Goal: Task Accomplishment & Management: Manage account settings

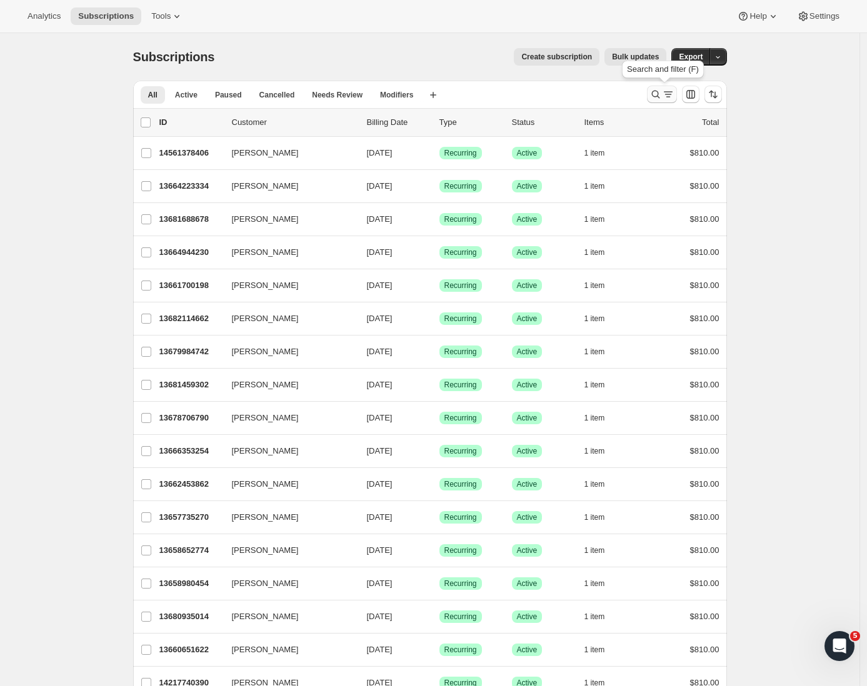
click at [673, 92] on icon "Search and filter results" at bounding box center [668, 94] width 12 height 12
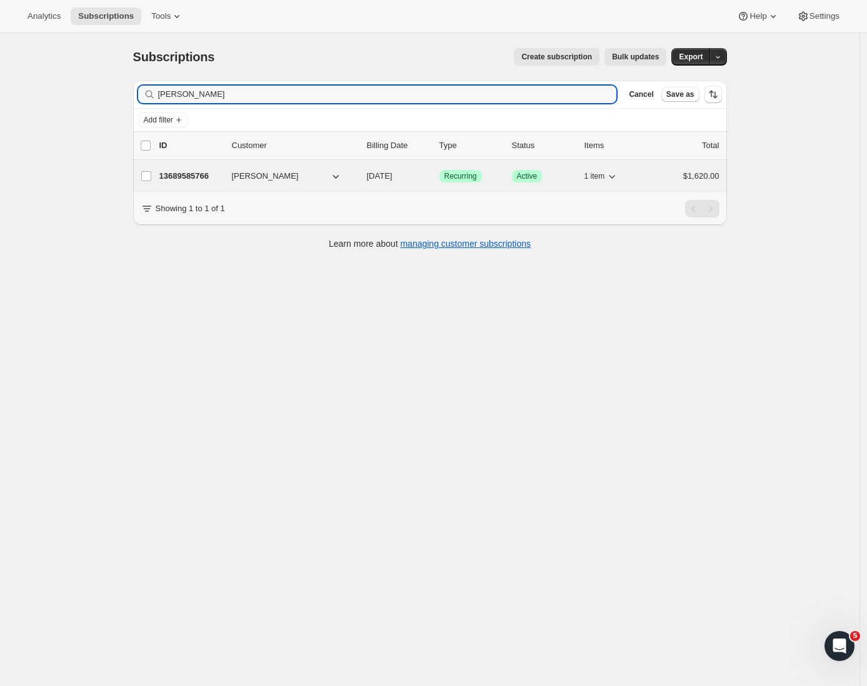
type input "[PERSON_NAME]"
click at [181, 179] on p "13689585766" at bounding box center [190, 176] width 62 height 12
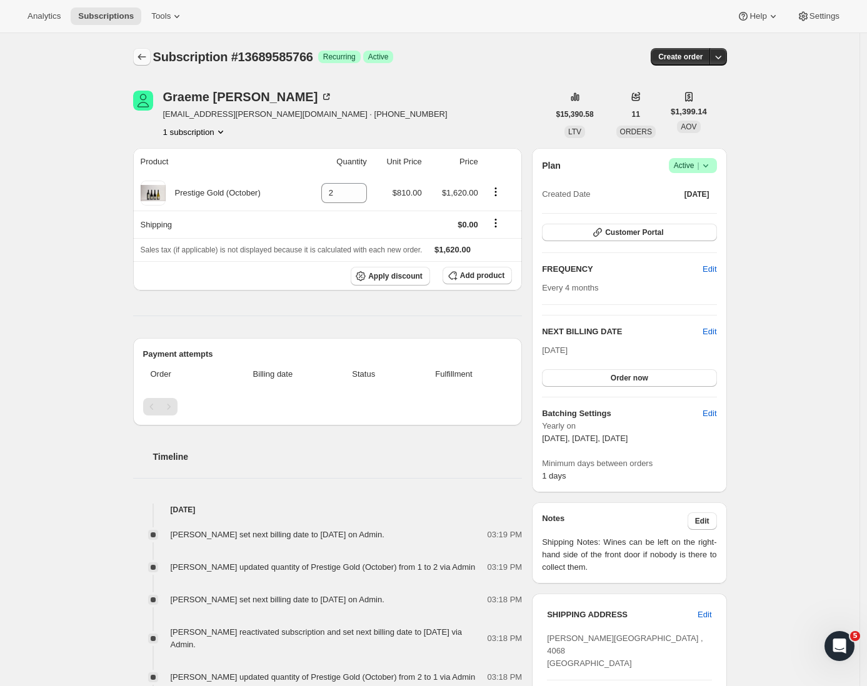
click at [141, 59] on icon "Subscriptions" at bounding box center [142, 57] width 12 height 12
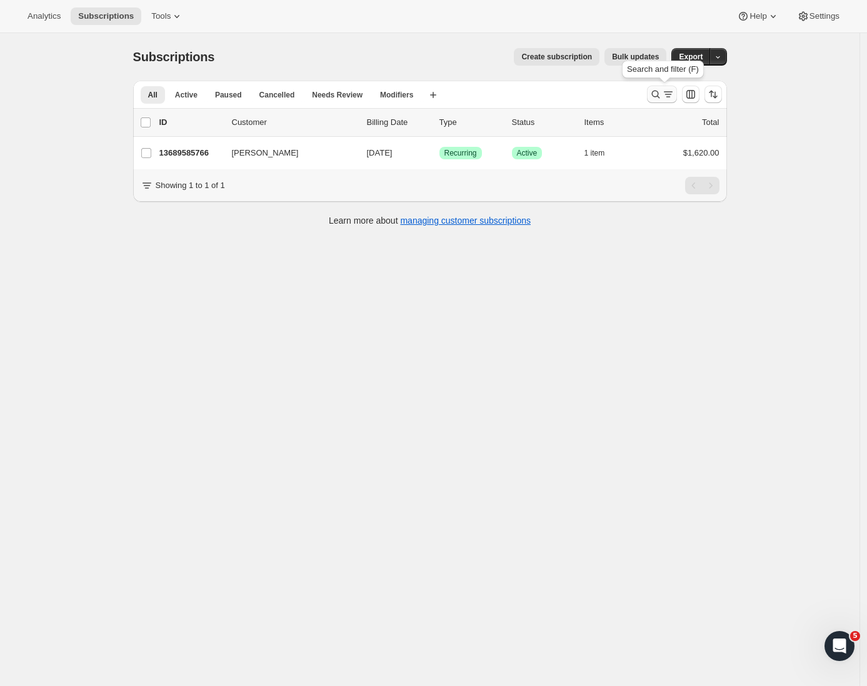
click at [662, 97] on icon "Search and filter results" at bounding box center [655, 94] width 12 height 12
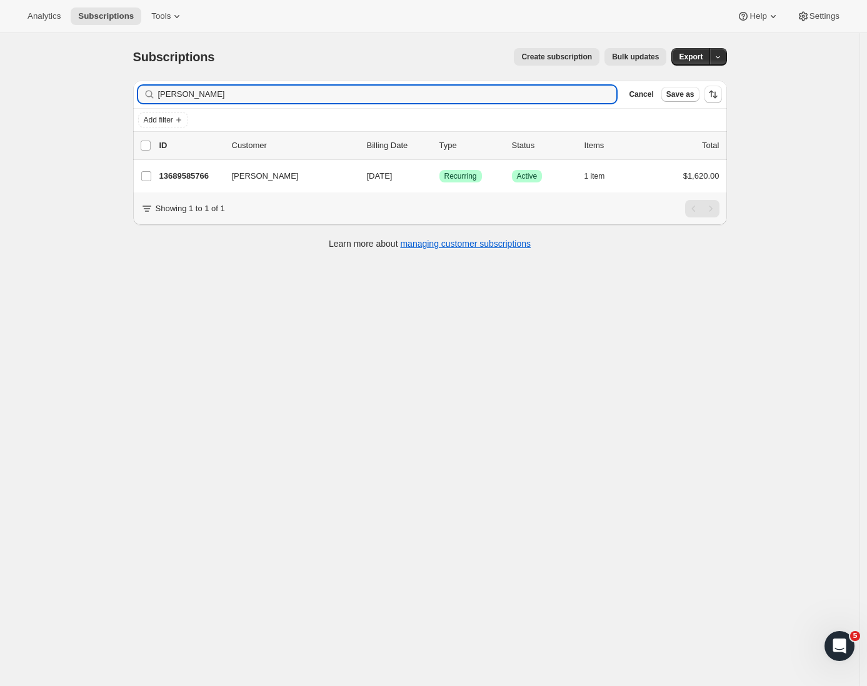
drag, startPoint x: 236, startPoint y: 100, endPoint x: 74, endPoint y: 98, distance: 162.5
click at [75, 99] on div "Subscriptions. This page is ready Subscriptions Create subscription Bulk update…" at bounding box center [429, 376] width 859 height 686
drag, startPoint x: 252, startPoint y: 95, endPoint x: 92, endPoint y: 83, distance: 159.8
click at [92, 83] on div "Subscriptions. This page is ready Subscriptions Create subscription Bulk update…" at bounding box center [429, 376] width 859 height 686
paste input "[PERSON_NAME]"
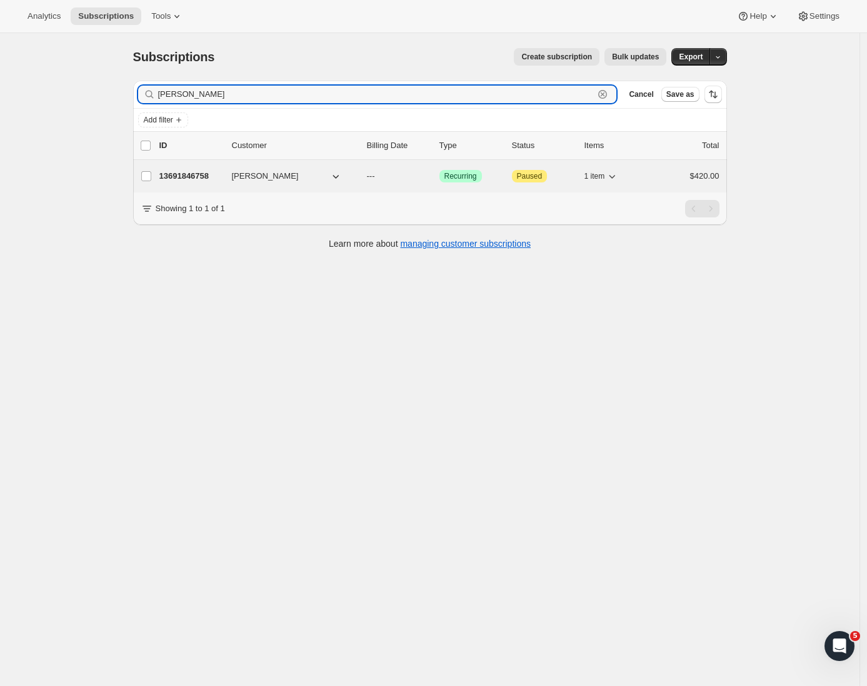
type input "[PERSON_NAME]"
click at [174, 176] on p "13691846758" at bounding box center [190, 176] width 62 height 12
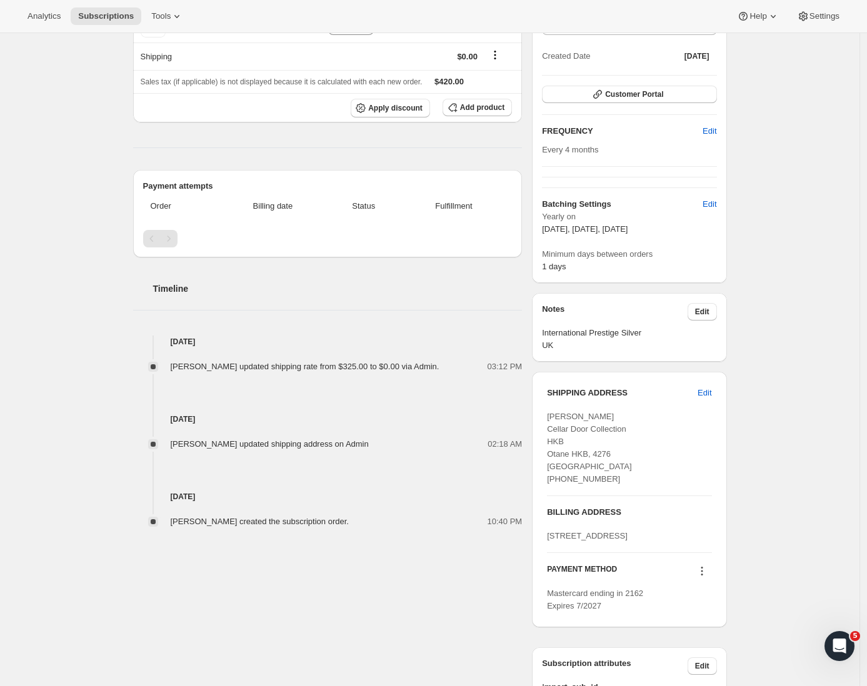
scroll to position [325, 0]
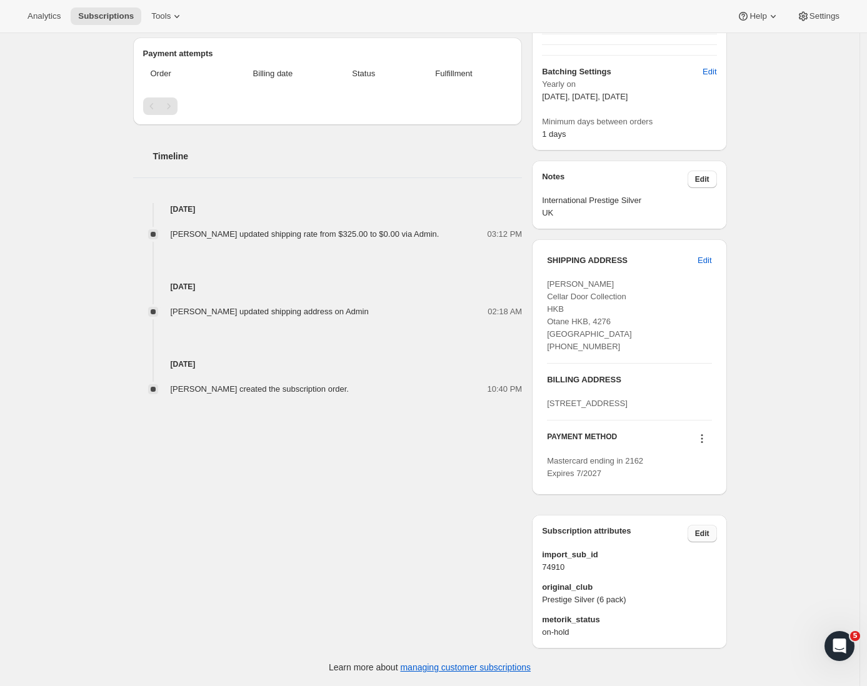
click at [707, 532] on span "Edit" at bounding box center [702, 534] width 14 height 10
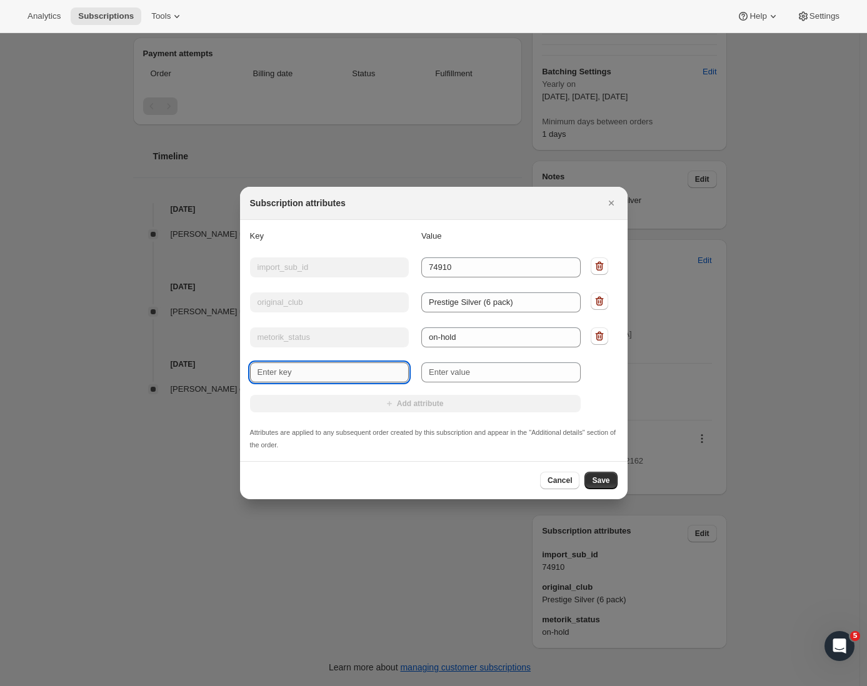
click at [278, 366] on input "New key" at bounding box center [329, 372] width 159 height 20
type input "International"
click at [456, 372] on input "New value" at bounding box center [500, 372] width 159 height 20
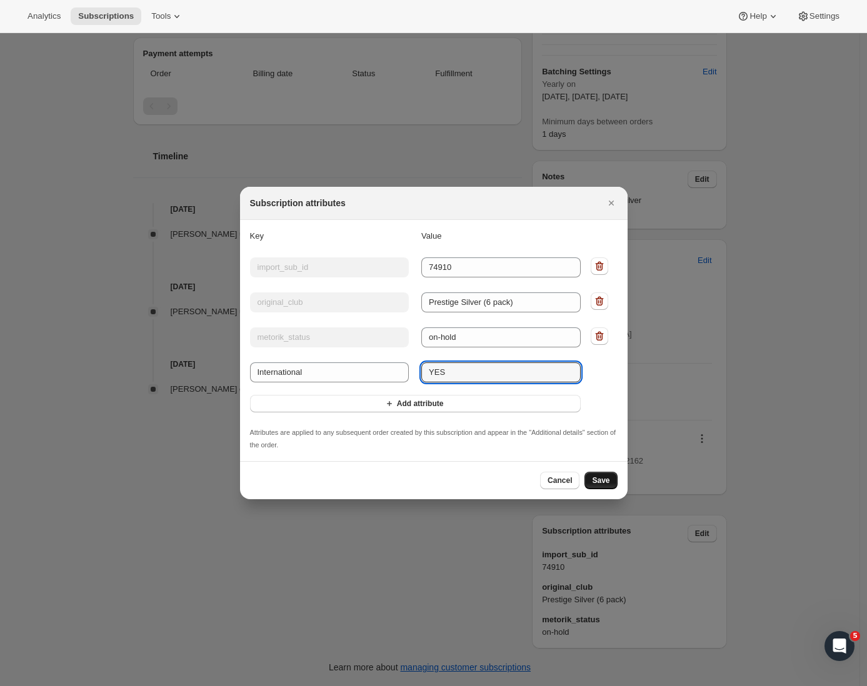
type input "YES"
click at [595, 482] on span "Save" at bounding box center [600, 481] width 17 height 10
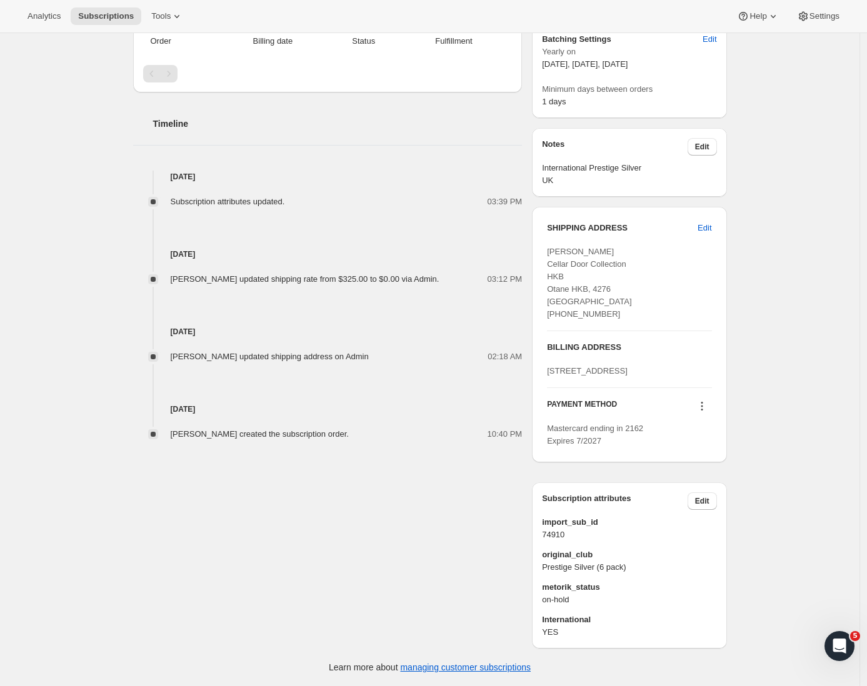
scroll to position [0, 0]
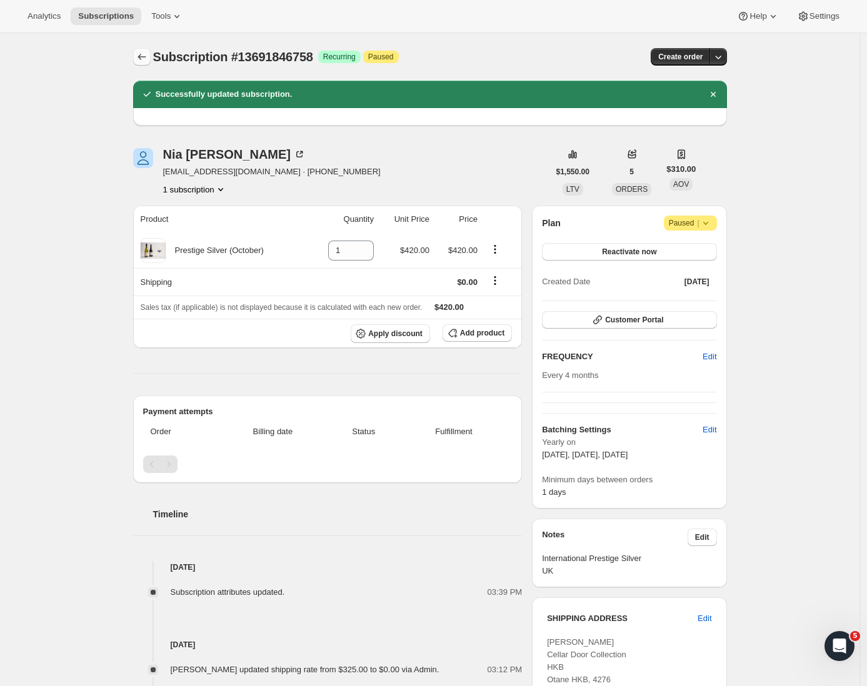
click at [144, 57] on icon "Subscriptions" at bounding box center [142, 57] width 12 height 12
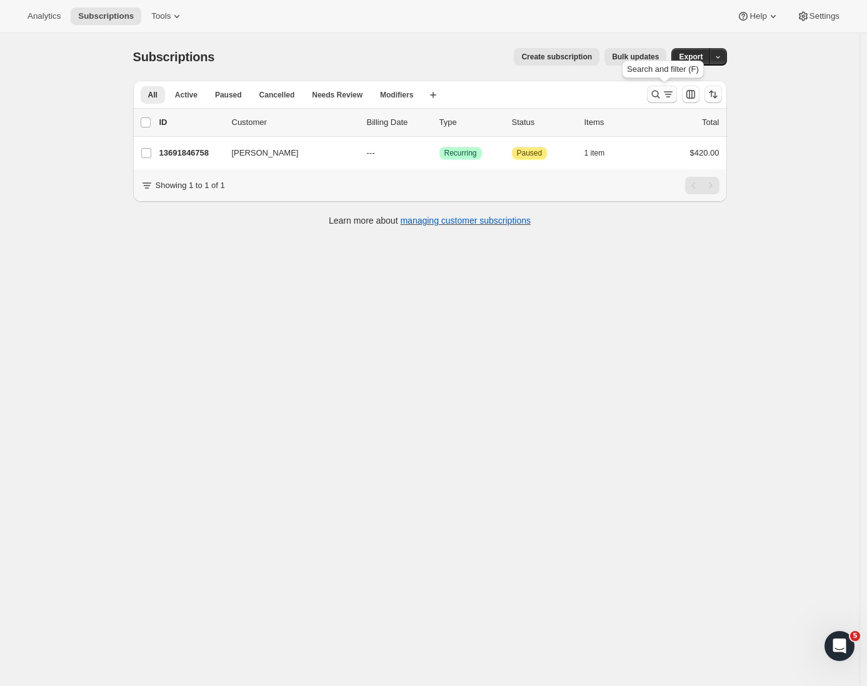
click at [668, 96] on icon "Search and filter results" at bounding box center [668, 94] width 12 height 12
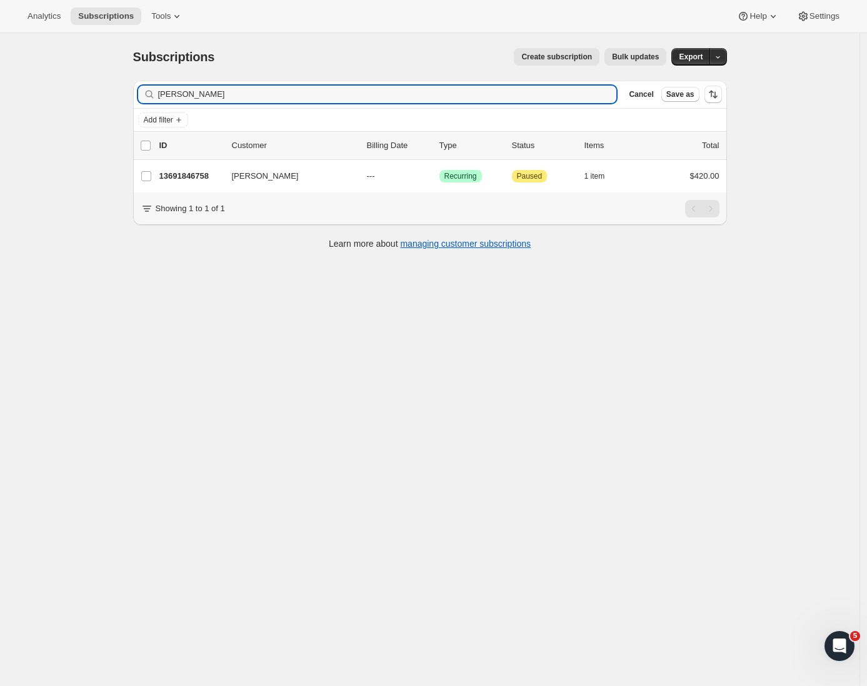
click at [118, 87] on div "Subscriptions. This page is ready Subscriptions Create subscription Bulk update…" at bounding box center [429, 376] width 859 height 686
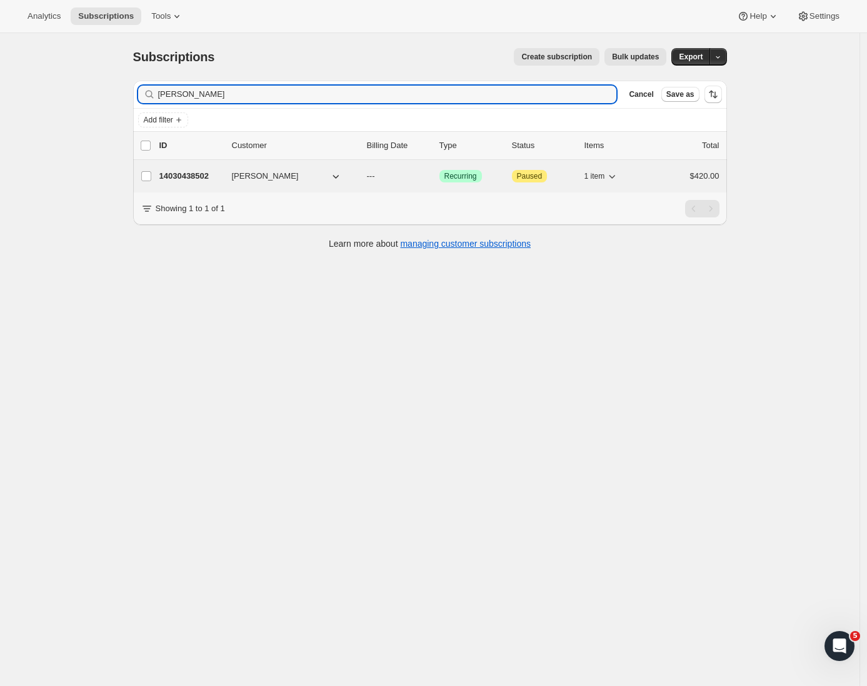
type input "[PERSON_NAME]"
click at [221, 170] on p "14030438502" at bounding box center [190, 176] width 62 height 12
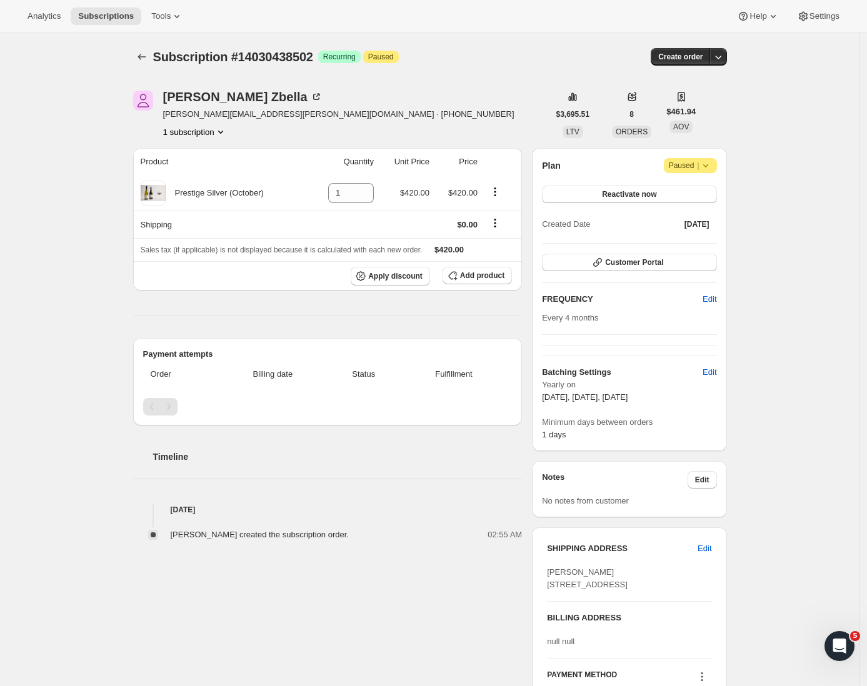
scroll to position [287, 0]
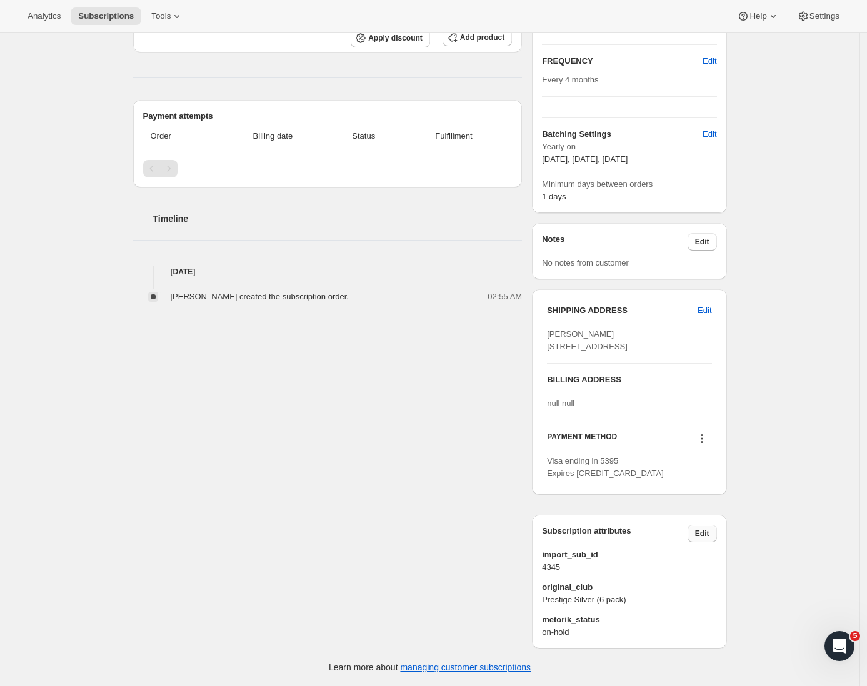
click at [693, 537] on button "Edit" at bounding box center [701, 533] width 29 height 17
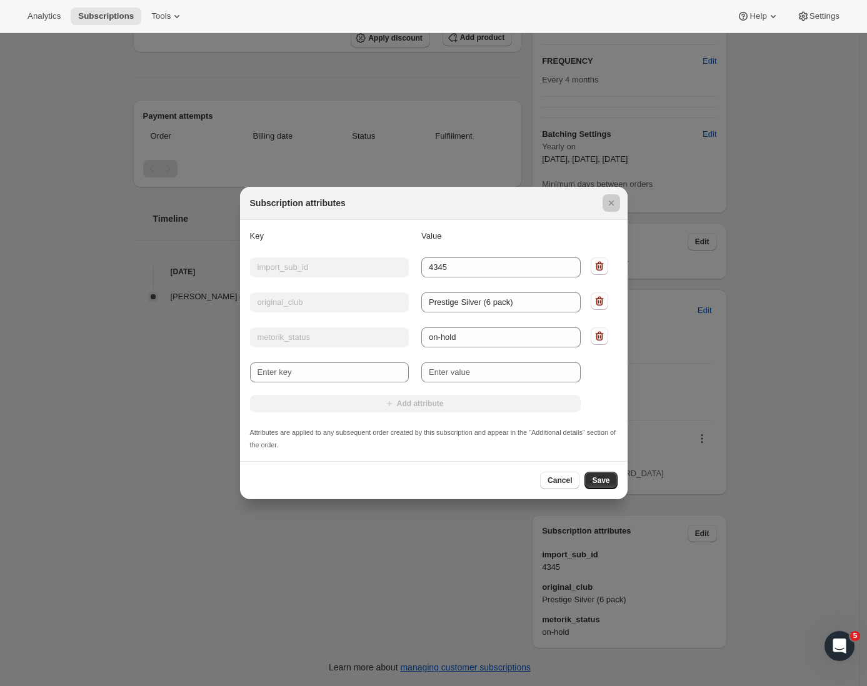
click at [699, 533] on div at bounding box center [433, 343] width 867 height 686
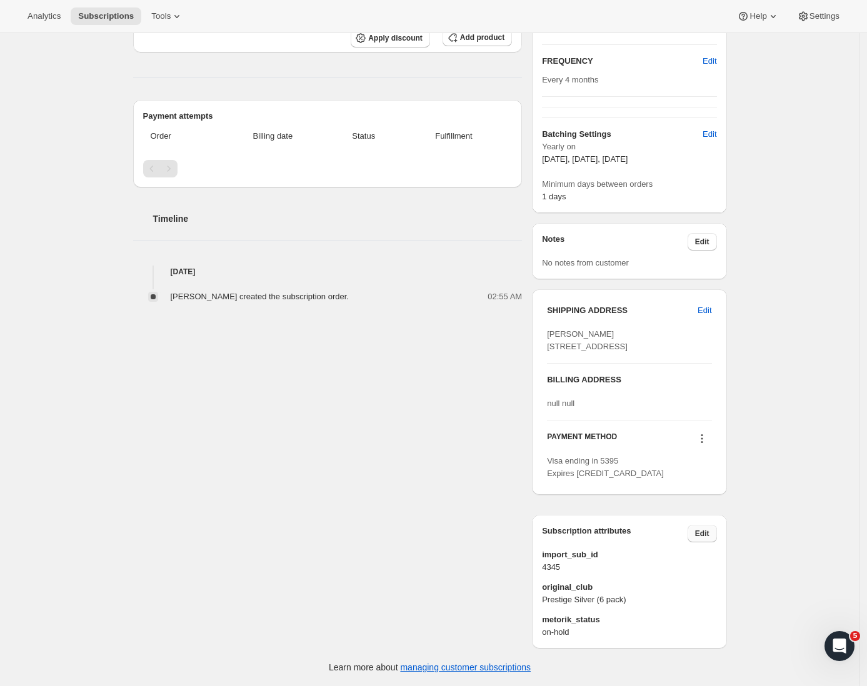
click at [707, 527] on button "Edit" at bounding box center [701, 533] width 29 height 17
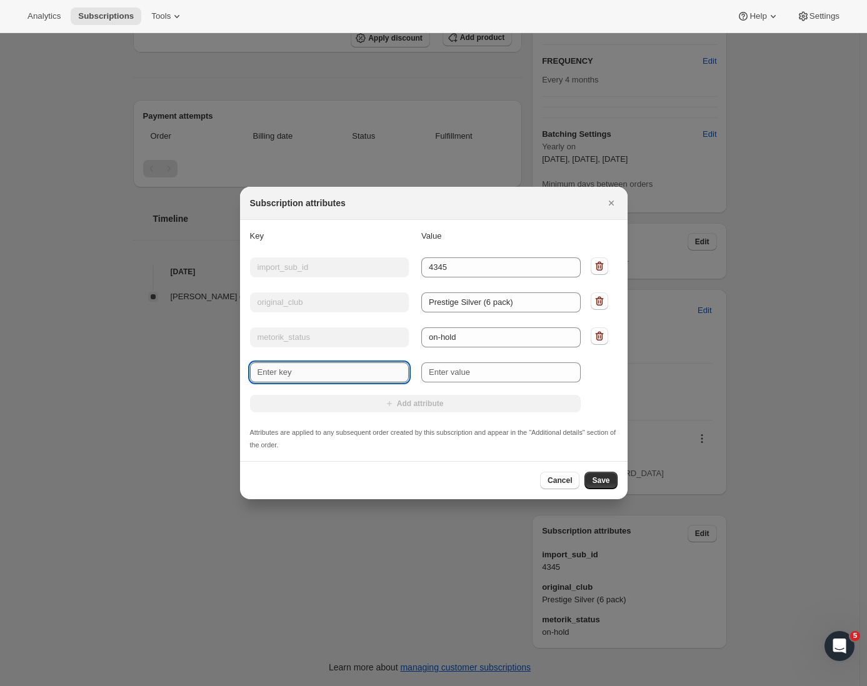
click at [304, 373] on input "New key" at bounding box center [329, 372] width 159 height 20
type input "i"
type input "International"
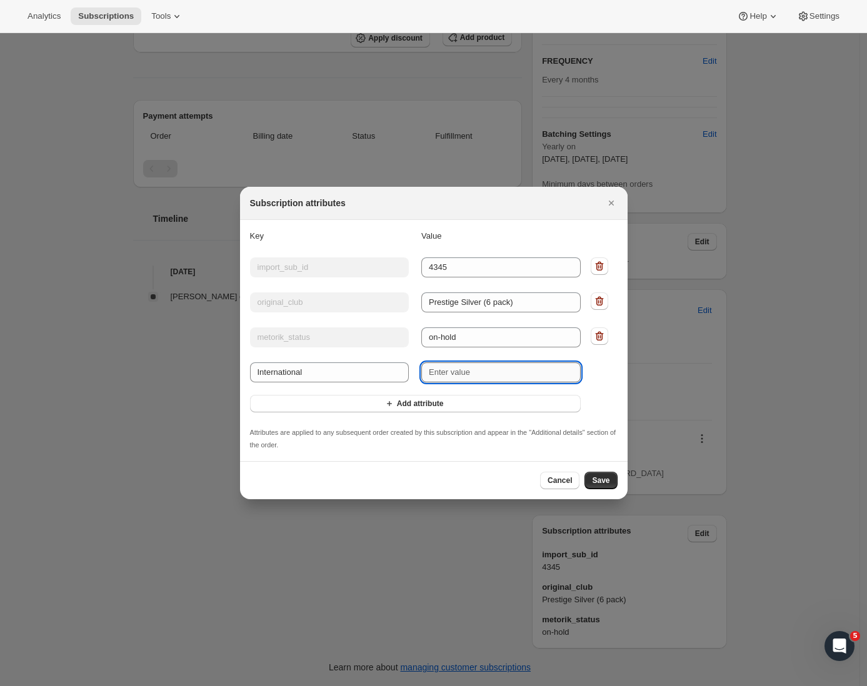
click at [492, 365] on input "New value" at bounding box center [500, 372] width 159 height 20
type input "YES"
click at [598, 484] on span "Save" at bounding box center [600, 481] width 17 height 10
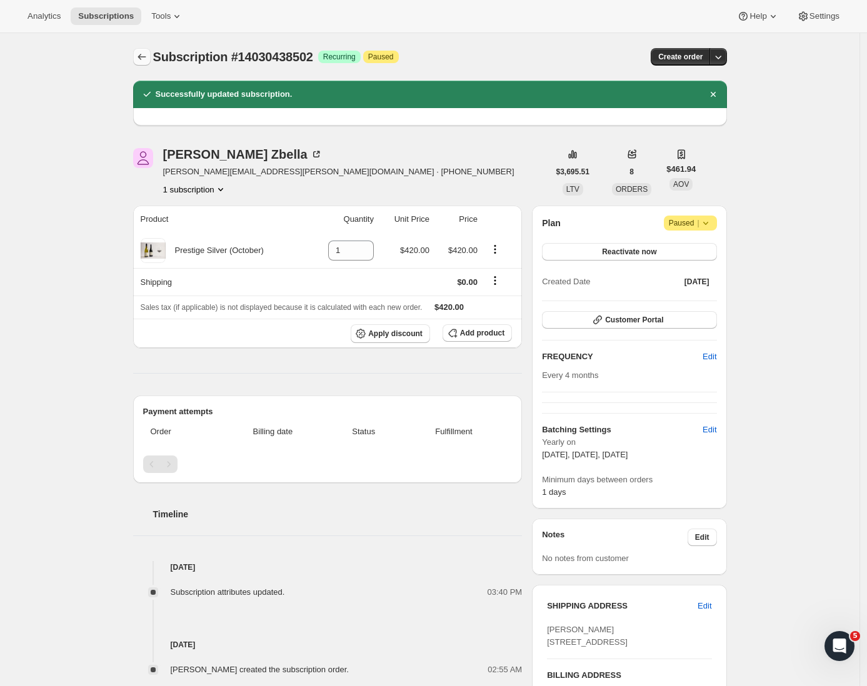
click at [148, 61] on icon "Subscriptions" at bounding box center [142, 57] width 12 height 12
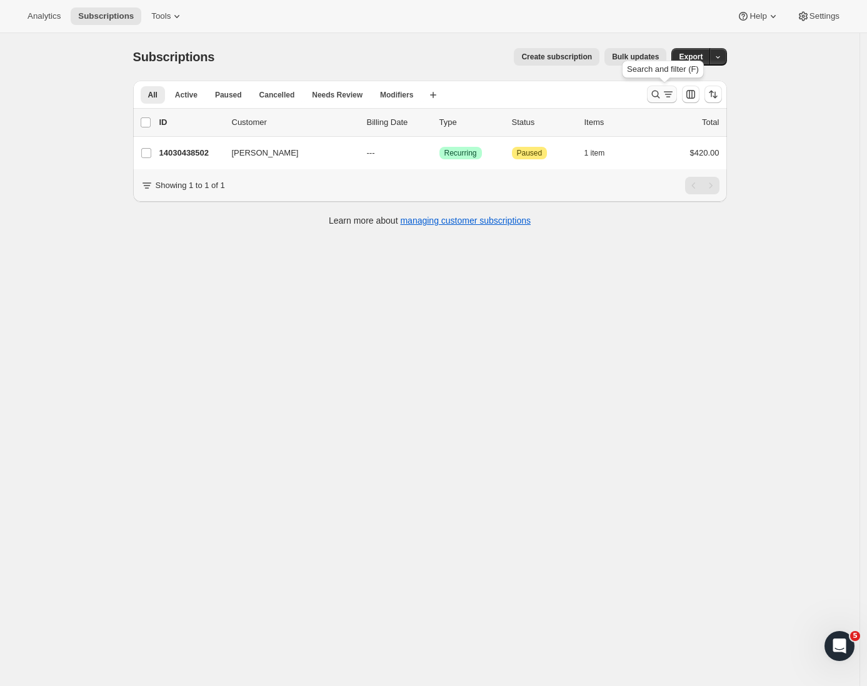
click at [660, 95] on icon "Search and filter results" at bounding box center [655, 94] width 12 height 12
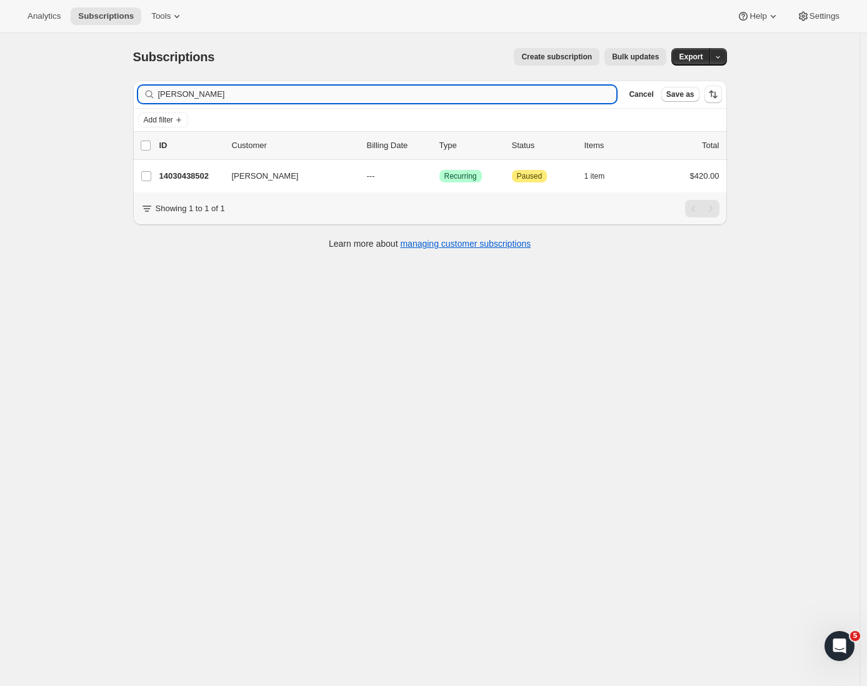
click at [104, 86] on div "Subscriptions. This page is ready Subscriptions Create subscription Bulk update…" at bounding box center [429, 376] width 859 height 686
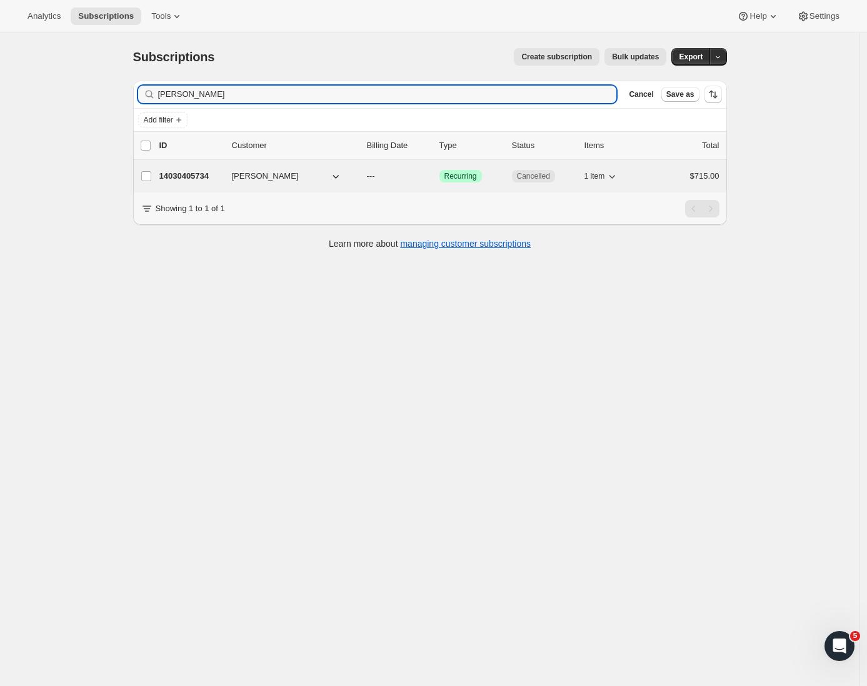
type input "[PERSON_NAME]"
click at [198, 177] on p "14030405734" at bounding box center [190, 176] width 62 height 12
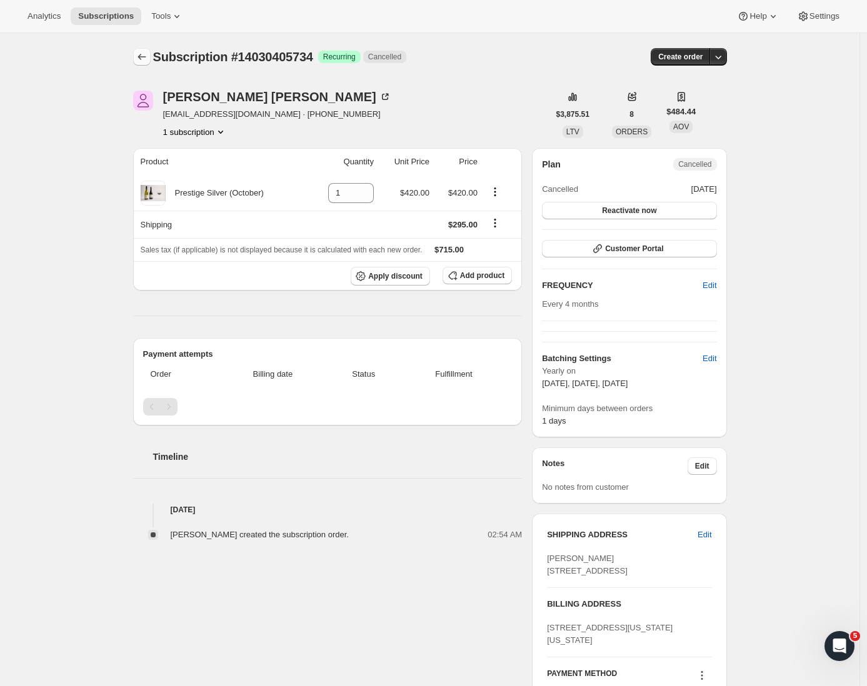
click at [144, 59] on icon "Subscriptions" at bounding box center [142, 57] width 12 height 12
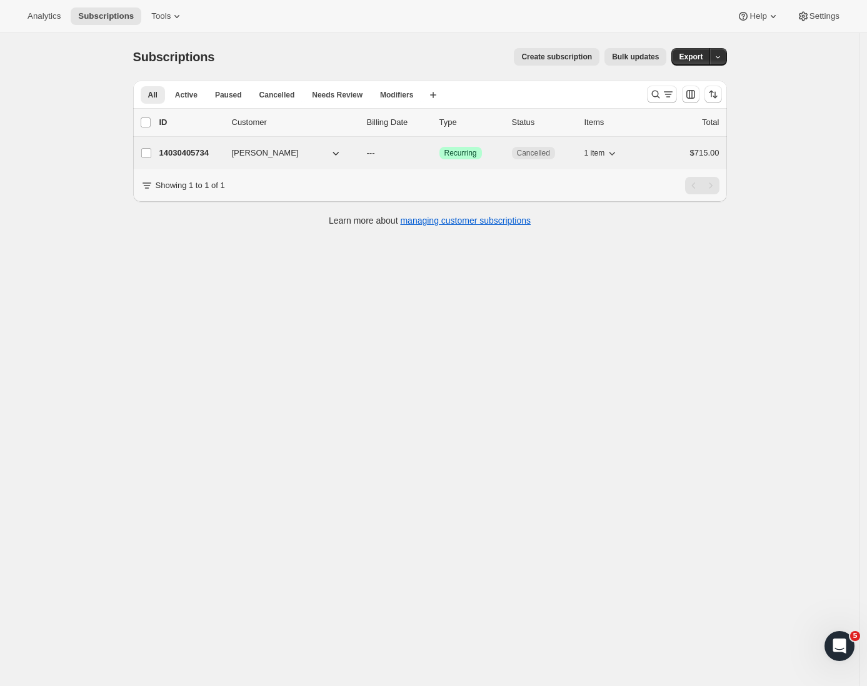
click at [210, 153] on p "14030405734" at bounding box center [190, 153] width 62 height 12
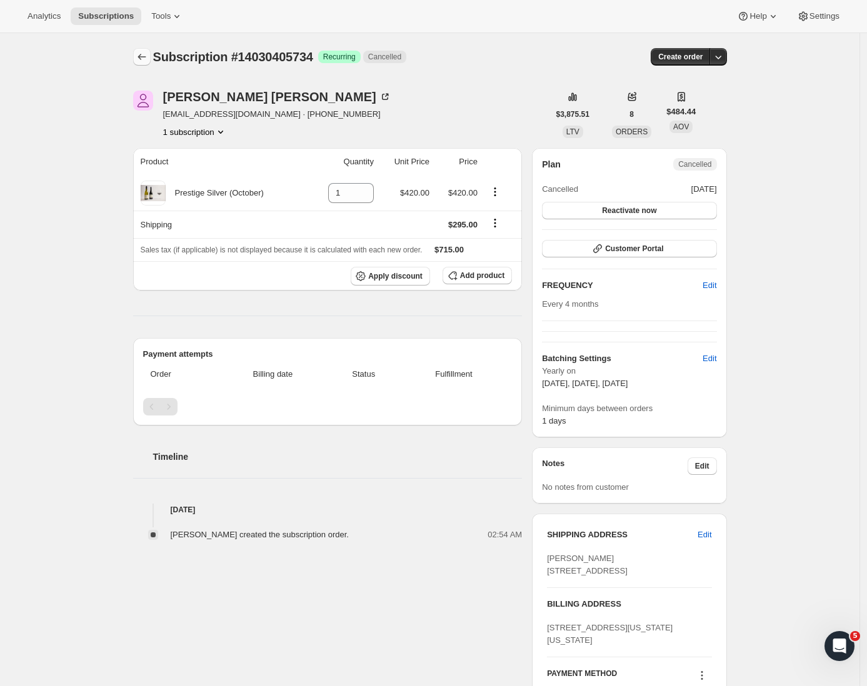
click at [147, 56] on icon "Subscriptions" at bounding box center [142, 57] width 12 height 12
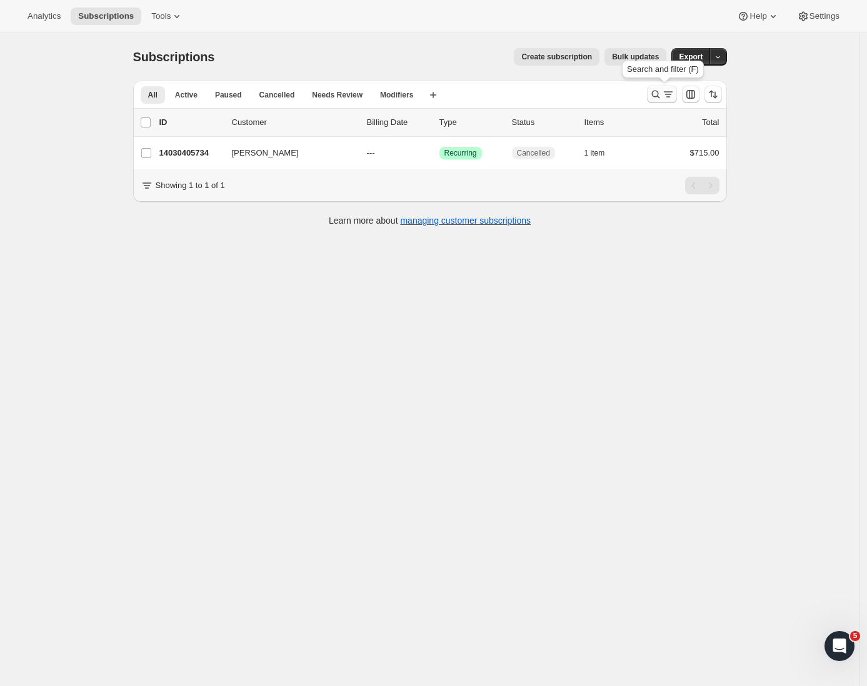
click at [657, 92] on icon "Search and filter results" at bounding box center [655, 94] width 12 height 12
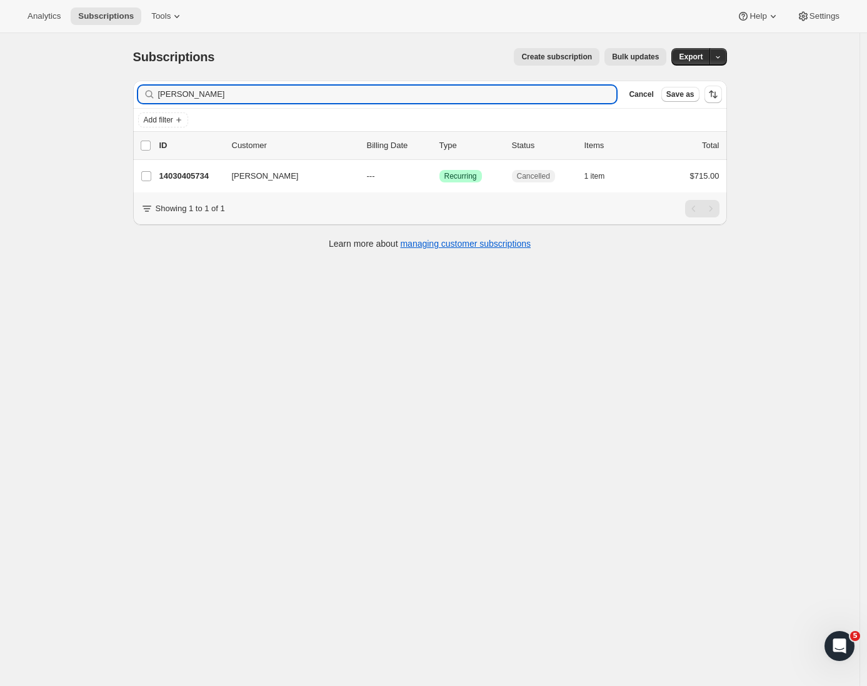
drag, startPoint x: 229, startPoint y: 93, endPoint x: 29, endPoint y: 77, distance: 201.2
click at [29, 77] on div "Subscriptions. This page is ready Subscriptions Create subscription Bulk update…" at bounding box center [429, 376] width 859 height 686
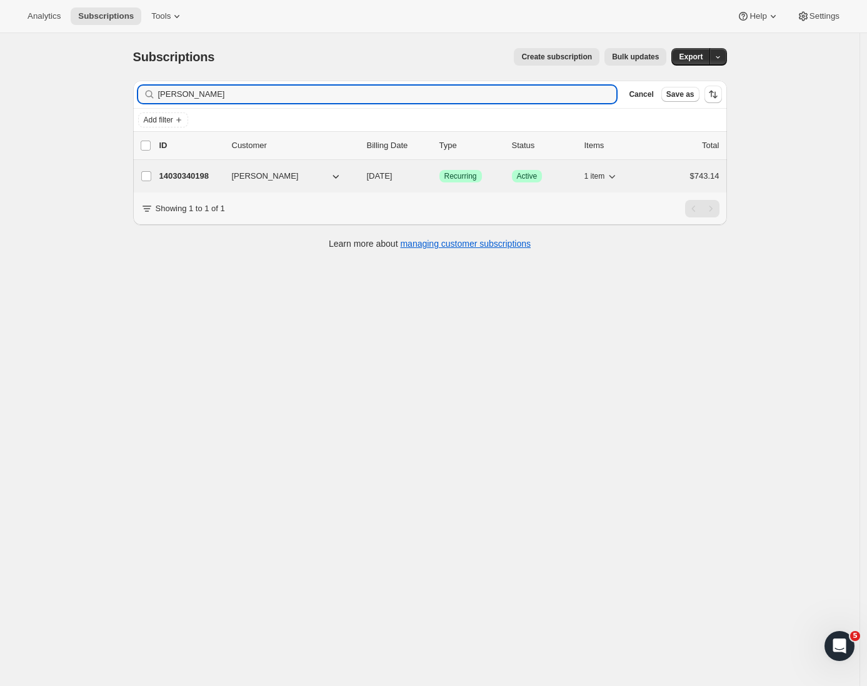
type input "[PERSON_NAME]"
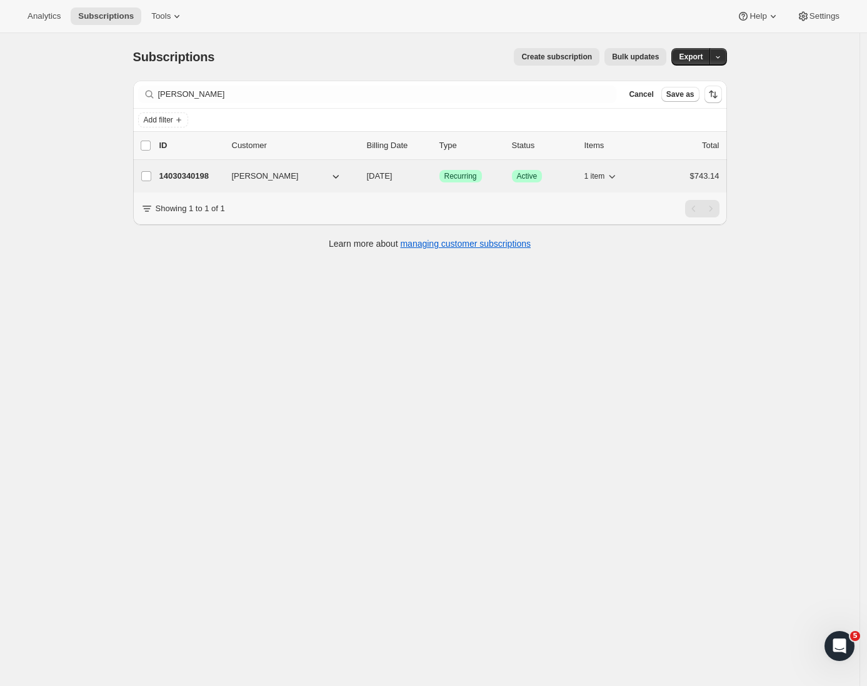
click at [191, 175] on p "14030340198" at bounding box center [190, 176] width 62 height 12
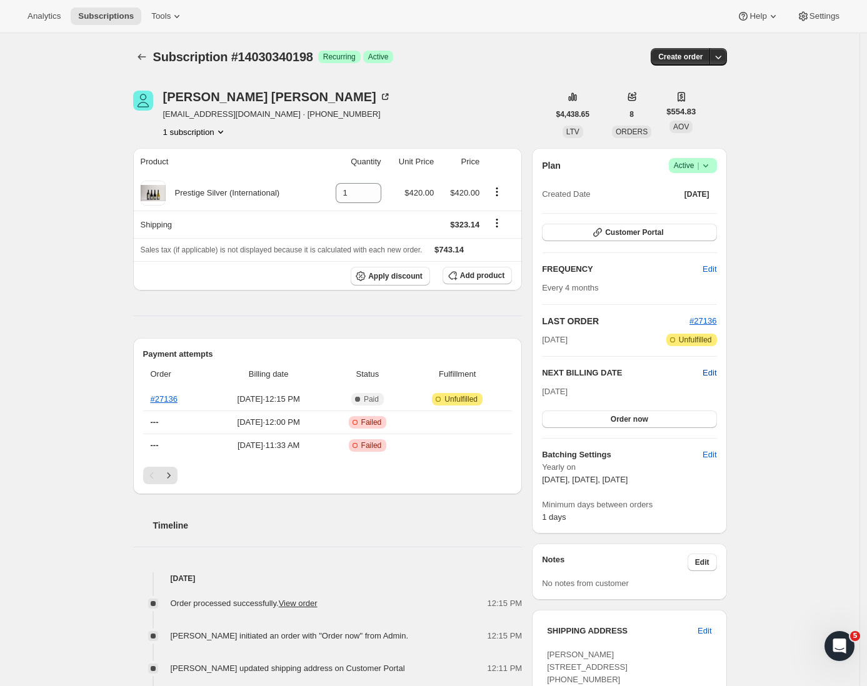
click at [716, 370] on span "Edit" at bounding box center [709, 373] width 14 height 12
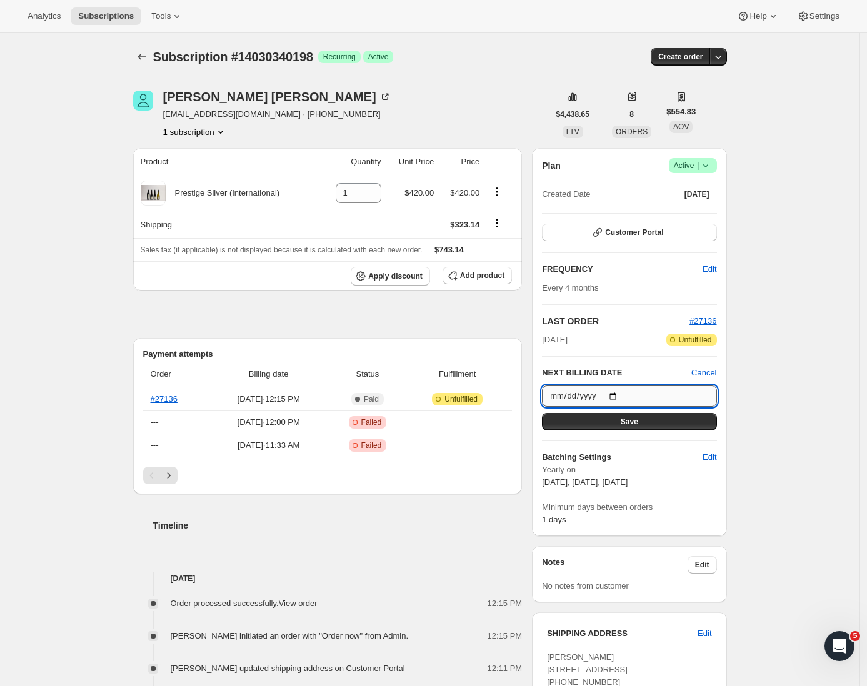
click at [663, 391] on input "[DATE]" at bounding box center [629, 396] width 174 height 21
type input "[DATE]"
click at [658, 423] on button "Save" at bounding box center [629, 421] width 174 height 17
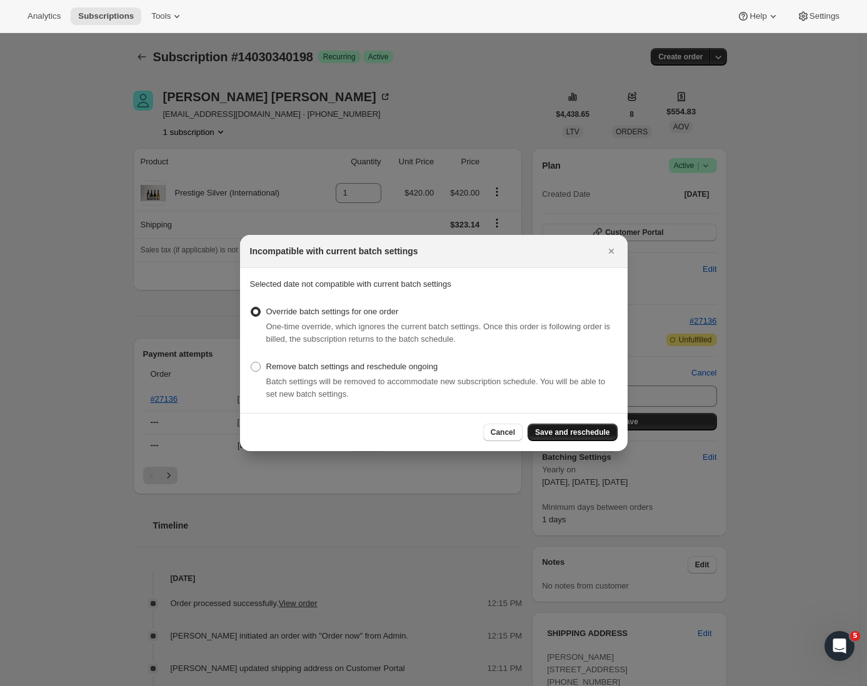
click at [579, 427] on button "Save and reschedule" at bounding box center [571, 432] width 89 height 17
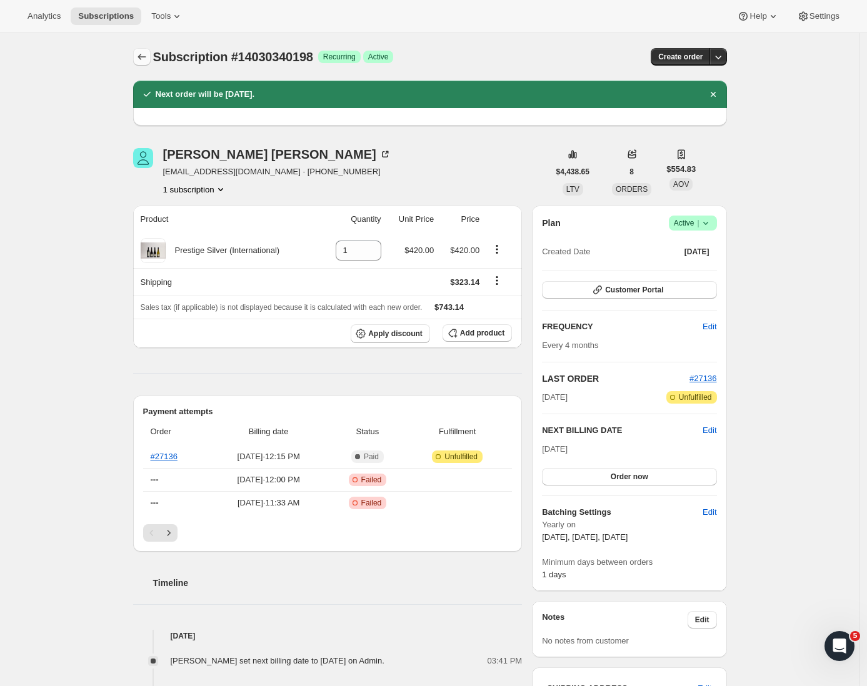
click at [147, 55] on icon "Subscriptions" at bounding box center [142, 57] width 12 height 12
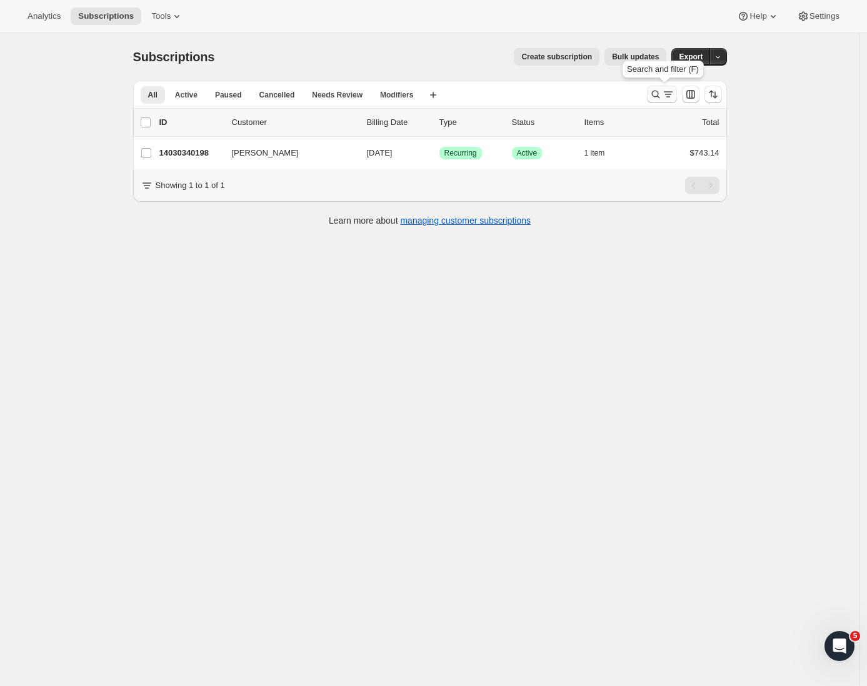
click at [660, 92] on icon "Search and filter results" at bounding box center [655, 94] width 12 height 12
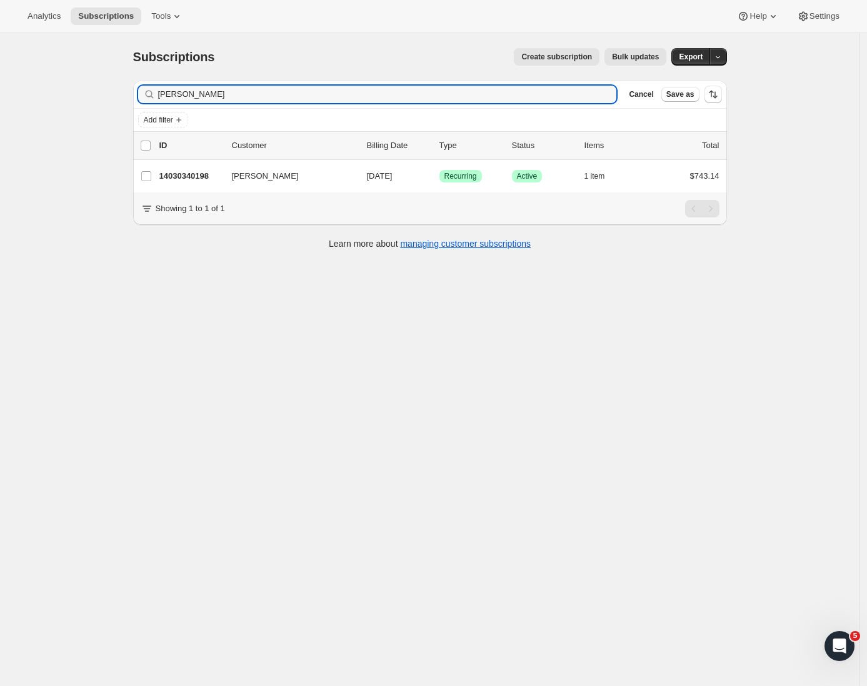
drag, startPoint x: 244, startPoint y: 94, endPoint x: 96, endPoint y: 87, distance: 148.2
click at [96, 87] on div "Subscriptions. This page is ready Subscriptions Create subscription Bulk update…" at bounding box center [429, 376] width 859 height 686
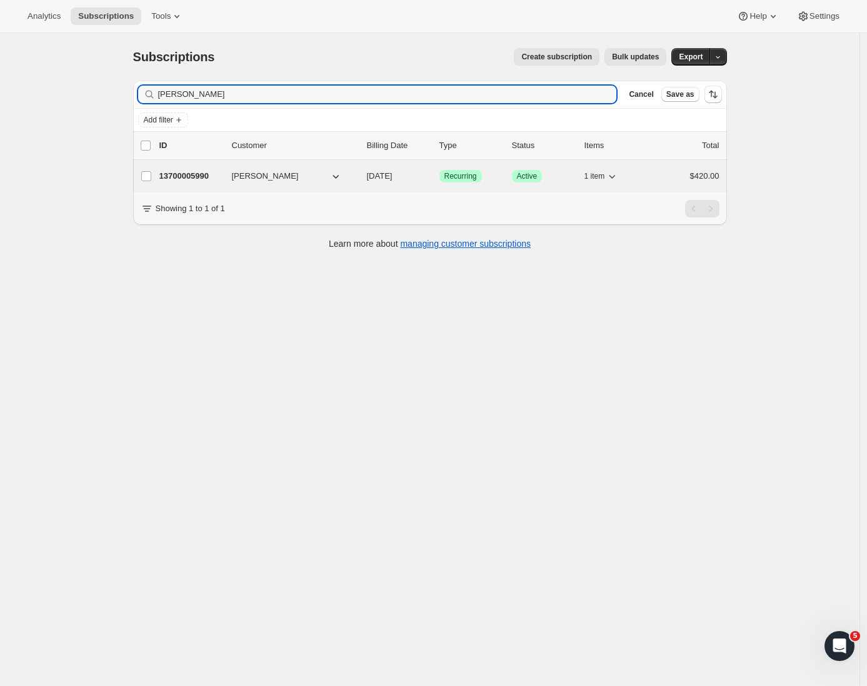
type input "[PERSON_NAME]"
click at [221, 179] on p "13700005990" at bounding box center [190, 176] width 62 height 12
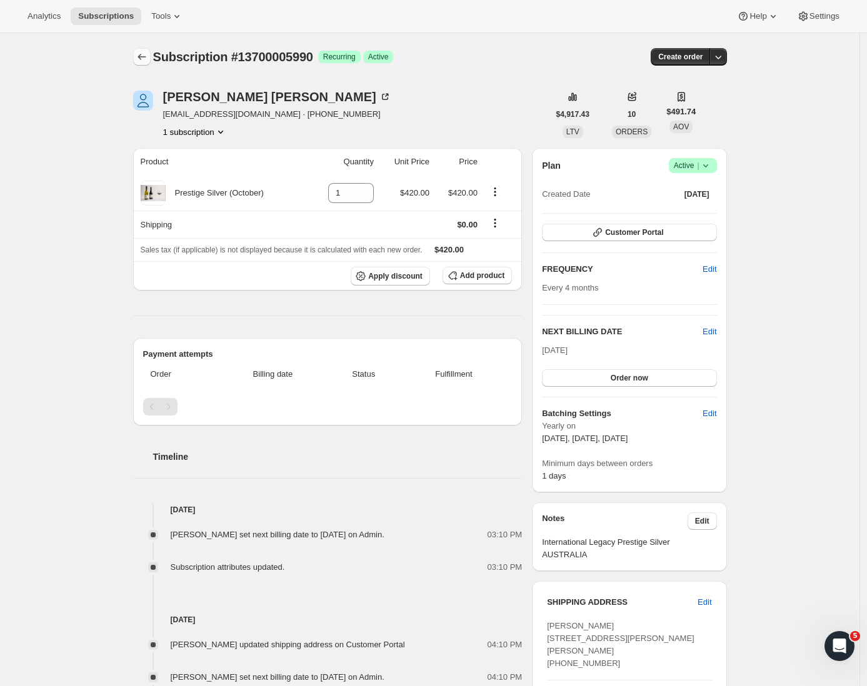
click at [142, 58] on icon "Subscriptions" at bounding box center [142, 57] width 12 height 12
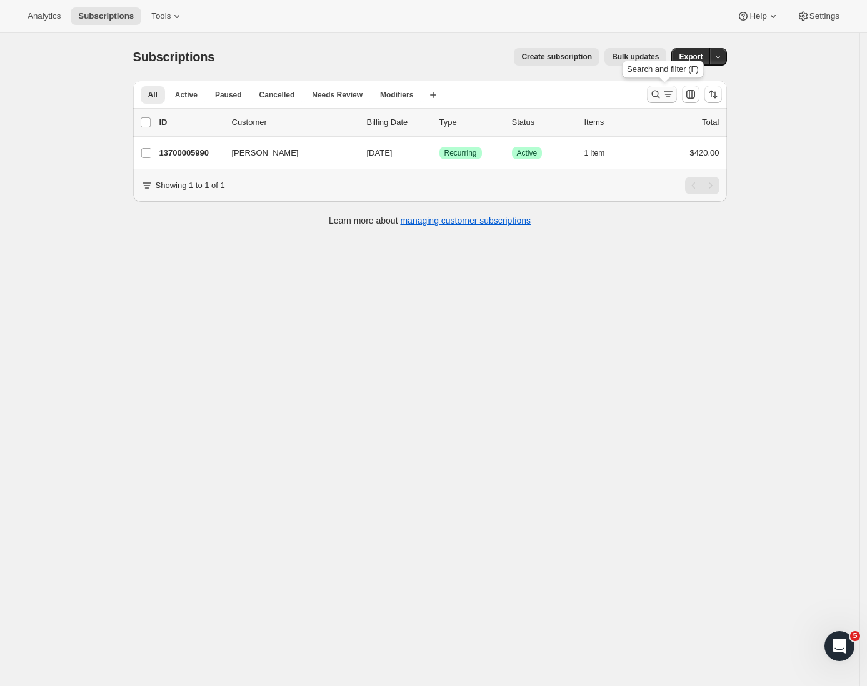
click at [668, 94] on icon "Search and filter results" at bounding box center [668, 94] width 12 height 12
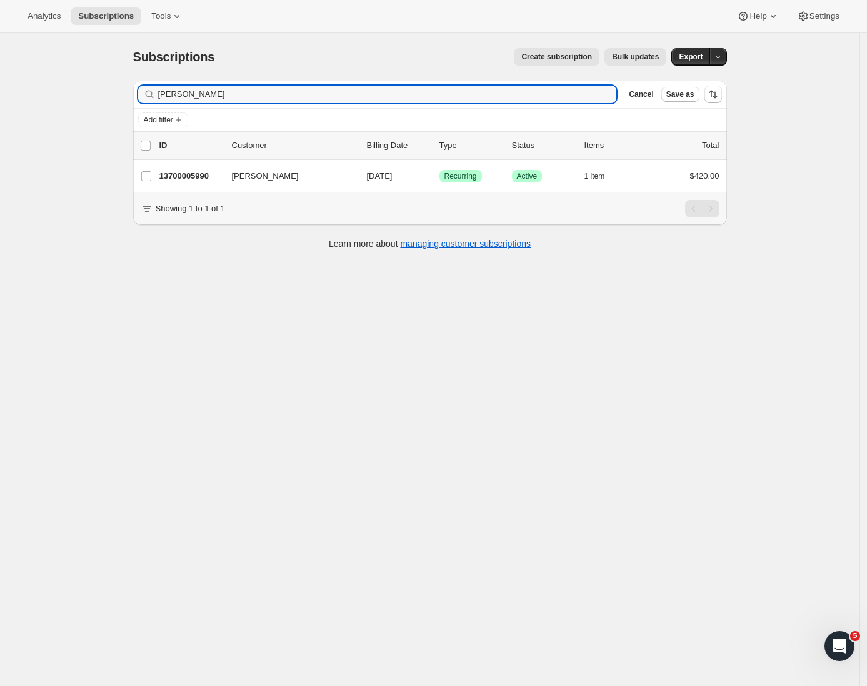
click at [101, 92] on div "Subscriptions. This page is ready Subscriptions Create subscription Bulk update…" at bounding box center [429, 376] width 859 height 686
drag, startPoint x: 233, startPoint y: 96, endPoint x: 69, endPoint y: 83, distance: 164.2
click at [69, 83] on div "Subscriptions. This page is ready Subscriptions Create subscription Bulk update…" at bounding box center [429, 376] width 859 height 686
paste input "[PERSON_NAME]"
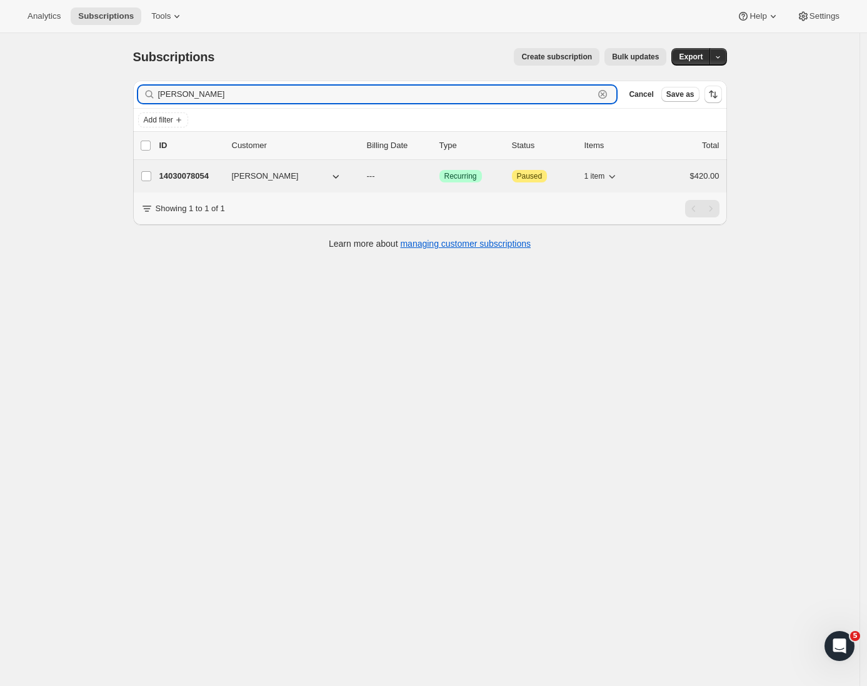
type input "[PERSON_NAME]"
click at [208, 178] on p "14030078054" at bounding box center [190, 176] width 62 height 12
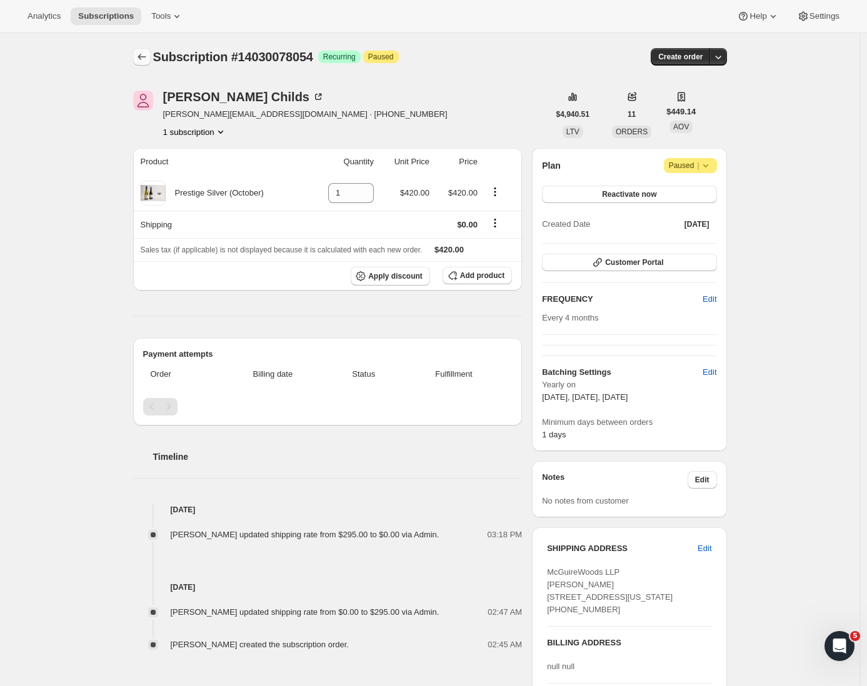
click at [148, 60] on icon "Subscriptions" at bounding box center [142, 57] width 12 height 12
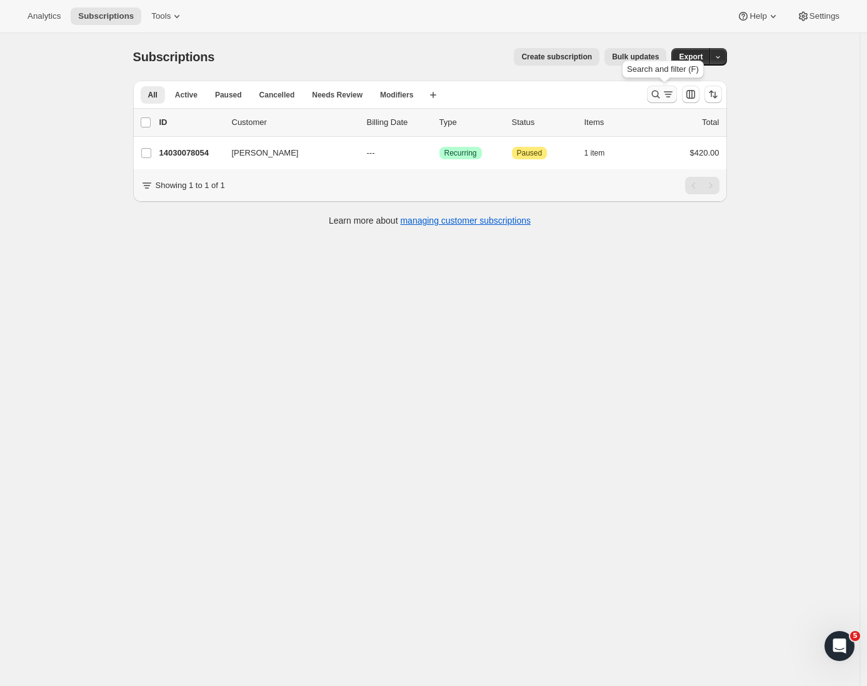
click at [656, 91] on icon "Search and filter results" at bounding box center [655, 94] width 12 height 12
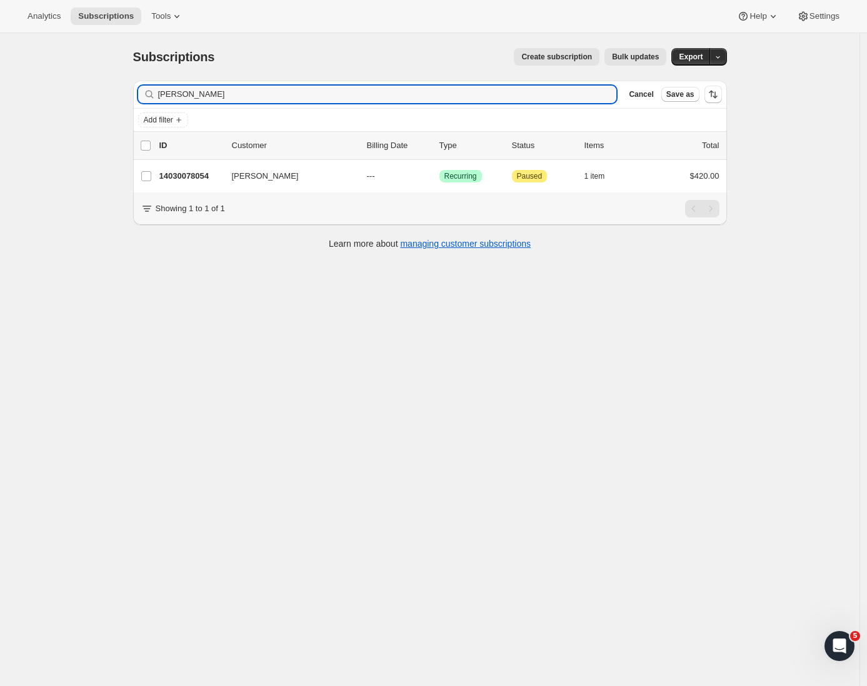
drag, startPoint x: 234, startPoint y: 94, endPoint x: 120, endPoint y: 93, distance: 114.4
click at [120, 93] on div "Subscriptions. This page is ready Subscriptions Create subscription Bulk update…" at bounding box center [429, 376] width 859 height 686
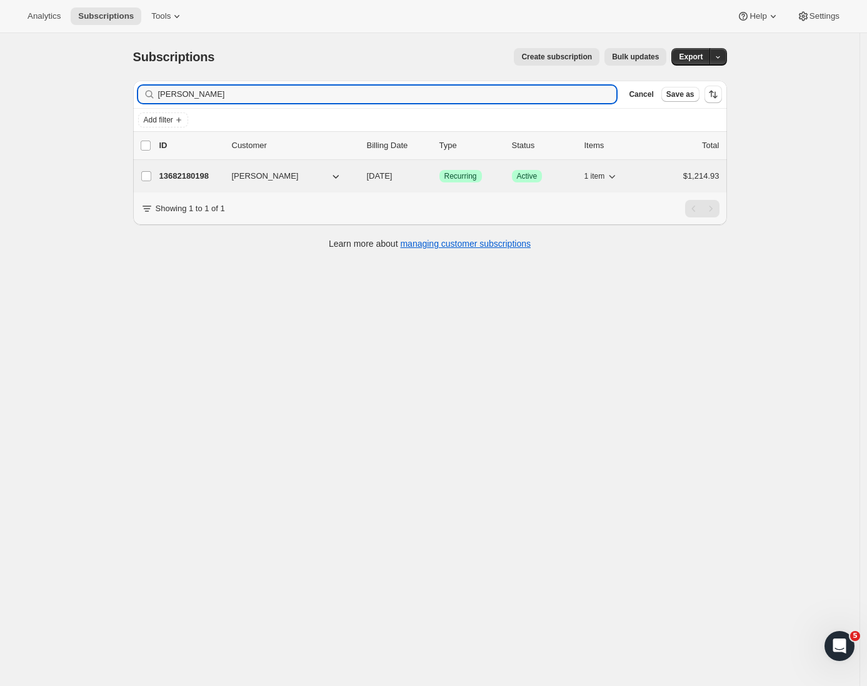
type input "[PERSON_NAME]"
click at [172, 177] on p "13682180198" at bounding box center [190, 176] width 62 height 12
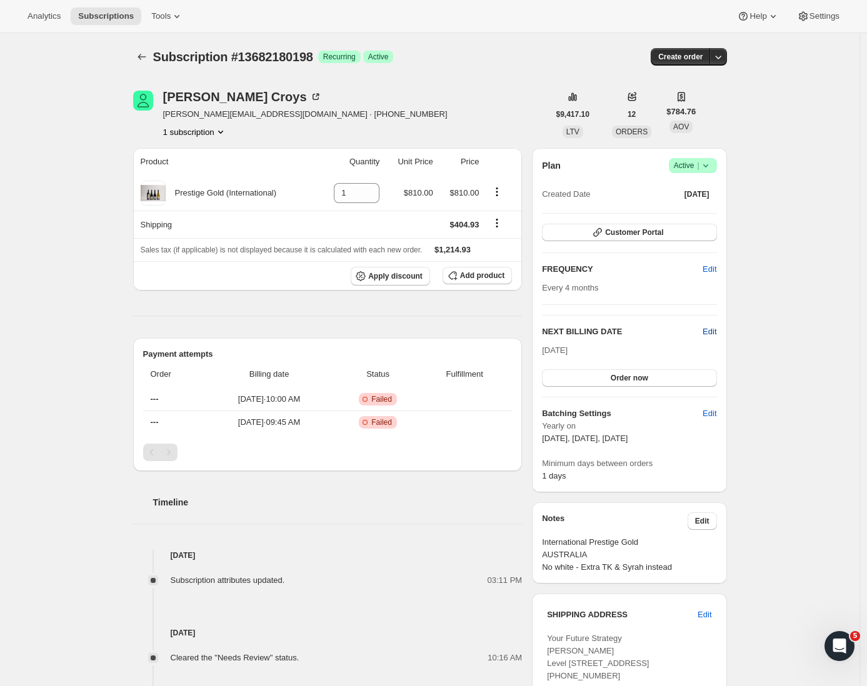
click at [716, 331] on span "Edit" at bounding box center [709, 332] width 14 height 12
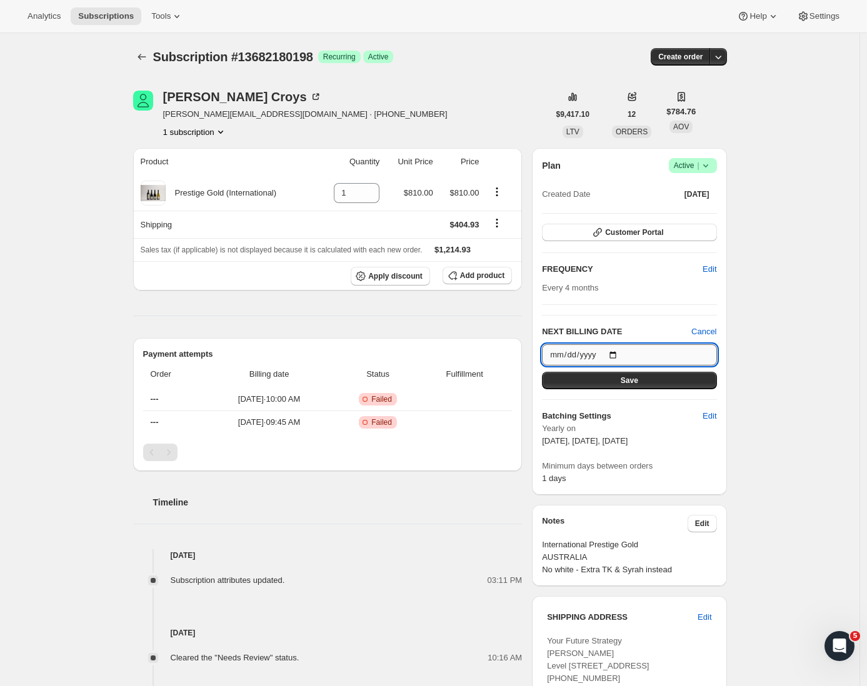
click at [642, 355] on input "[DATE]" at bounding box center [629, 354] width 174 height 21
type input "[DATE]"
click at [664, 377] on button "Save" at bounding box center [629, 380] width 174 height 17
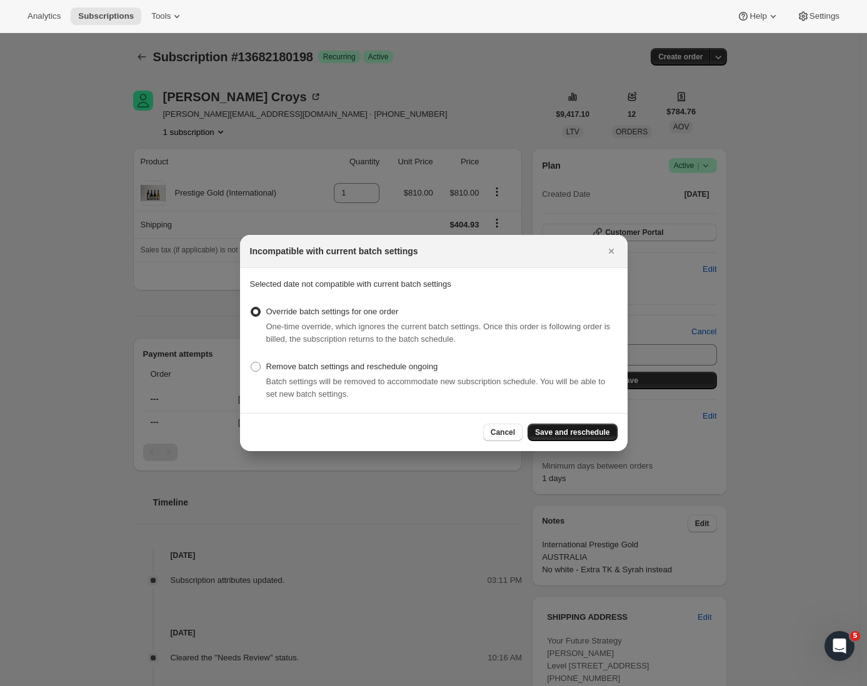
click at [552, 435] on span "Save and reschedule" at bounding box center [572, 432] width 74 height 10
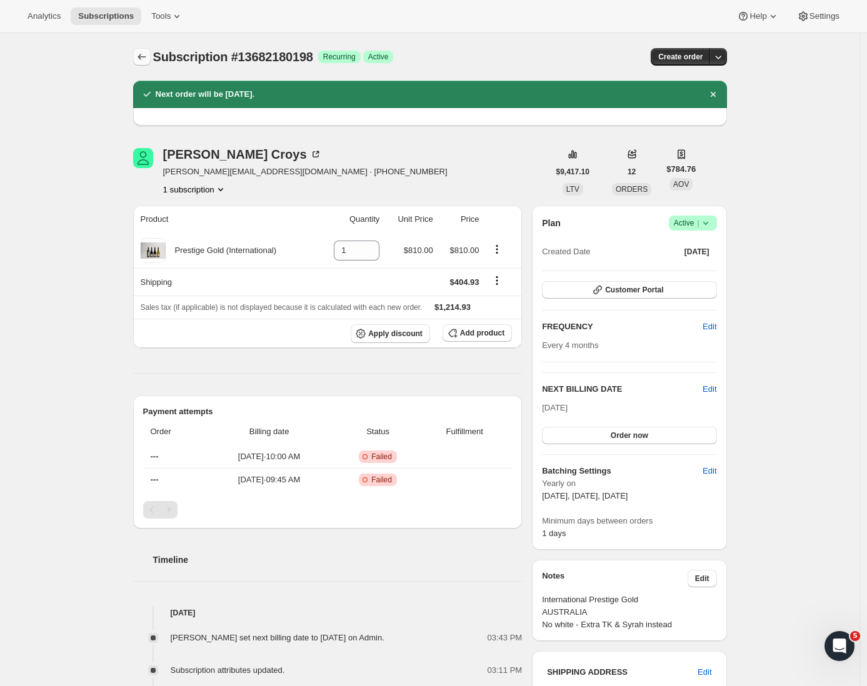
click at [147, 59] on icon "Subscriptions" at bounding box center [142, 57] width 12 height 12
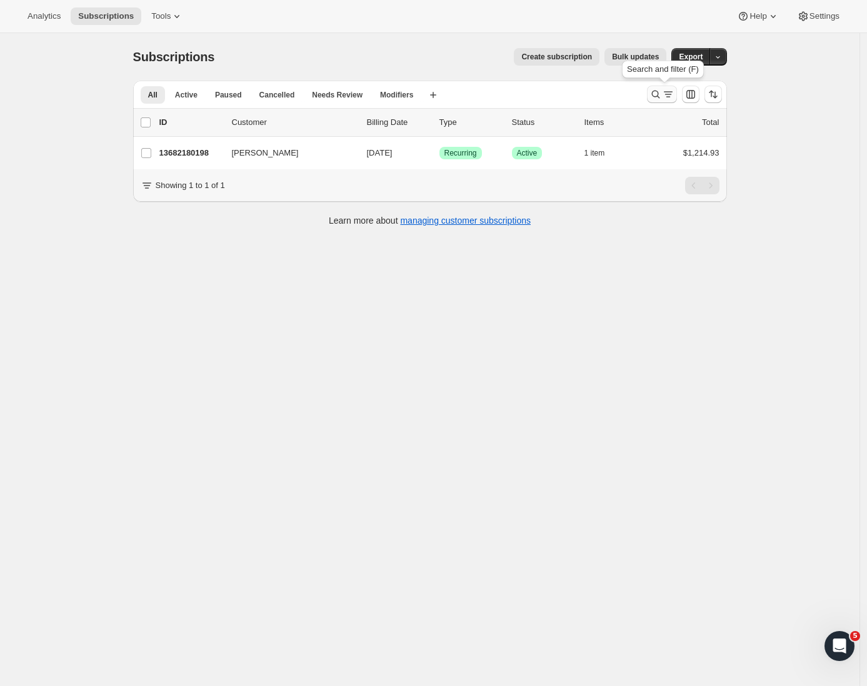
click at [656, 99] on icon "Search and filter results" at bounding box center [655, 94] width 12 height 12
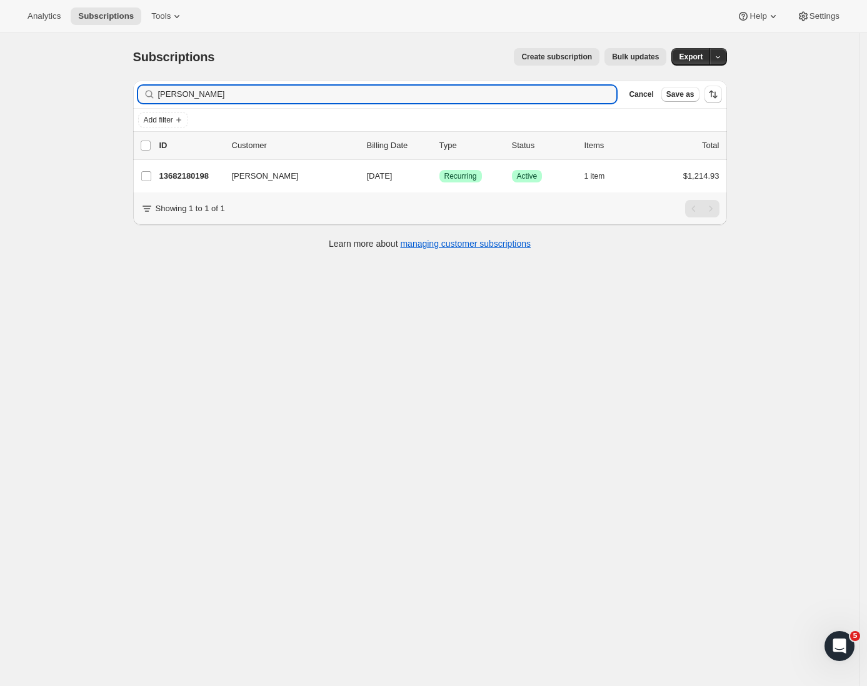
drag, startPoint x: 222, startPoint y: 94, endPoint x: 121, endPoint y: 87, distance: 102.1
click at [121, 87] on div "Subscriptions. This page is ready Subscriptions Create subscription Bulk update…" at bounding box center [430, 147] width 624 height 229
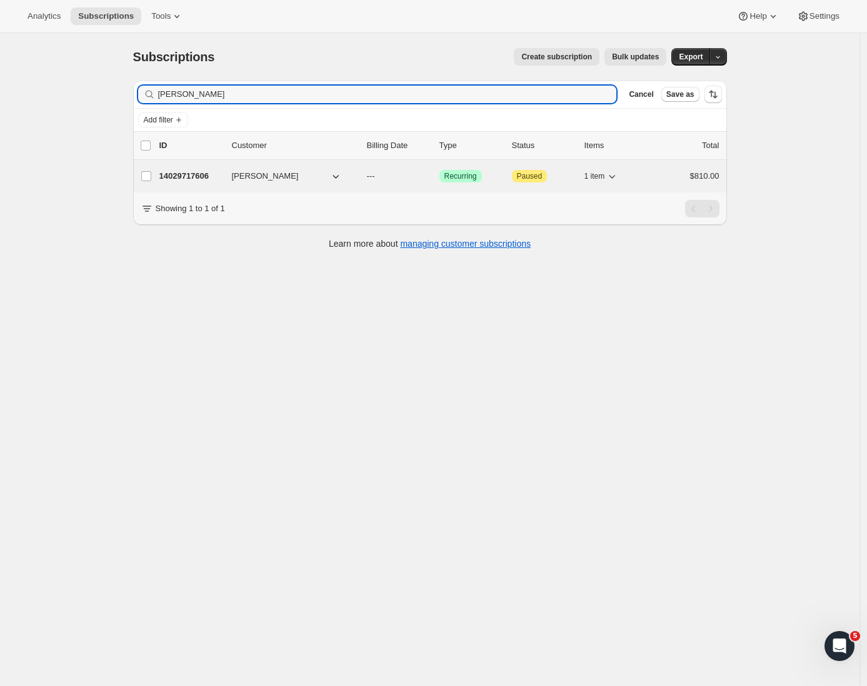
type input "[PERSON_NAME]"
click at [177, 176] on p "14029717606" at bounding box center [190, 176] width 62 height 12
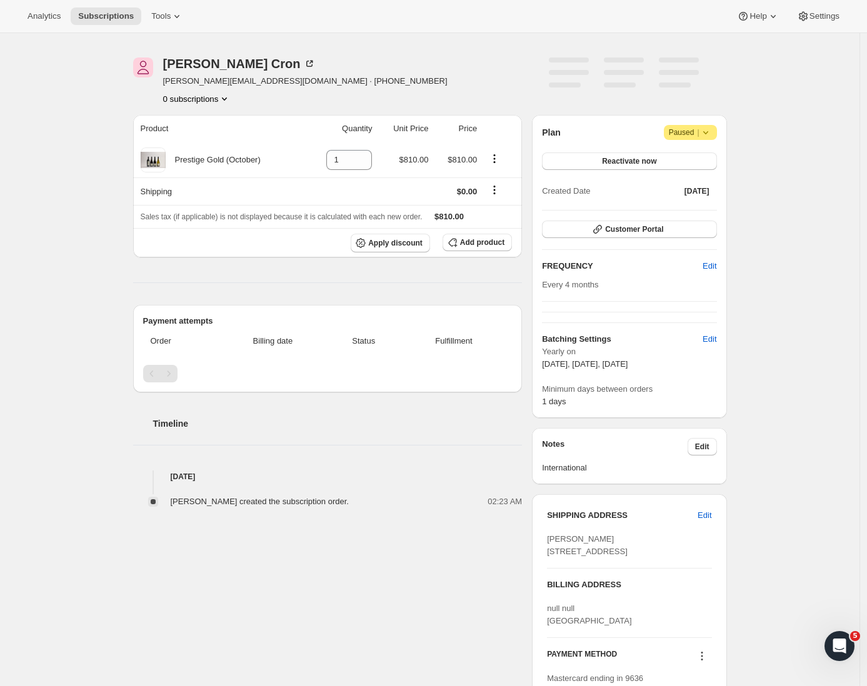
scroll to position [287, 0]
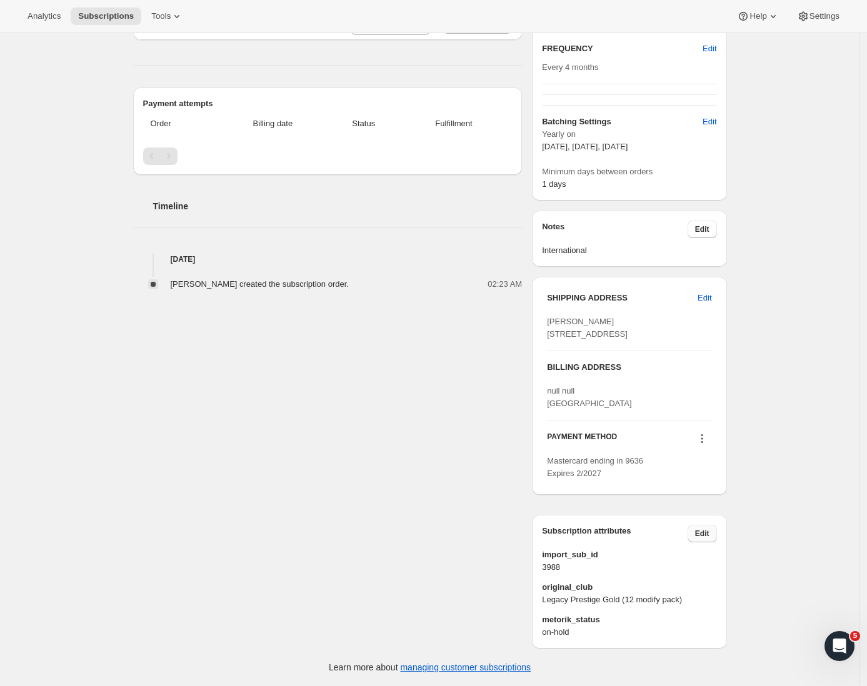
click at [706, 529] on button "Edit" at bounding box center [701, 533] width 29 height 17
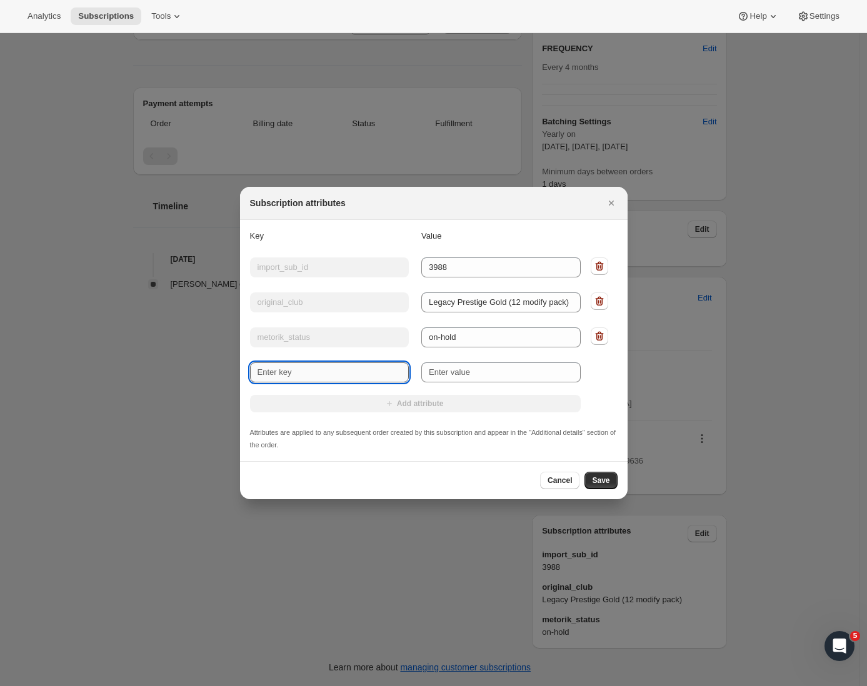
click at [283, 377] on input "New key" at bounding box center [329, 372] width 159 height 20
type input "International"
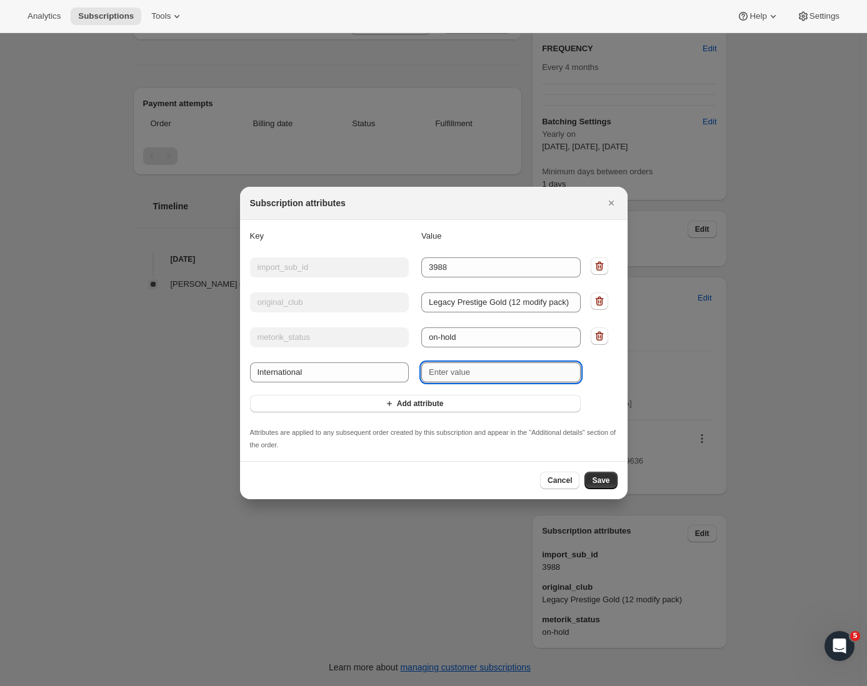
click at [499, 372] on input "New value" at bounding box center [500, 372] width 159 height 20
type input "YES"
click at [596, 477] on span "Save" at bounding box center [600, 481] width 17 height 10
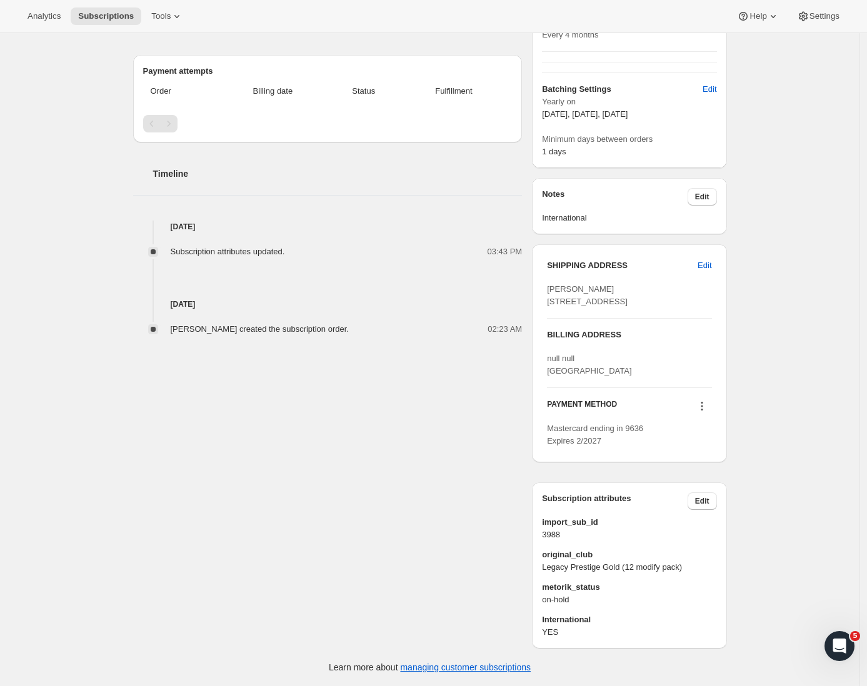
scroll to position [0, 0]
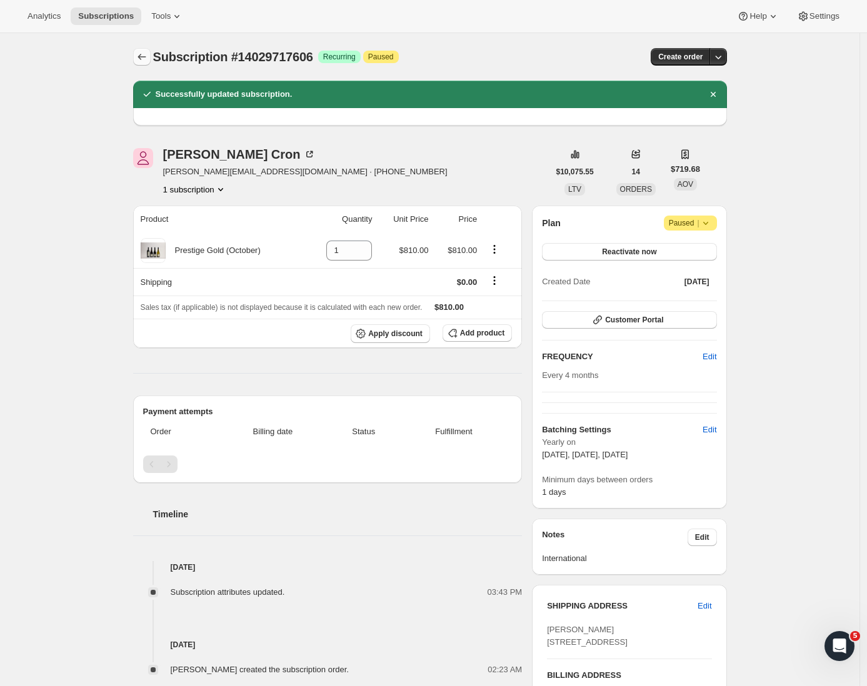
click at [147, 59] on icon "Subscriptions" at bounding box center [142, 57] width 12 height 12
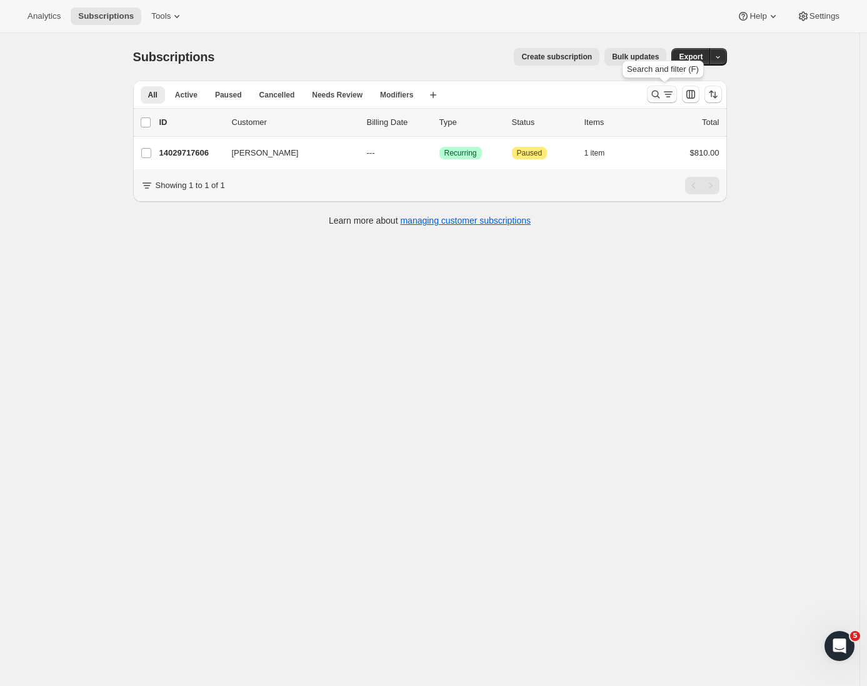
click at [655, 92] on icon "Search and filter results" at bounding box center [655, 94] width 12 height 12
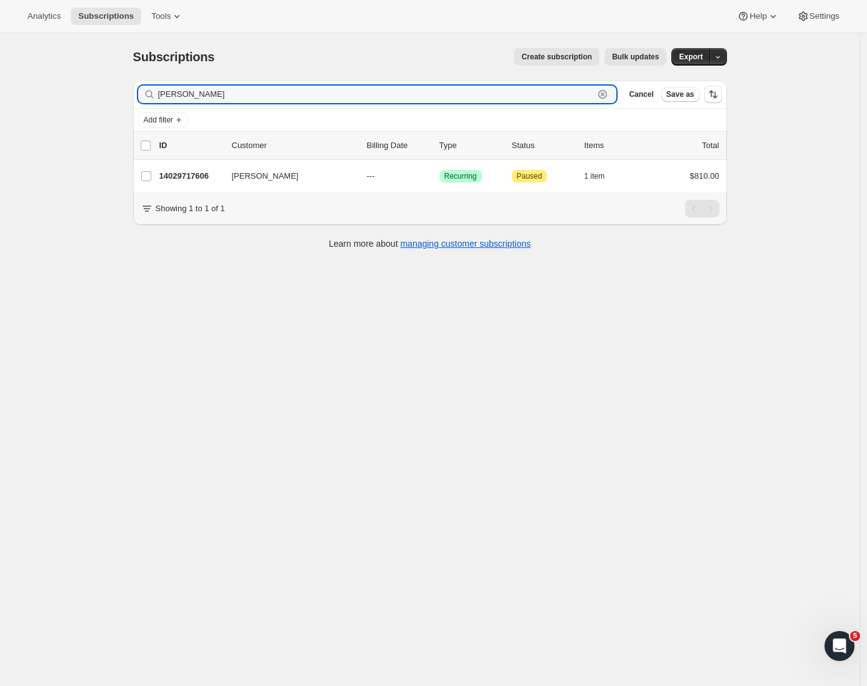
drag, startPoint x: 226, startPoint y: 97, endPoint x: 117, endPoint y: 106, distance: 109.0
click at [117, 95] on div "Subscriptions. This page is ready Subscriptions Create subscription Bulk update…" at bounding box center [429, 376] width 859 height 686
paste input "[PERSON_NAME]"
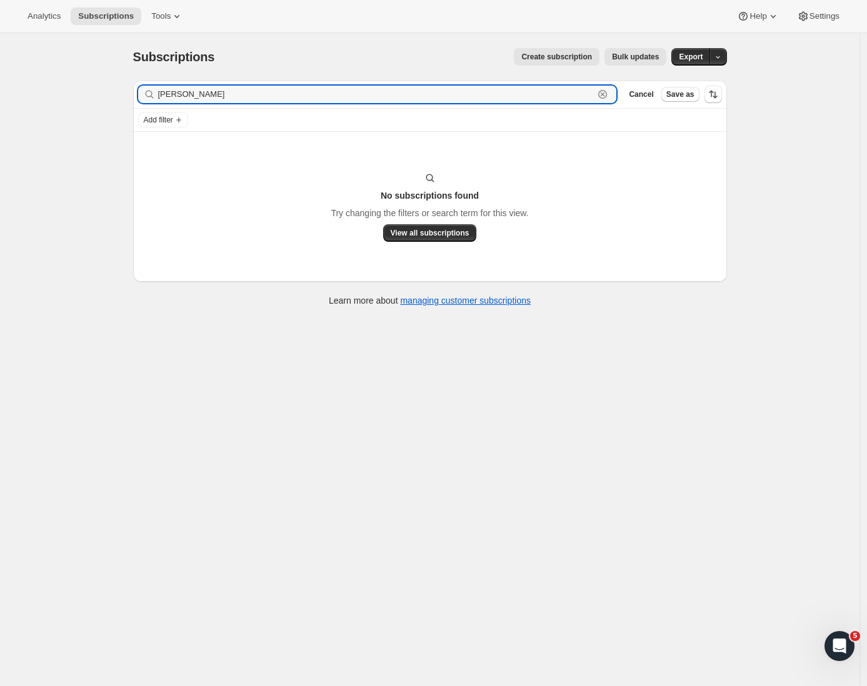
drag, startPoint x: 190, startPoint y: 93, endPoint x: 106, endPoint y: 83, distance: 85.0
click at [106, 83] on div "Subscriptions. This page is ready Subscriptions Create subscription Bulk update…" at bounding box center [429, 376] width 859 height 686
click at [226, 87] on input "Byrg" at bounding box center [376, 94] width 436 height 17
drag, startPoint x: 211, startPoint y: 96, endPoint x: 119, endPoint y: 89, distance: 91.5
click at [119, 89] on div "Subscriptions. This page is ready Subscriptions Create subscription Bulk update…" at bounding box center [429, 376] width 859 height 686
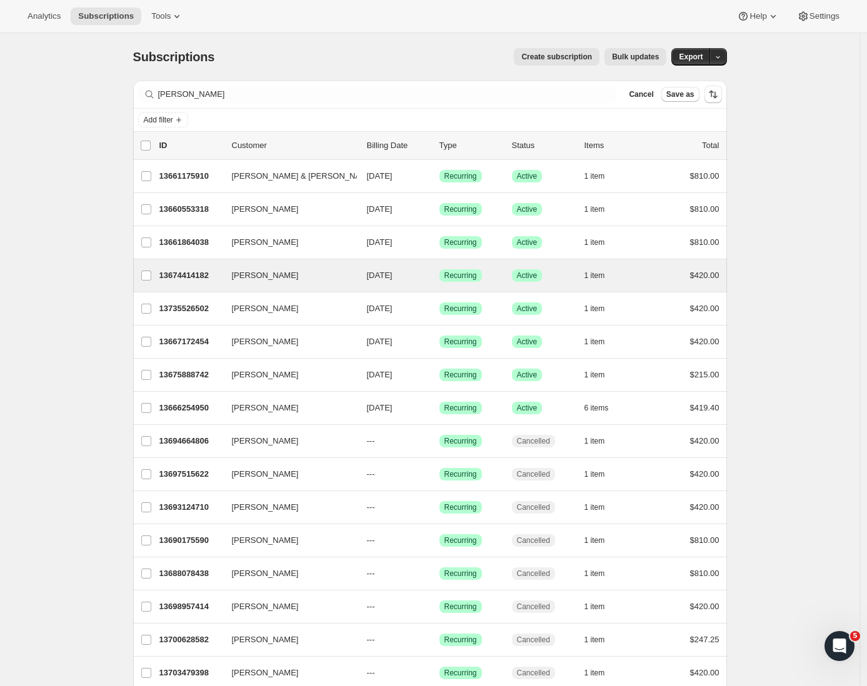
drag, startPoint x: 137, startPoint y: 104, endPoint x: 249, endPoint y: 291, distance: 217.8
click at [249, 291] on div "[PERSON_NAME] 13674414182 [PERSON_NAME] [DATE] Success Recurring Success Active…" at bounding box center [430, 275] width 594 height 32
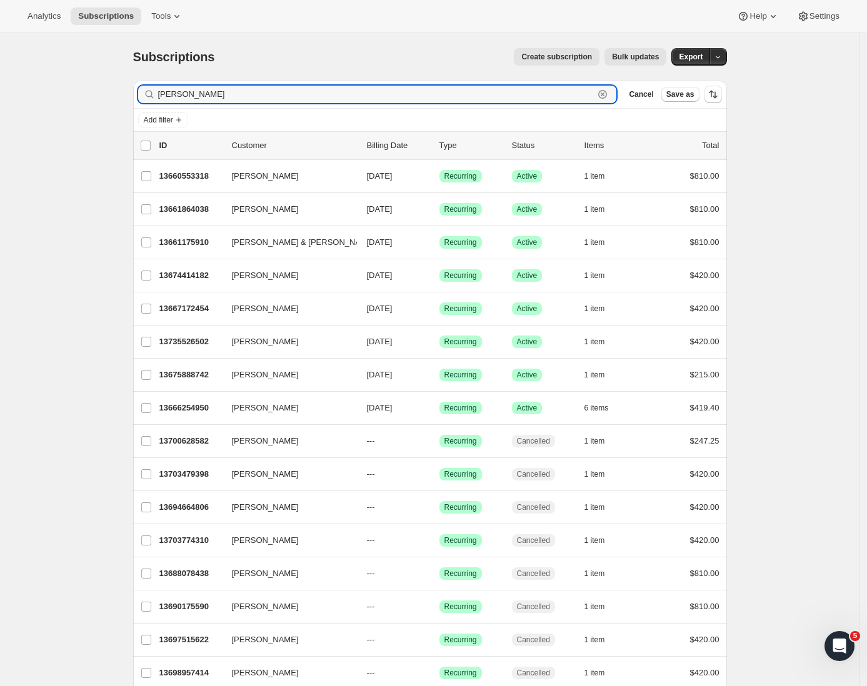
drag, startPoint x: 224, startPoint y: 97, endPoint x: 104, endPoint y: 94, distance: 119.4
click at [105, 94] on div "Subscriptions. This page is ready Subscriptions Create subscription Bulk update…" at bounding box center [429, 462] width 859 height 859
paste input "[EMAIL_ADDRESS][DOMAIN_NAME]"
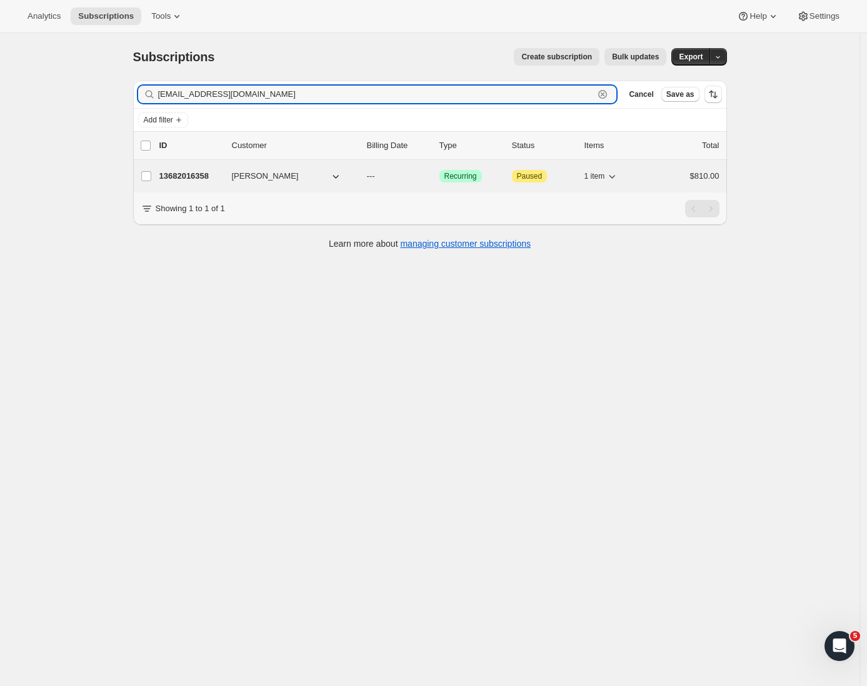
type input "[EMAIL_ADDRESS][DOMAIN_NAME]"
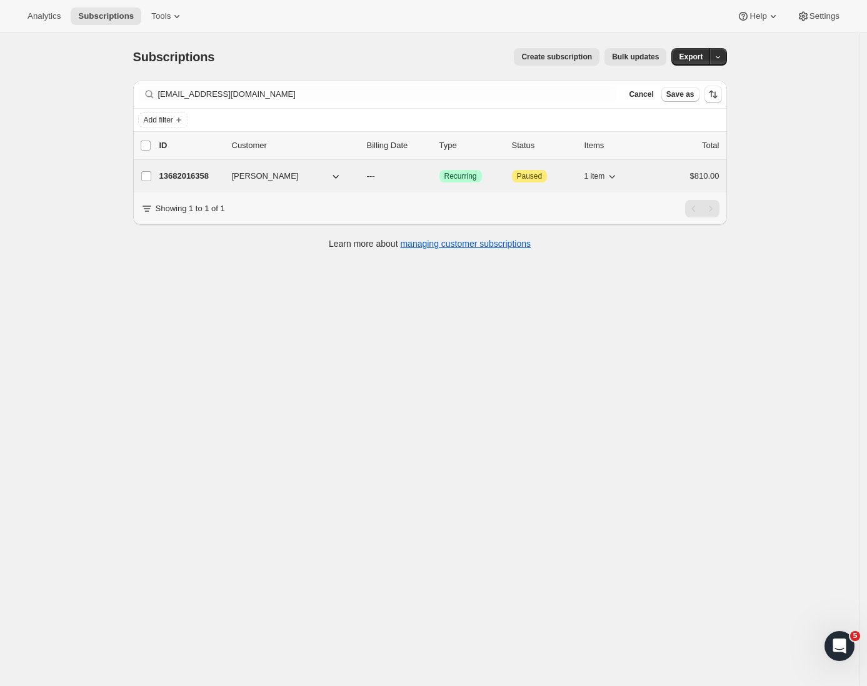
click at [204, 171] on p "13682016358" at bounding box center [190, 176] width 62 height 12
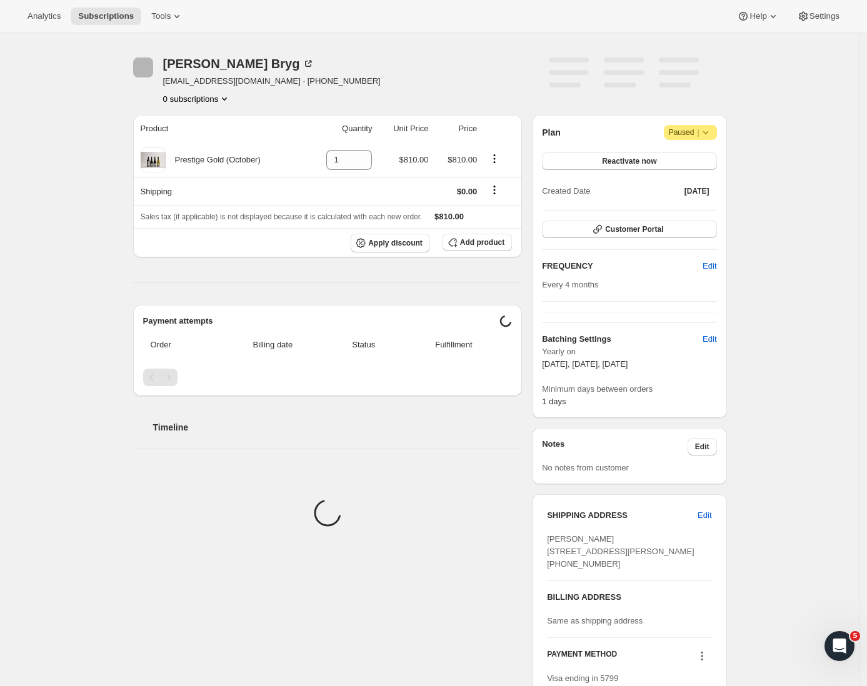
scroll to position [287, 0]
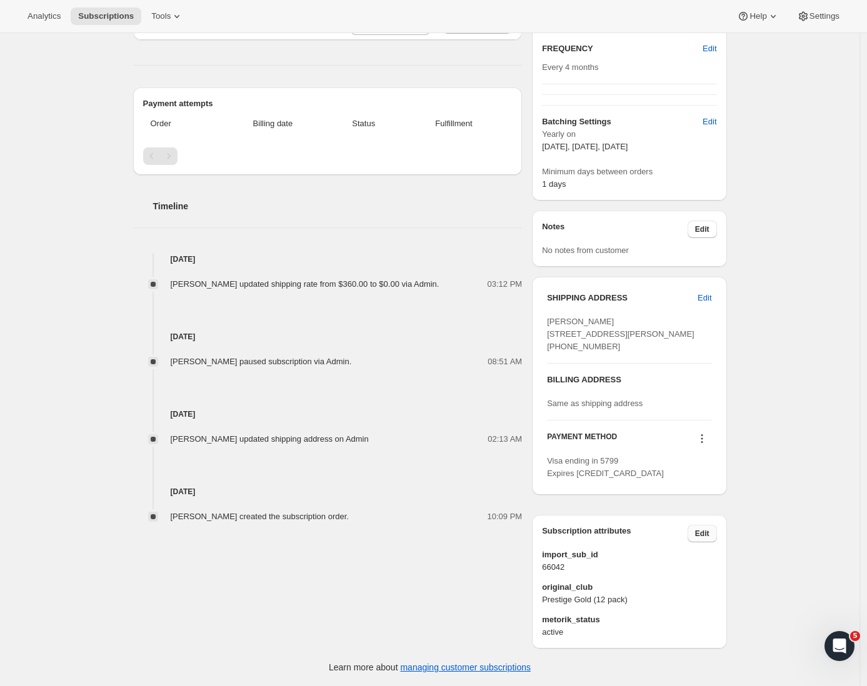
click at [709, 534] on span "Edit" at bounding box center [702, 534] width 14 height 10
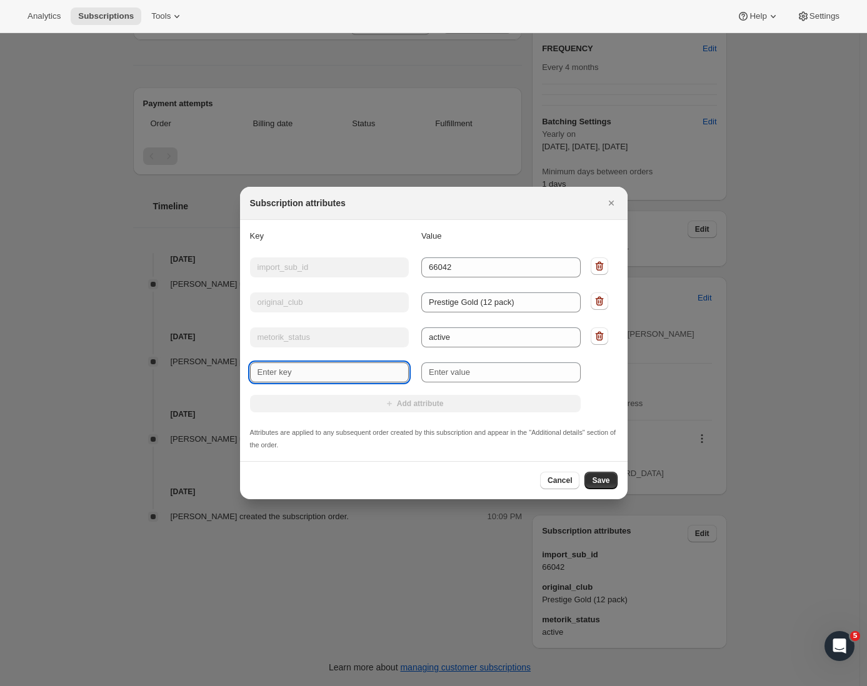
click at [346, 366] on input "New key" at bounding box center [329, 372] width 159 height 20
type input "International"
click at [451, 374] on input "New value" at bounding box center [500, 372] width 159 height 20
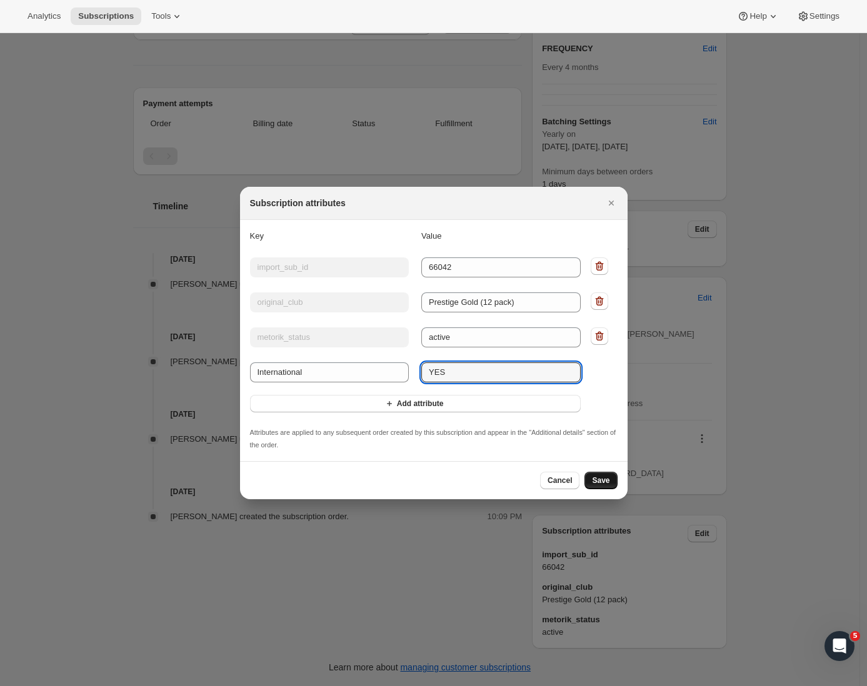
type input "YES"
click at [604, 478] on span "Save" at bounding box center [600, 481] width 17 height 10
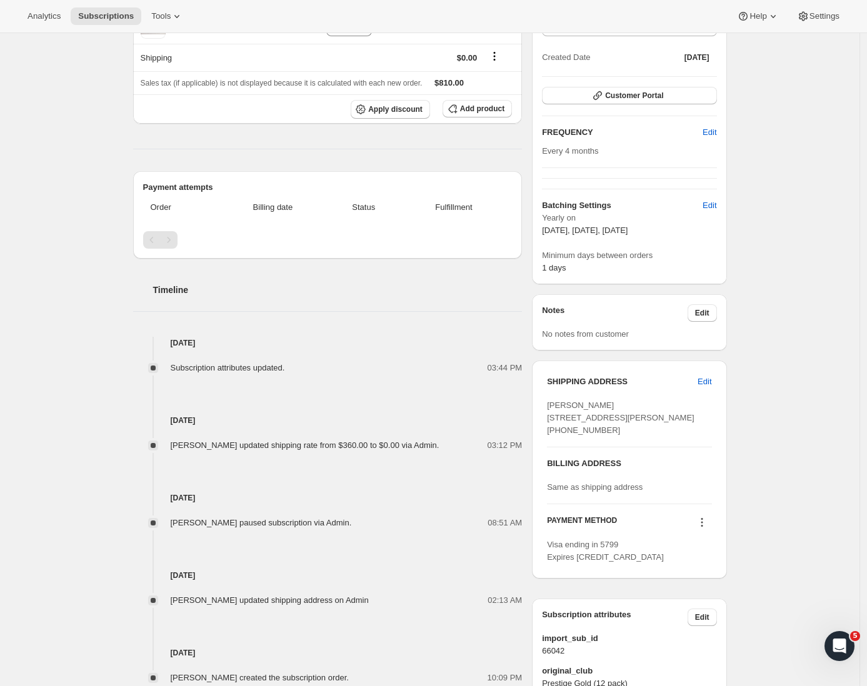
scroll to position [0, 0]
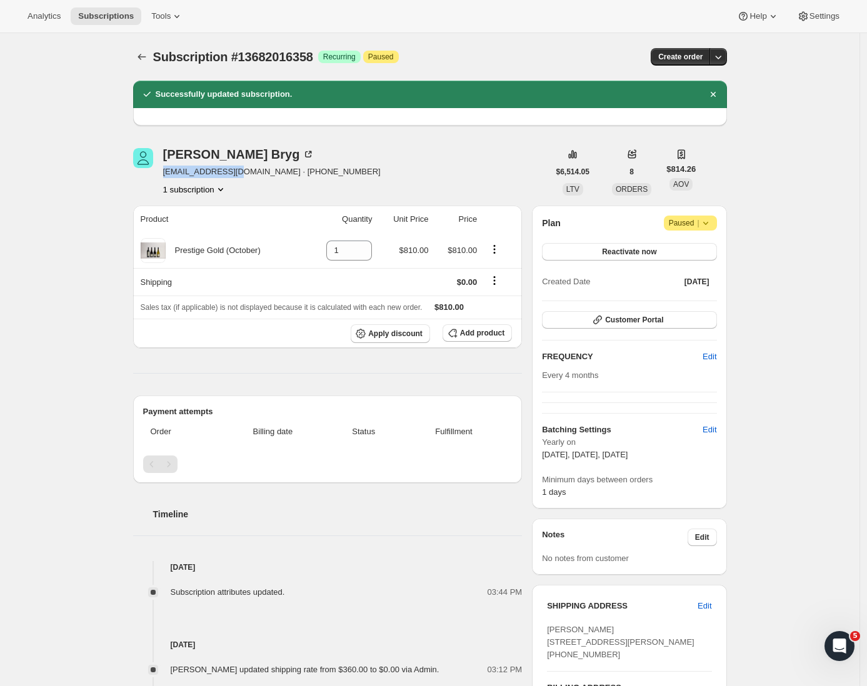
drag, startPoint x: 245, startPoint y: 174, endPoint x: 162, endPoint y: 168, distance: 82.7
click at [162, 168] on div "[PERSON_NAME] [EMAIL_ADDRESS][DOMAIN_NAME] · [PHONE_NUMBER] 1 subscription" at bounding box center [341, 171] width 416 height 47
copy span "[EMAIL_ADDRESS][DOMAIN_NAME]"
click at [142, 55] on icon "Subscriptions" at bounding box center [142, 57] width 12 height 12
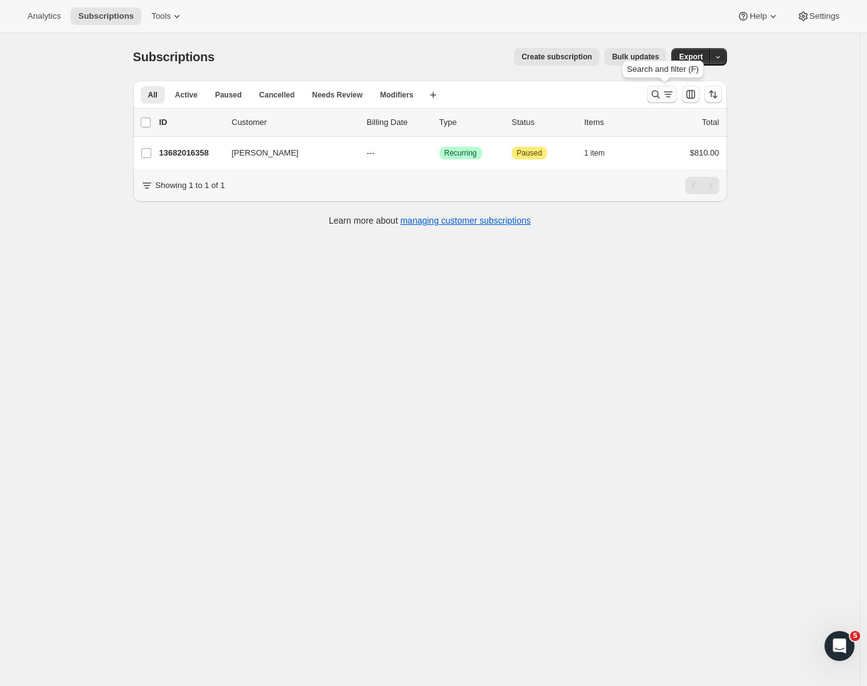
click at [668, 98] on icon "Search and filter results" at bounding box center [668, 94] width 12 height 12
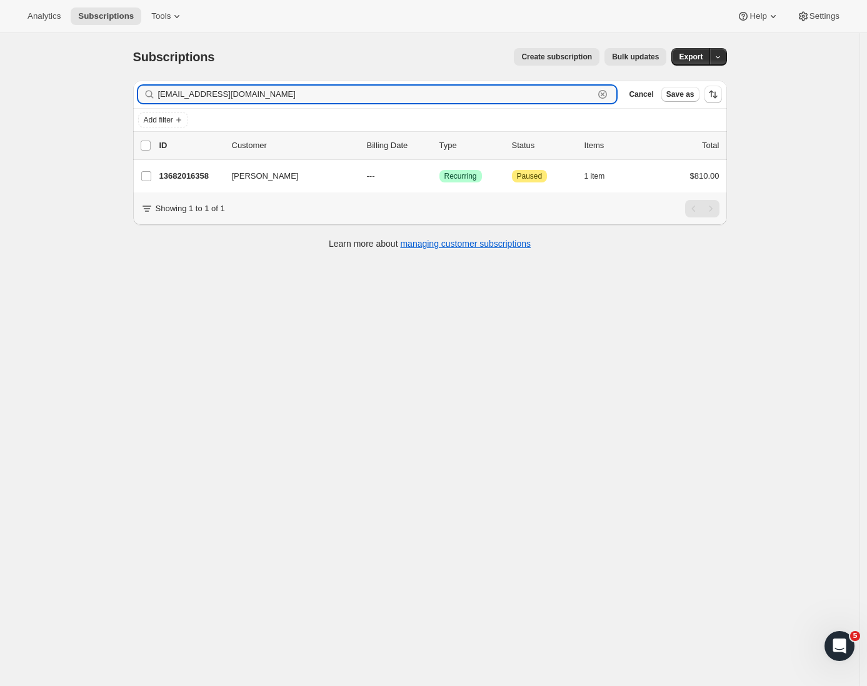
drag, startPoint x: 233, startPoint y: 94, endPoint x: 119, endPoint y: 81, distance: 115.0
click at [120, 81] on div "Subscriptions. This page is ready Subscriptions Create subscription Bulk update…" at bounding box center [429, 376] width 859 height 686
paste input "[PERSON_NAME] & [PERSON_NAME]"
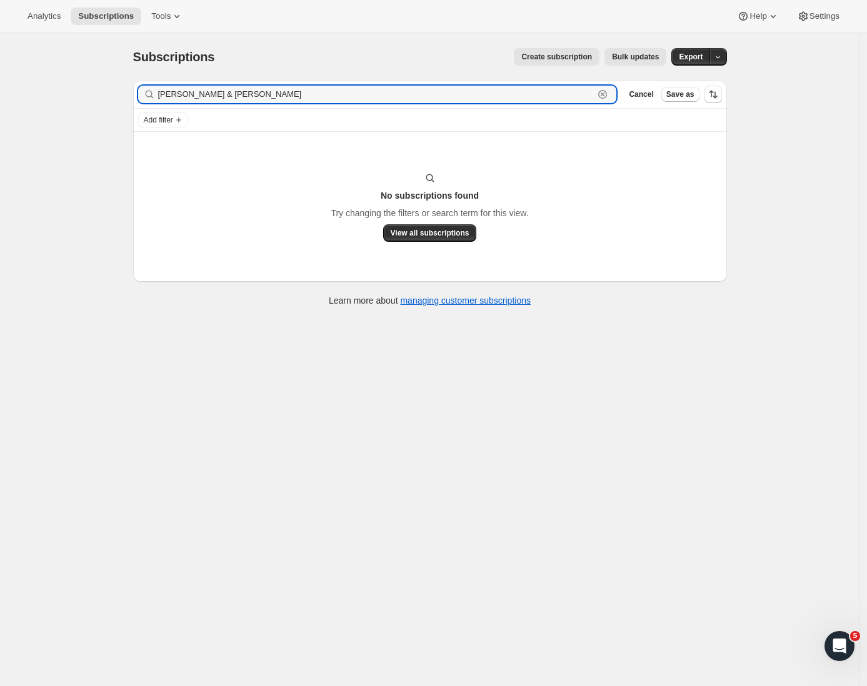
drag, startPoint x: 227, startPoint y: 93, endPoint x: 66, endPoint y: 96, distance: 160.6
click at [67, 96] on div "Subscriptions. This page is ready Subscriptions Create subscription Bulk update…" at bounding box center [429, 376] width 859 height 686
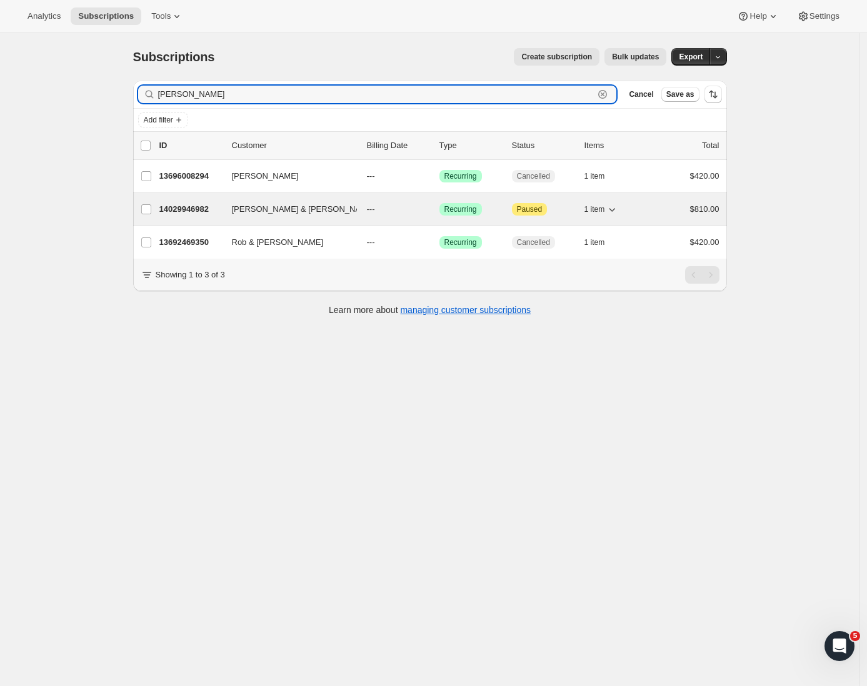
type input "[PERSON_NAME]"
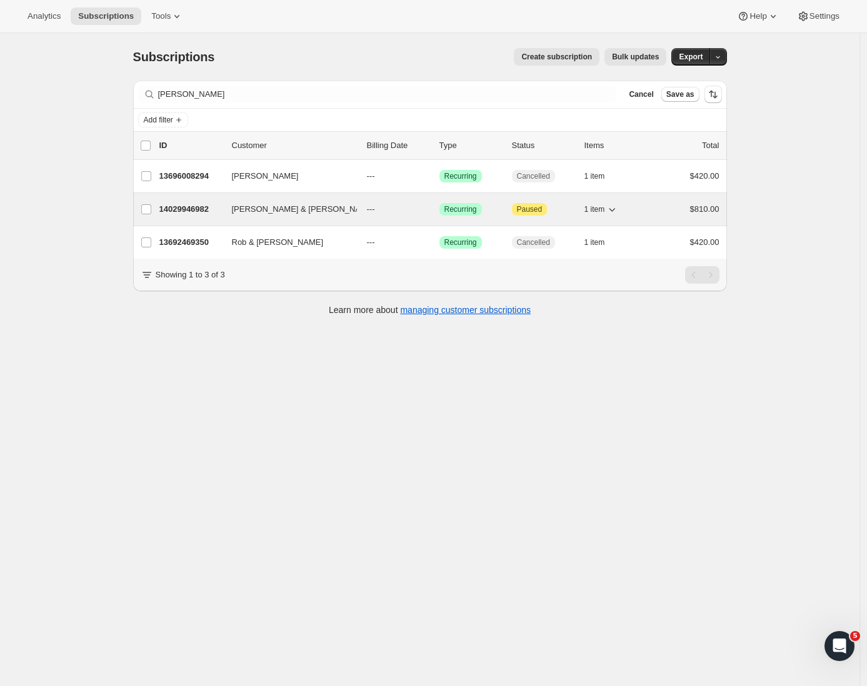
click at [192, 207] on p "14029946982" at bounding box center [190, 209] width 62 height 12
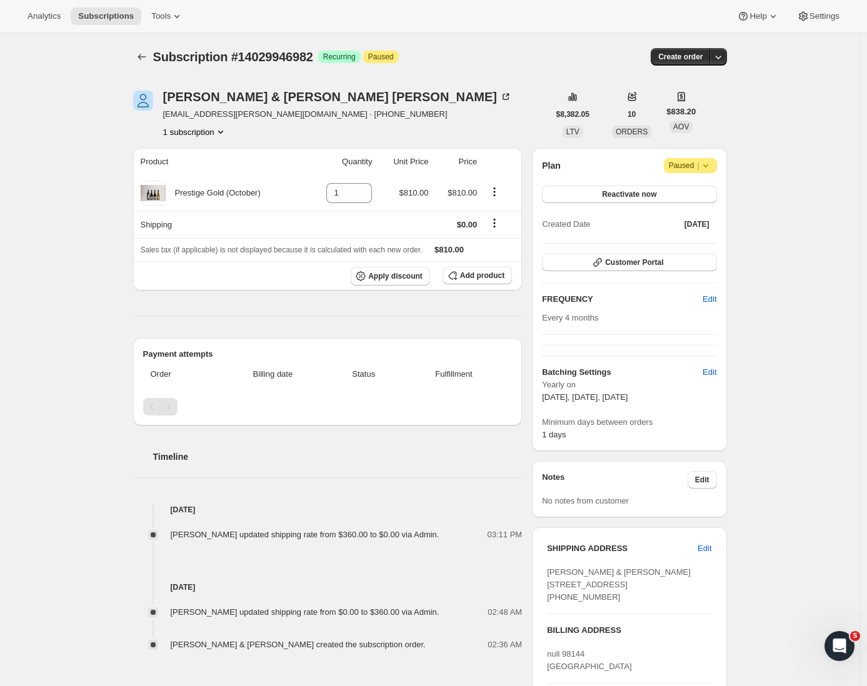
scroll to position [300, 0]
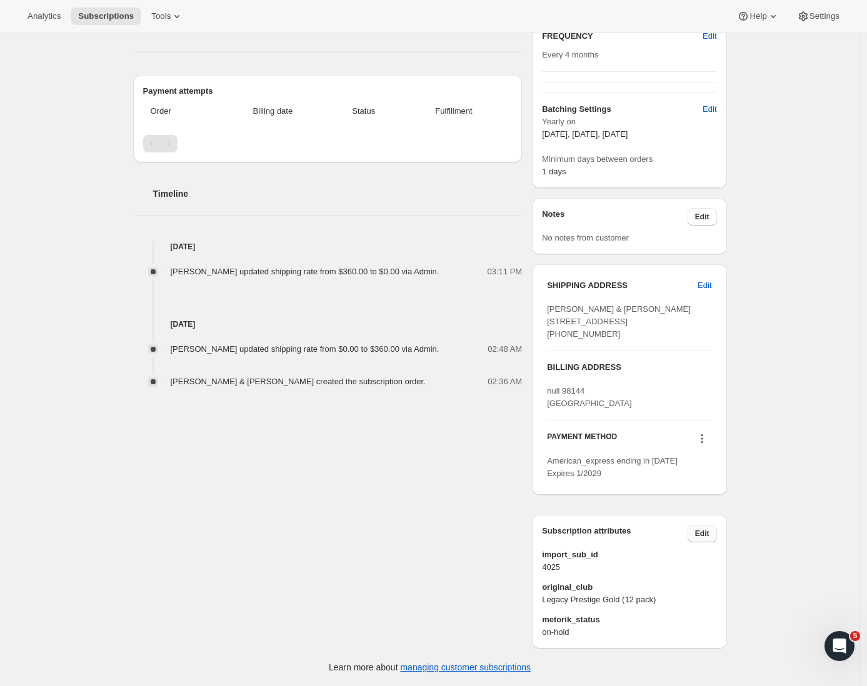
click at [697, 532] on button "Edit" at bounding box center [701, 533] width 29 height 17
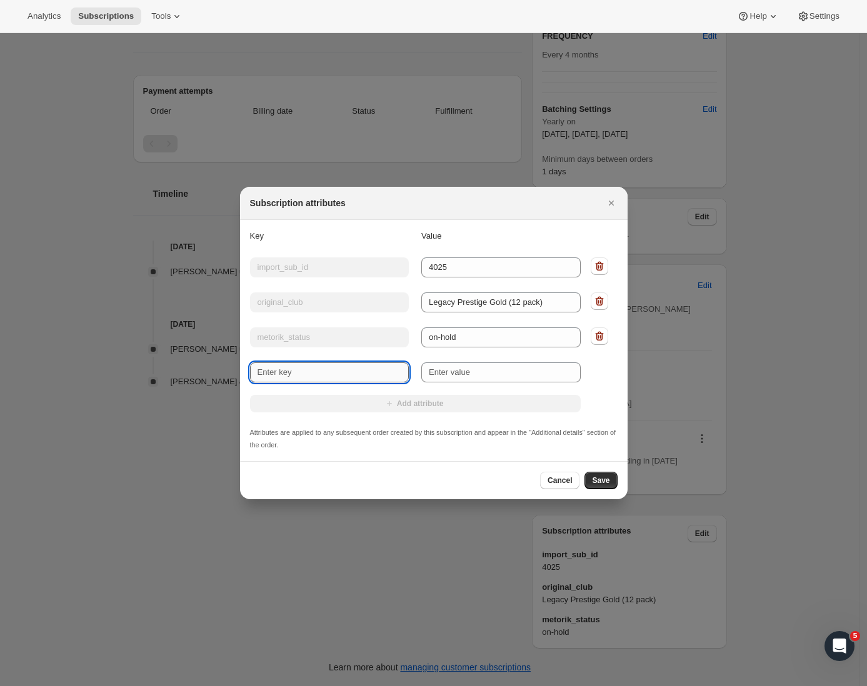
click at [308, 373] on input "New key" at bounding box center [329, 372] width 159 height 20
type input "International"
click at [441, 367] on input "New value" at bounding box center [500, 372] width 159 height 20
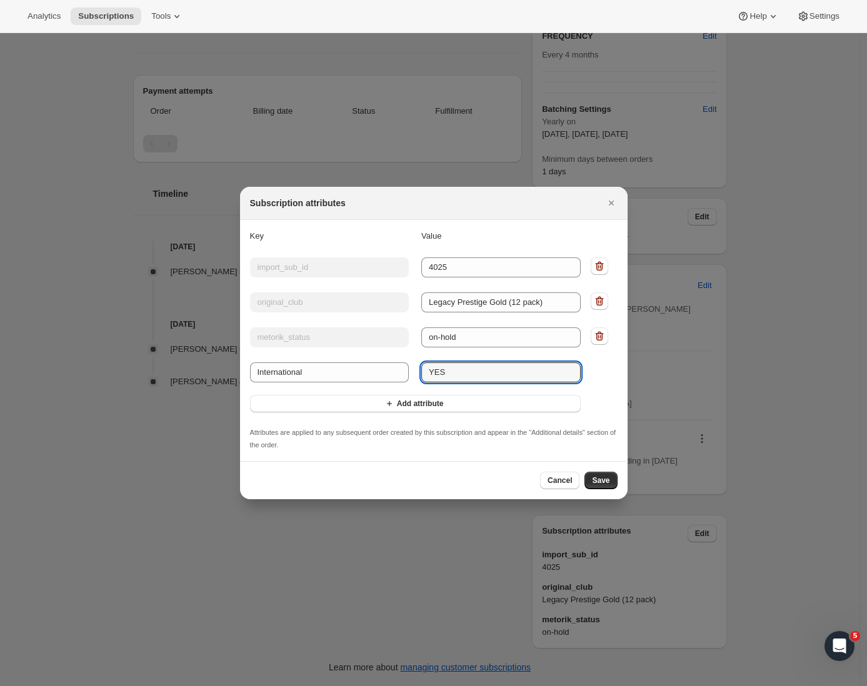
type input "YES"
click at [601, 479] on span "Save" at bounding box center [600, 481] width 17 height 10
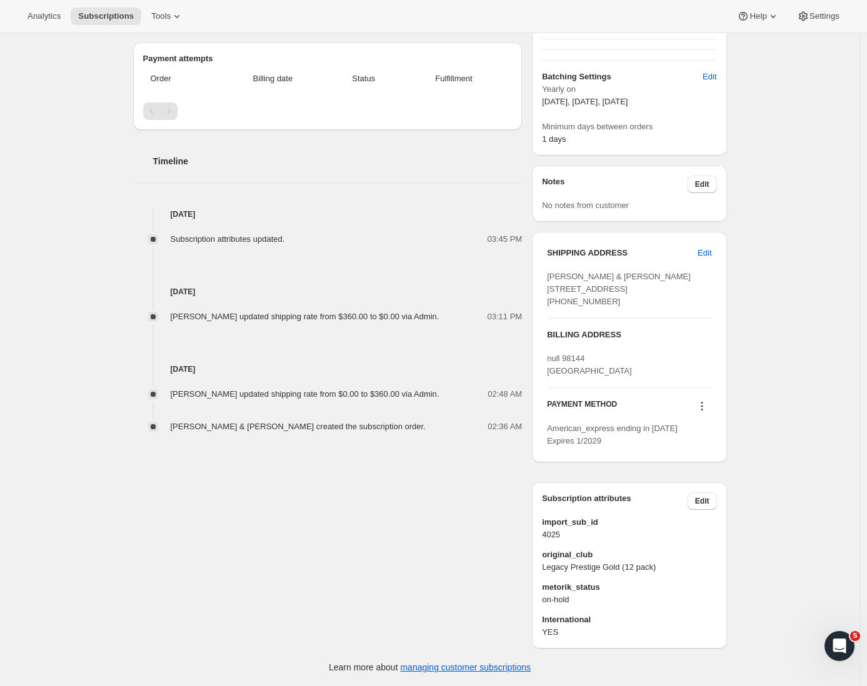
scroll to position [0, 0]
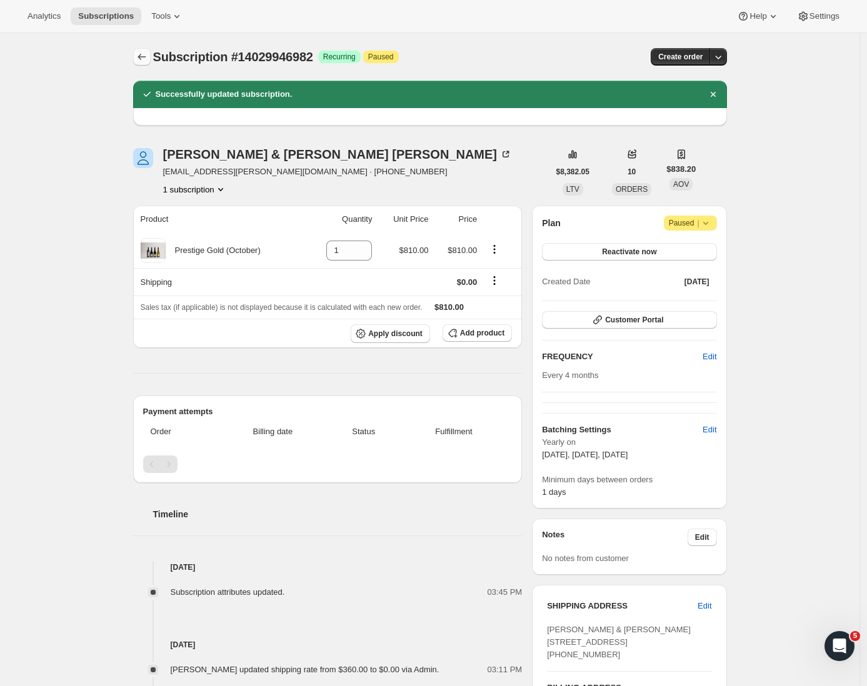
click at [149, 64] on button "Subscriptions" at bounding box center [141, 56] width 17 height 17
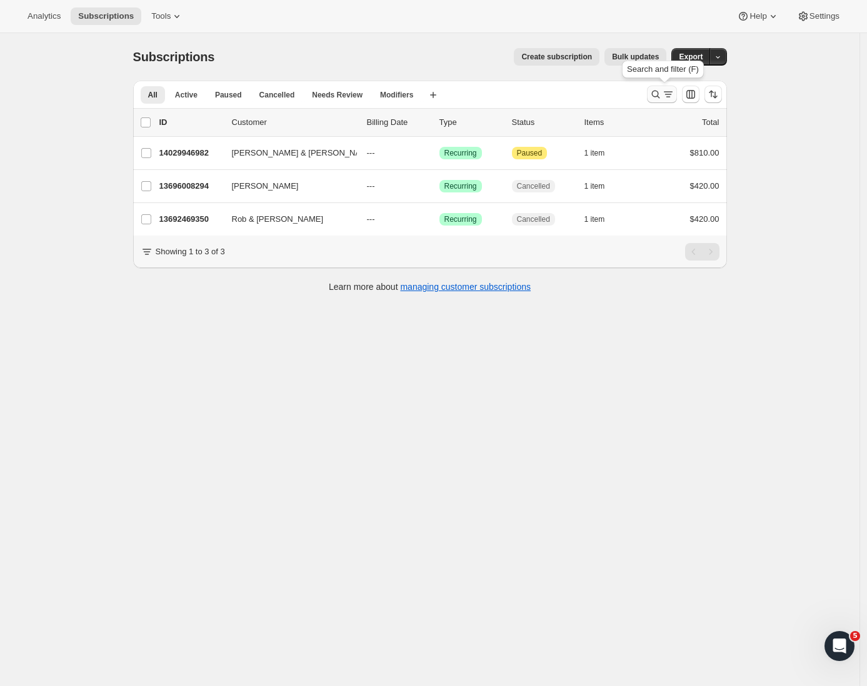
click at [662, 94] on icon "Search and filter results" at bounding box center [655, 94] width 12 height 12
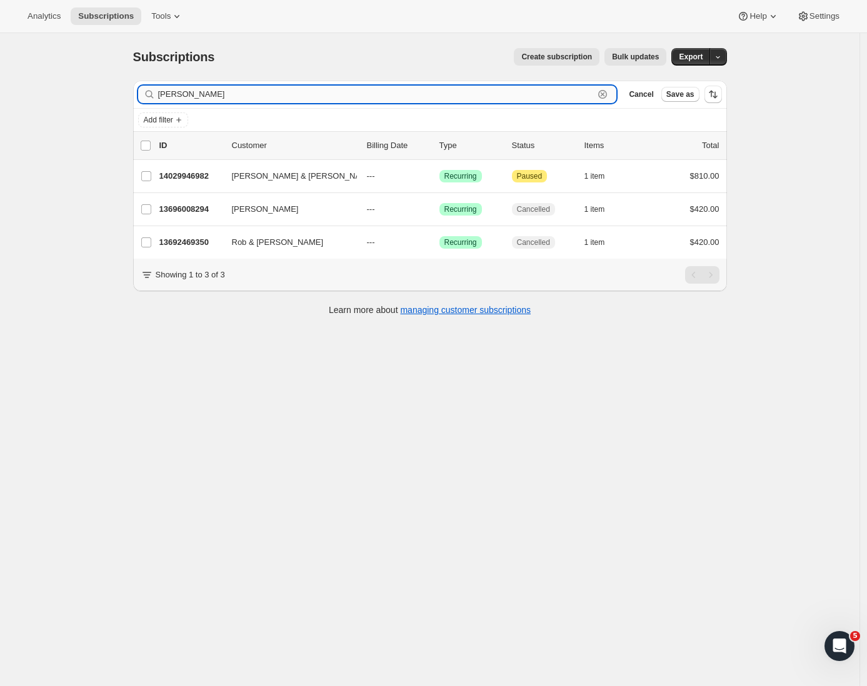
click at [197, 86] on input "[PERSON_NAME]" at bounding box center [376, 94] width 436 height 17
drag, startPoint x: 199, startPoint y: 92, endPoint x: 150, endPoint y: 89, distance: 48.8
click at [151, 89] on div "[PERSON_NAME] Clear" at bounding box center [377, 94] width 479 height 17
paste input "[PERSON_NAME]"
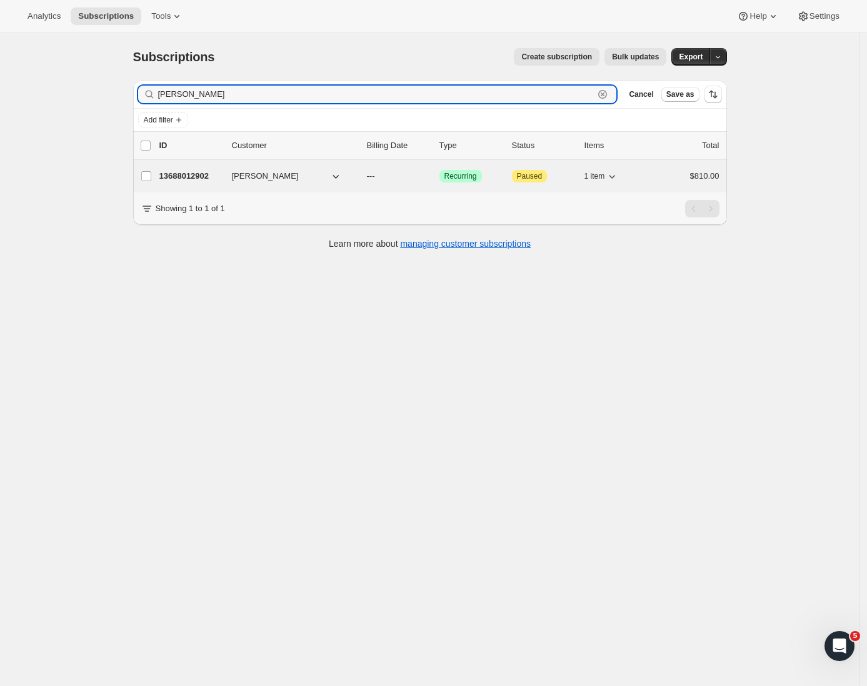
type input "[PERSON_NAME]"
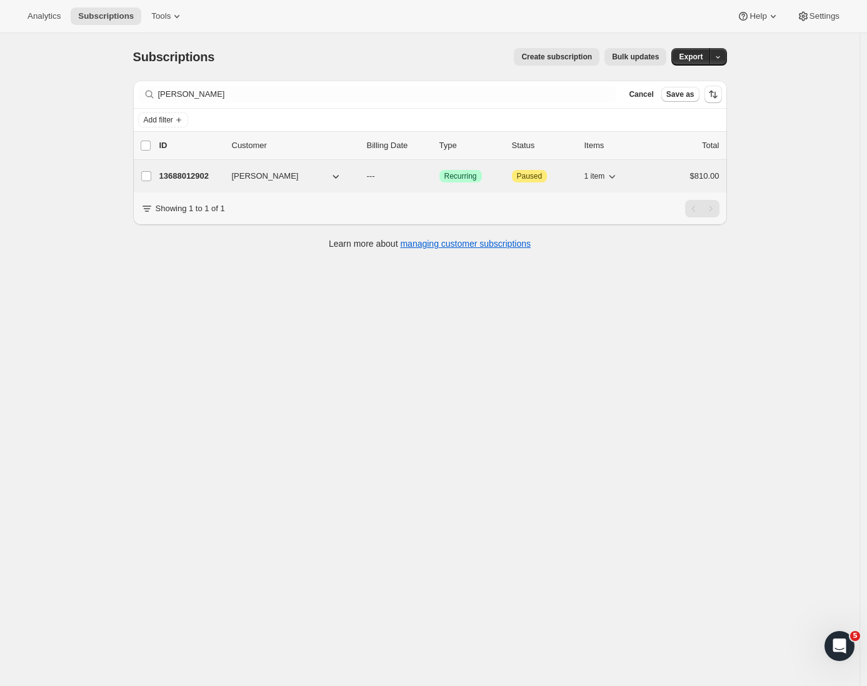
click at [220, 174] on p "13688012902" at bounding box center [190, 176] width 62 height 12
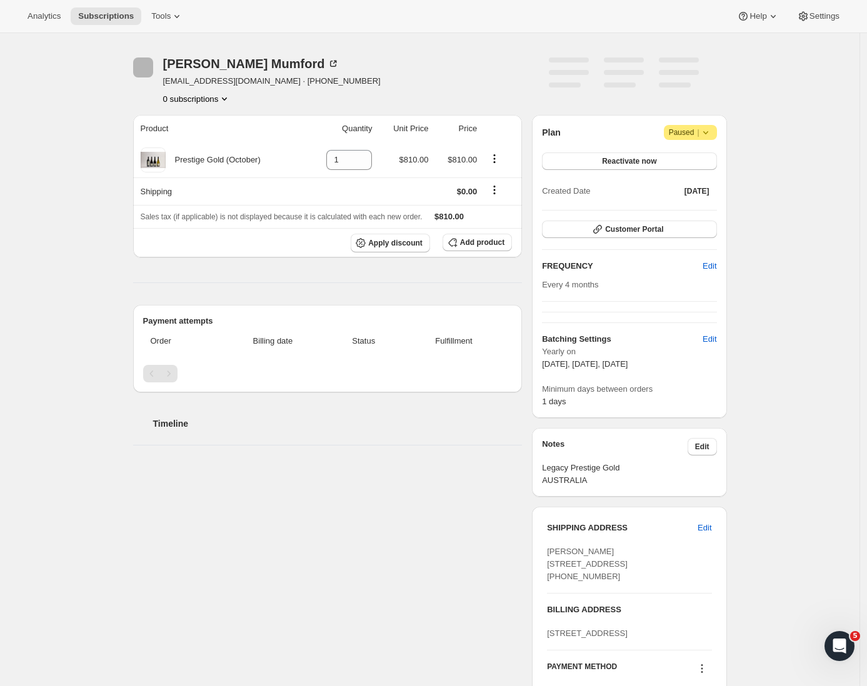
scroll to position [312, 0]
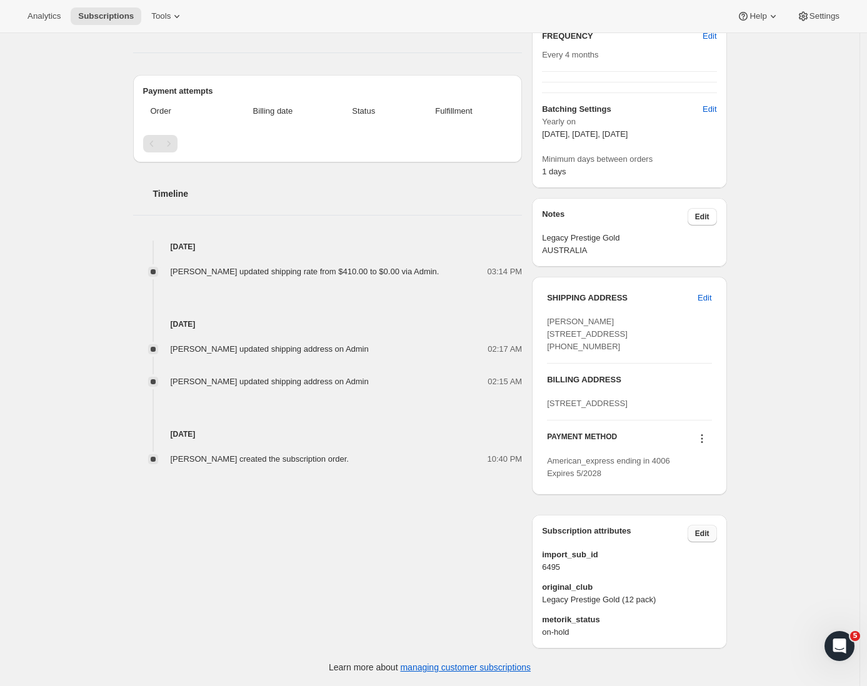
click at [707, 532] on span "Edit" at bounding box center [702, 534] width 14 height 10
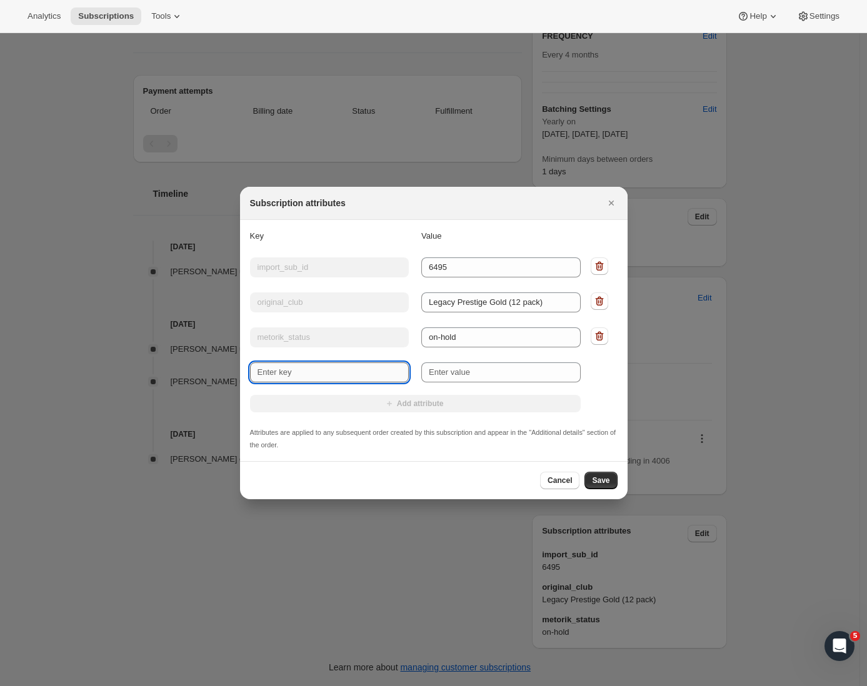
click at [289, 366] on input "New key" at bounding box center [329, 372] width 159 height 20
type input "International"
click at [441, 371] on input "New value" at bounding box center [500, 372] width 159 height 20
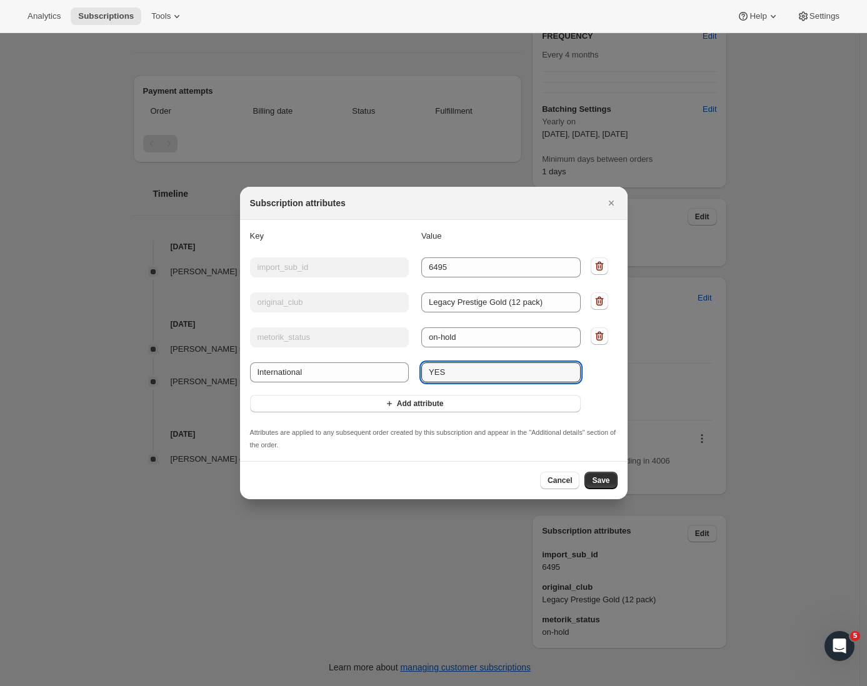
type input "YES"
click at [598, 480] on span "Save" at bounding box center [600, 481] width 17 height 10
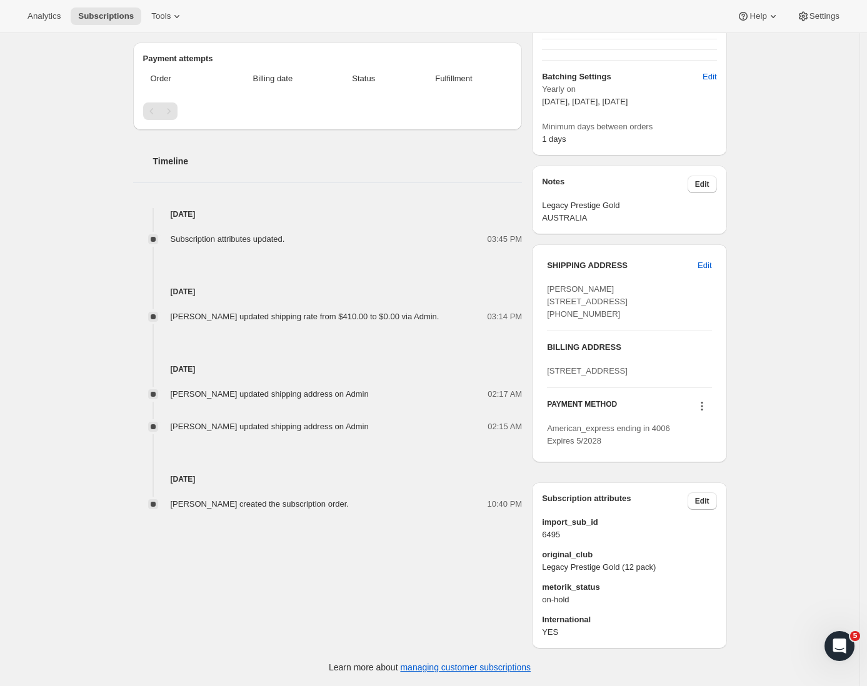
scroll to position [0, 0]
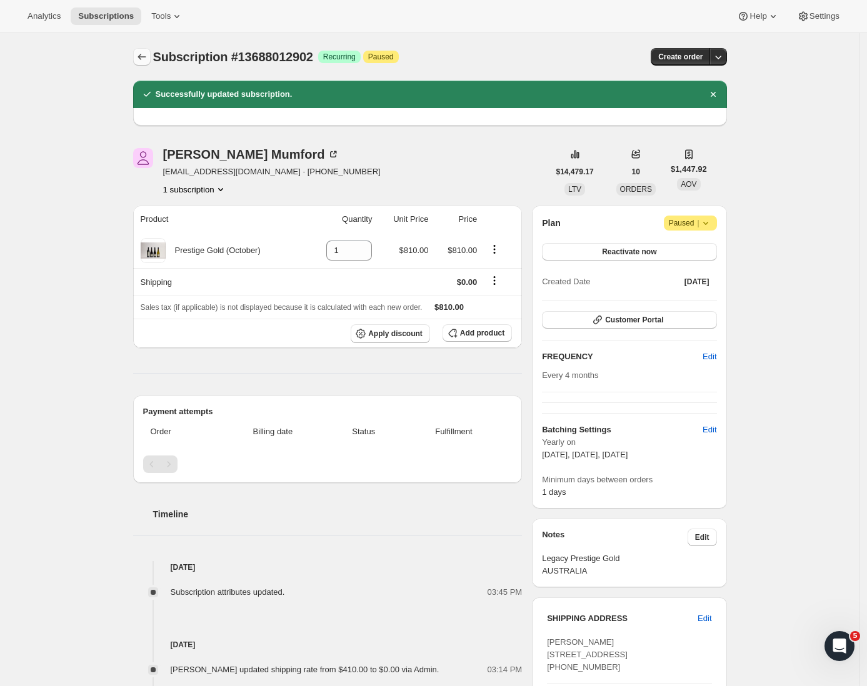
click at [144, 56] on icon "Subscriptions" at bounding box center [142, 57] width 12 height 12
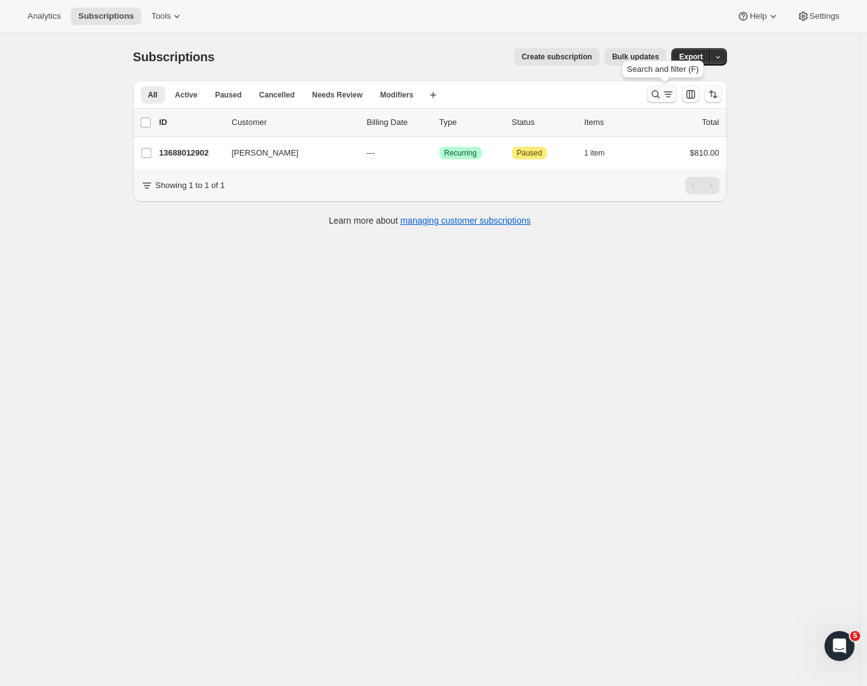
click at [654, 92] on icon "Search and filter results" at bounding box center [655, 94] width 12 height 12
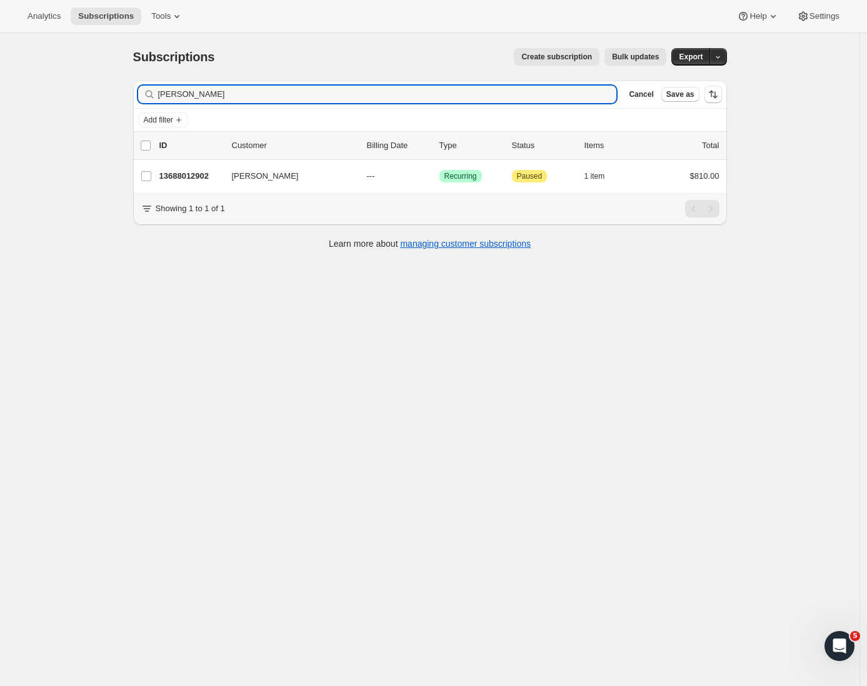
drag, startPoint x: 194, startPoint y: 93, endPoint x: 144, endPoint y: 91, distance: 50.0
click at [144, 91] on div "[PERSON_NAME] Clear" at bounding box center [377, 94] width 479 height 17
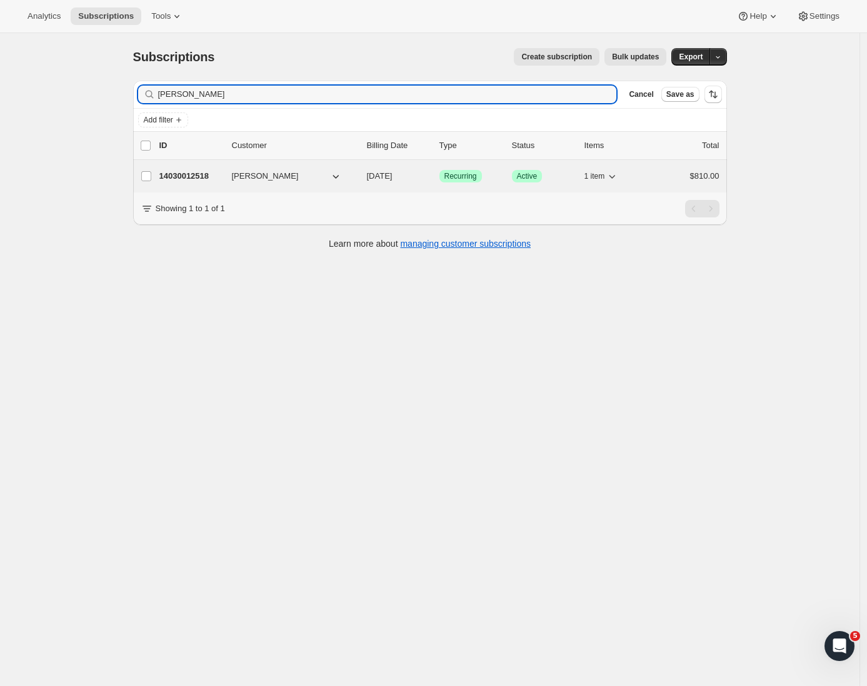
type input "[PERSON_NAME]"
click at [219, 179] on p "14030012518" at bounding box center [190, 176] width 62 height 12
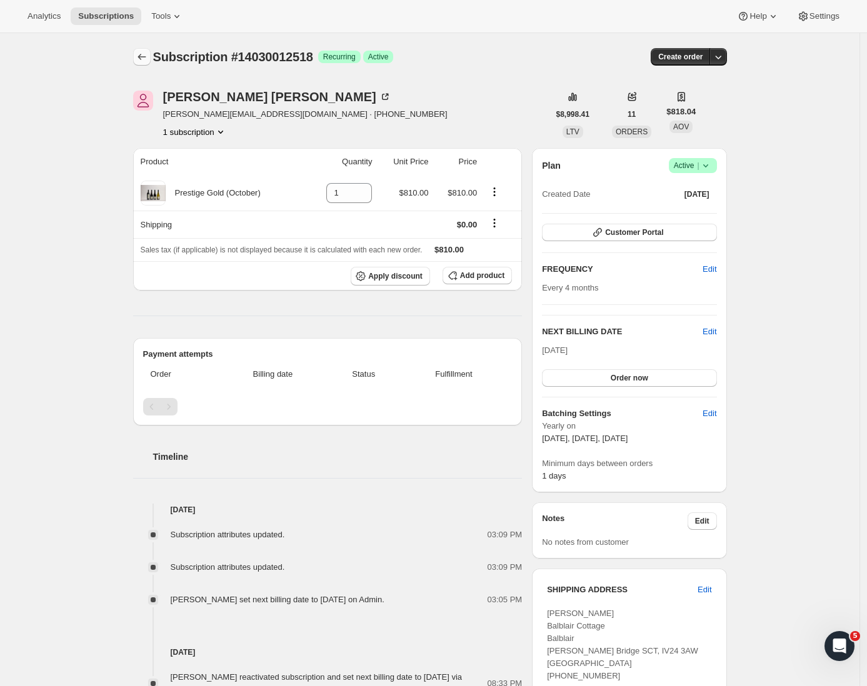
click at [145, 59] on icon "Subscriptions" at bounding box center [142, 57] width 12 height 12
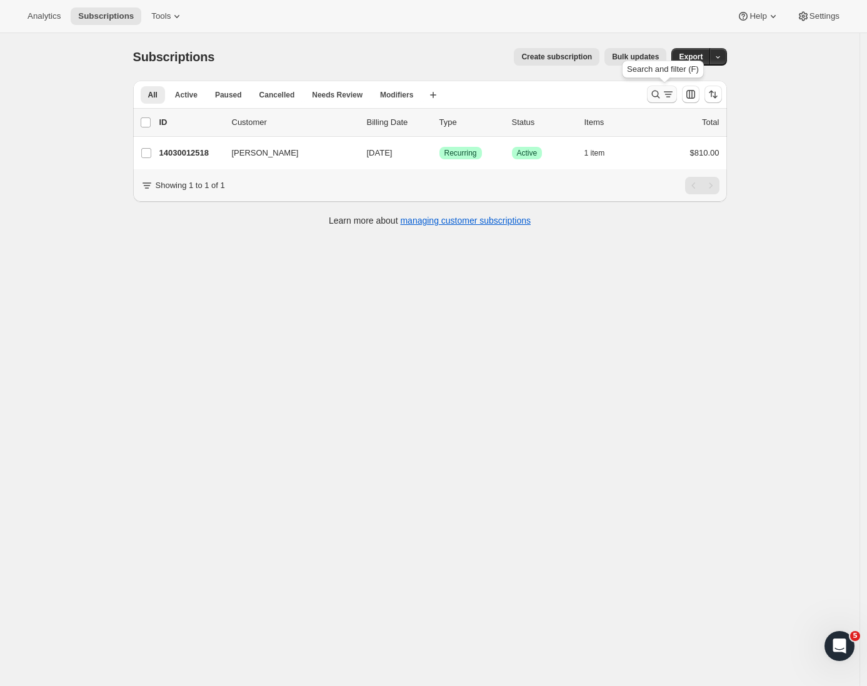
click at [661, 92] on icon "Search and filter results" at bounding box center [655, 94] width 12 height 12
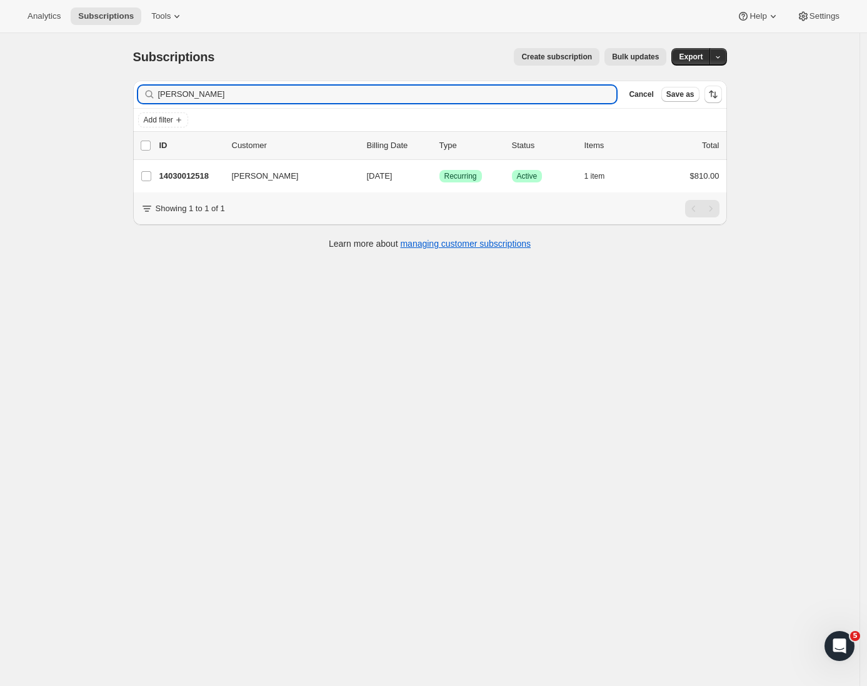
drag, startPoint x: 242, startPoint y: 93, endPoint x: 197, endPoint y: 129, distance: 57.9
click at [112, 91] on div "Subscriptions. This page is ready Subscriptions Create subscription Bulk update…" at bounding box center [429, 376] width 859 height 686
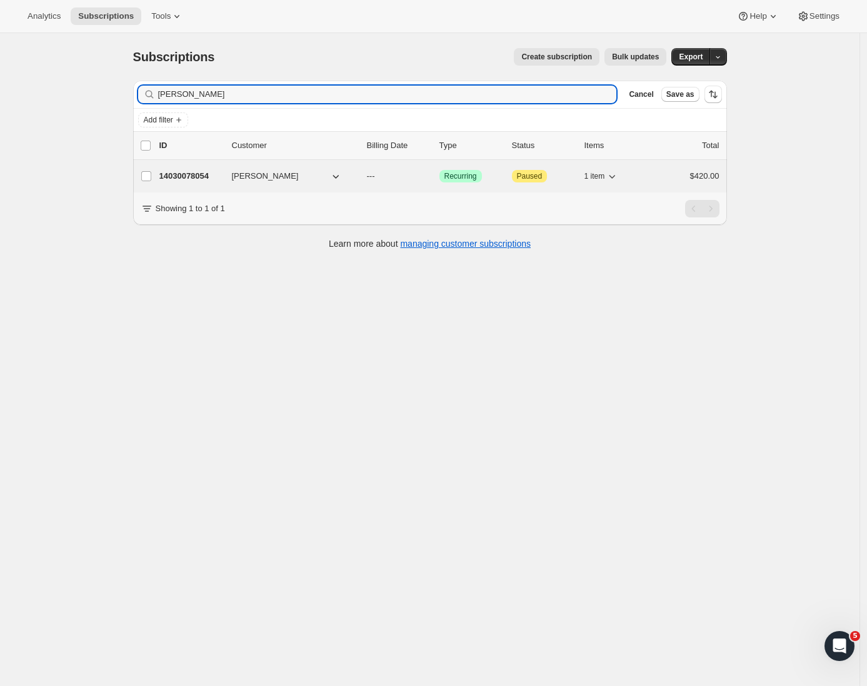
type input "[PERSON_NAME]"
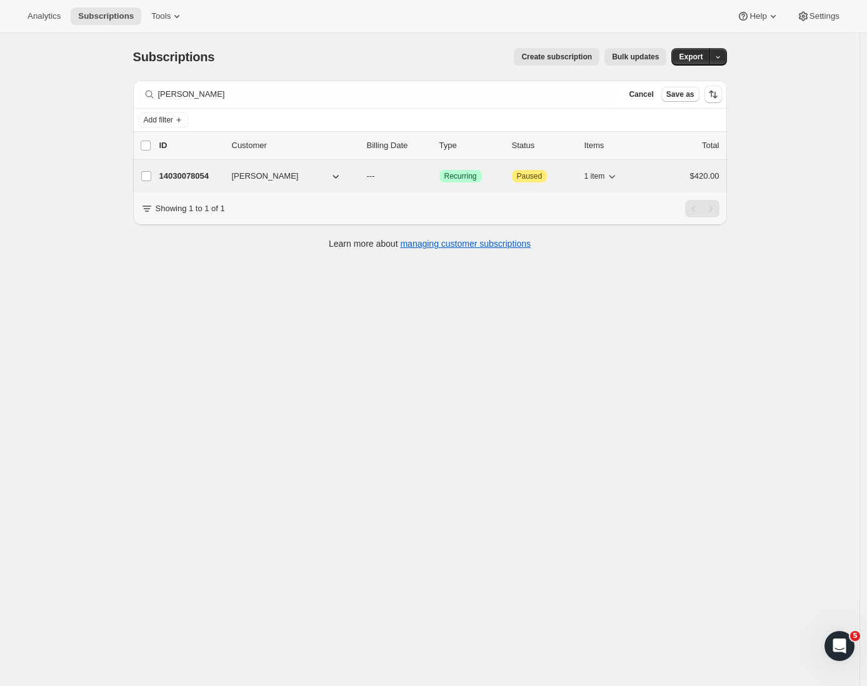
click at [202, 169] on div "14030078054 [PERSON_NAME] --- Success Recurring Attention Paused 1 item $420.00" at bounding box center [439, 175] width 560 height 17
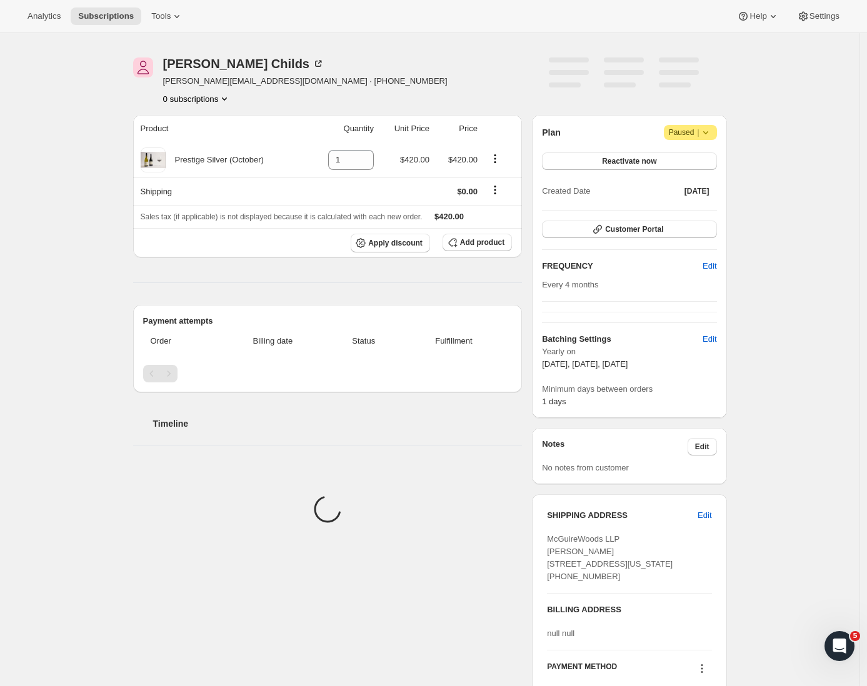
scroll to position [312, 0]
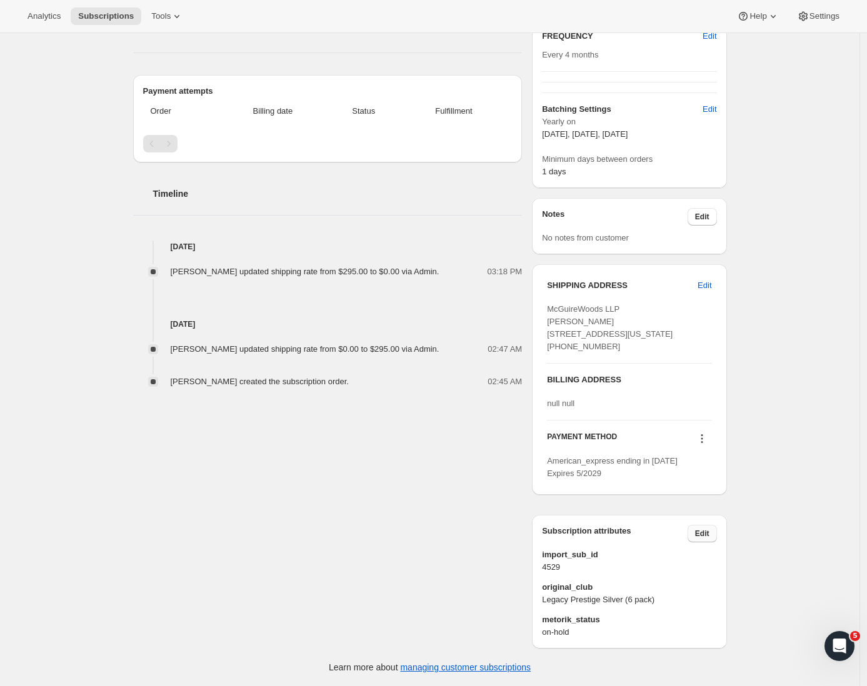
click at [707, 533] on span "Edit" at bounding box center [702, 534] width 14 height 10
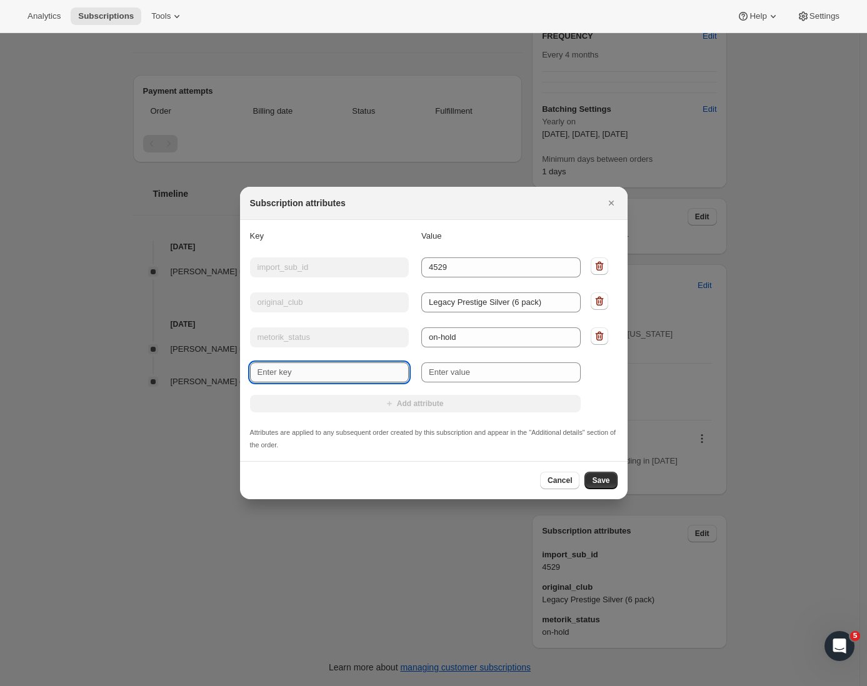
click at [277, 375] on input "New key" at bounding box center [329, 372] width 159 height 20
type input "International"
click at [477, 367] on input "New value" at bounding box center [500, 372] width 159 height 20
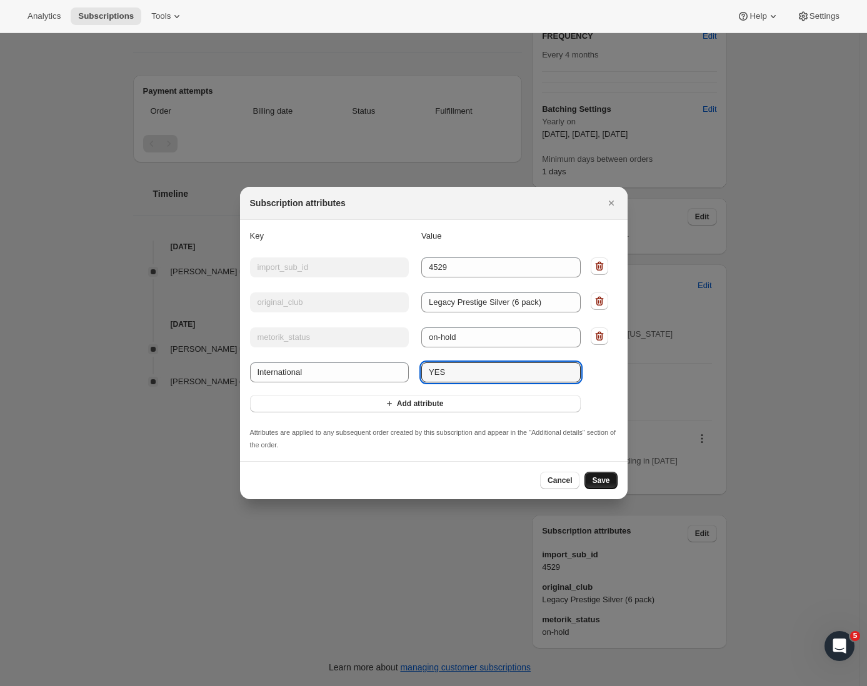
type input "YES"
click at [608, 485] on span "Save" at bounding box center [600, 481] width 17 height 10
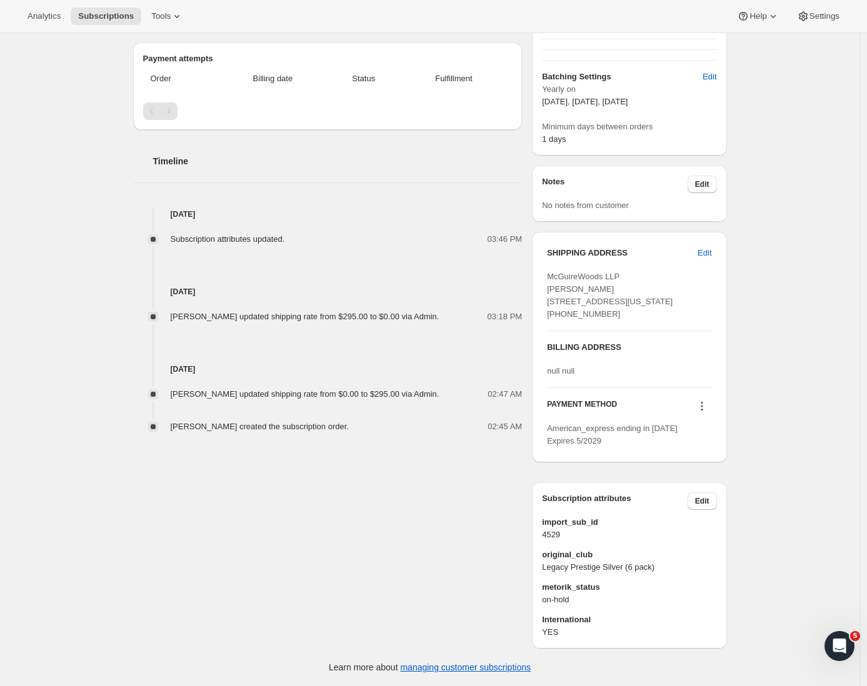
scroll to position [0, 0]
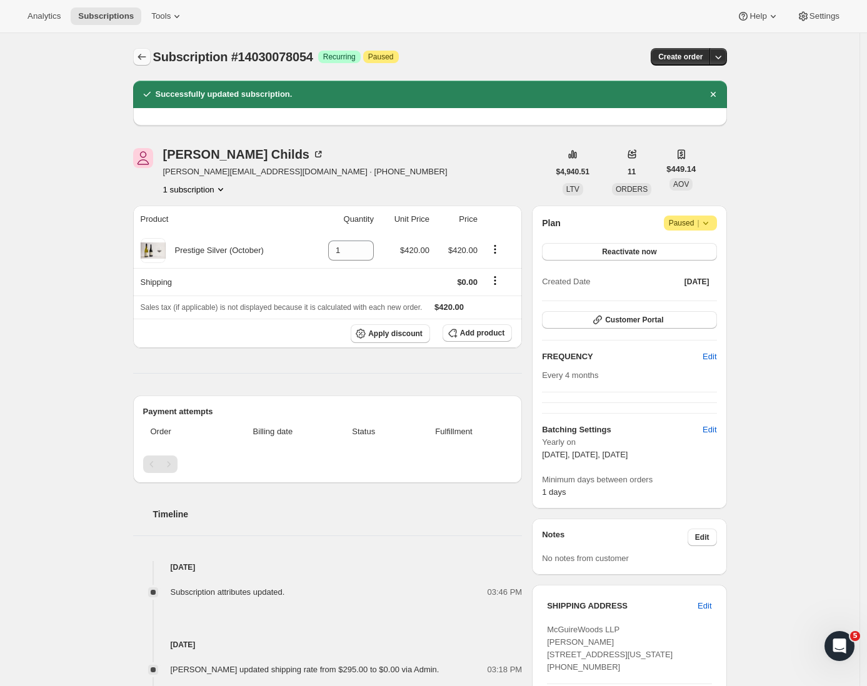
click at [143, 56] on icon "Subscriptions" at bounding box center [142, 57] width 12 height 12
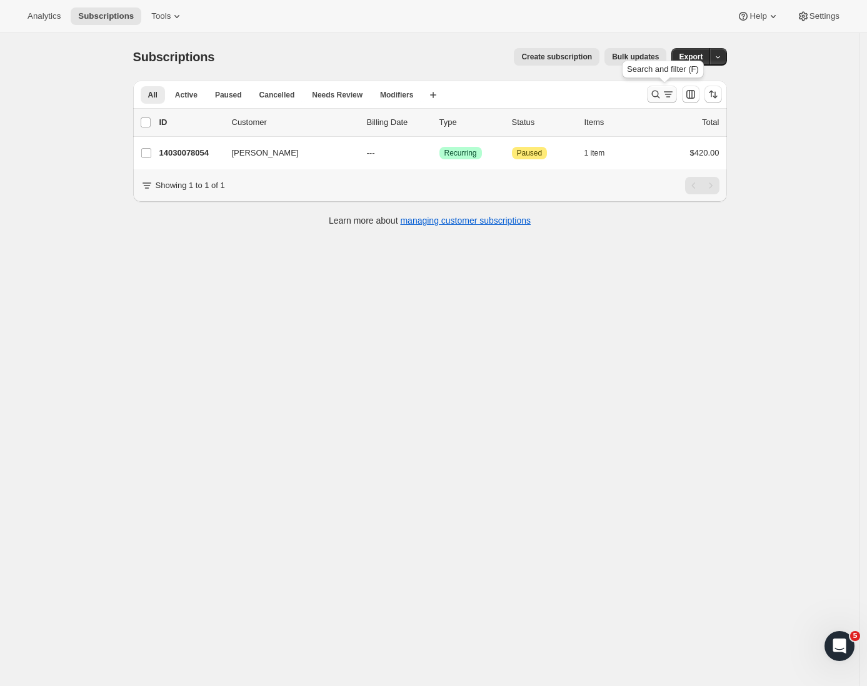
click at [659, 88] on button "Search and filter results" at bounding box center [662, 94] width 30 height 17
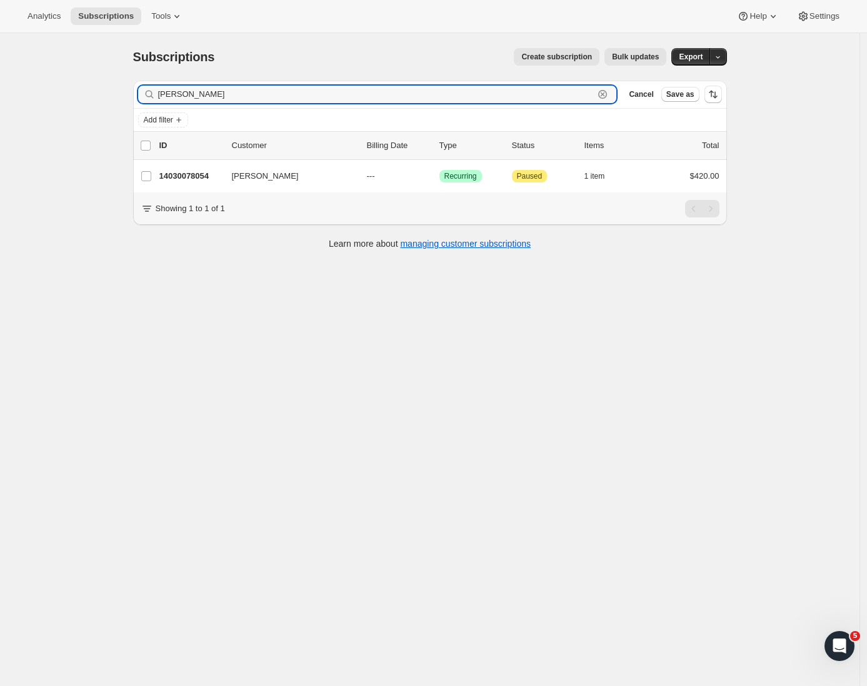
drag, startPoint x: 238, startPoint y: 96, endPoint x: 121, endPoint y: 87, distance: 117.8
click at [121, 87] on div "Subscriptions. This page is ready Subscriptions Create subscription Bulk update…" at bounding box center [429, 376] width 859 height 686
paste input "[PERSON_NAME]"
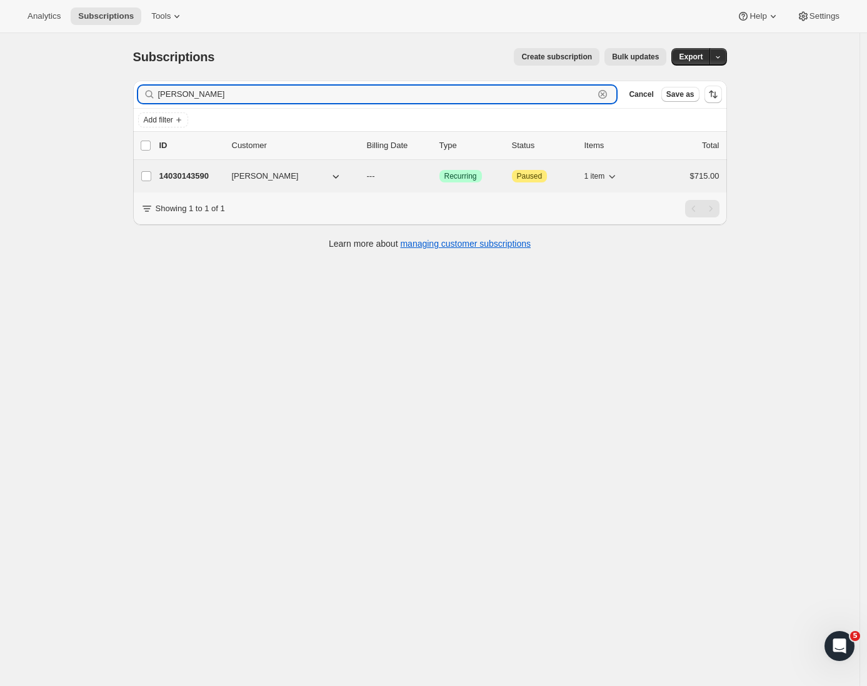
type input "[PERSON_NAME]"
click at [222, 178] on p "14030143590" at bounding box center [190, 176] width 62 height 12
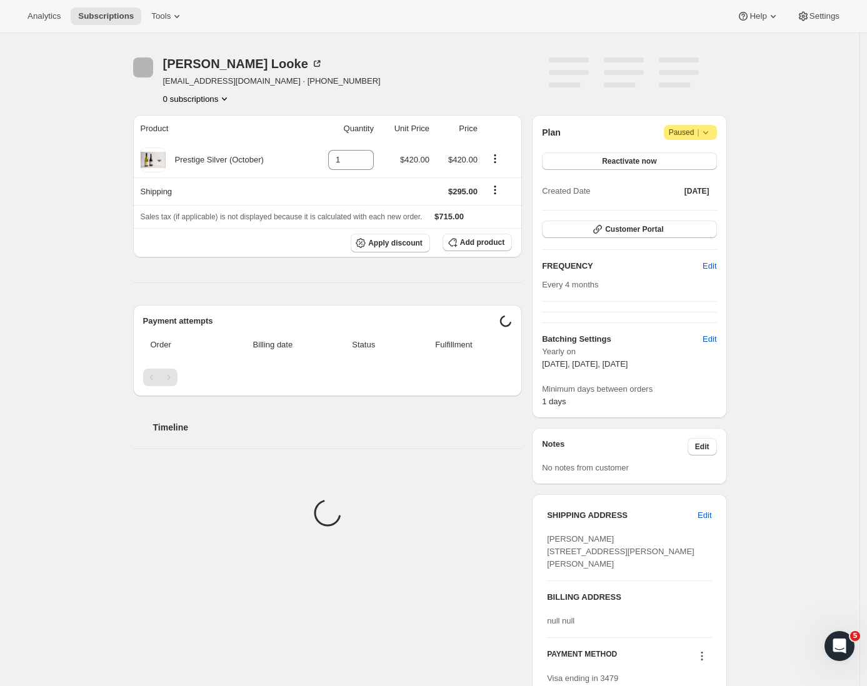
scroll to position [275, 0]
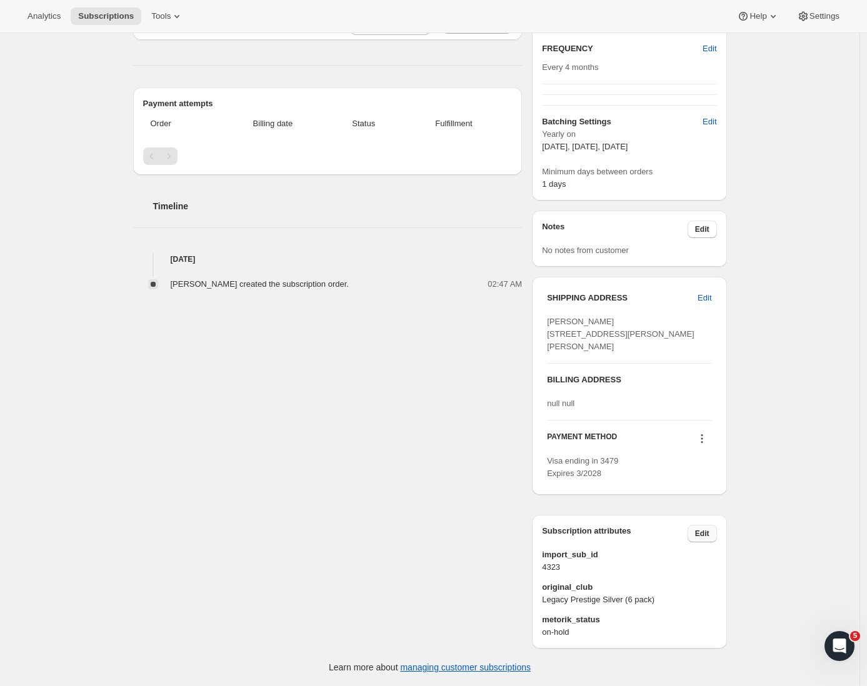
click at [709, 536] on span "Edit" at bounding box center [702, 534] width 14 height 10
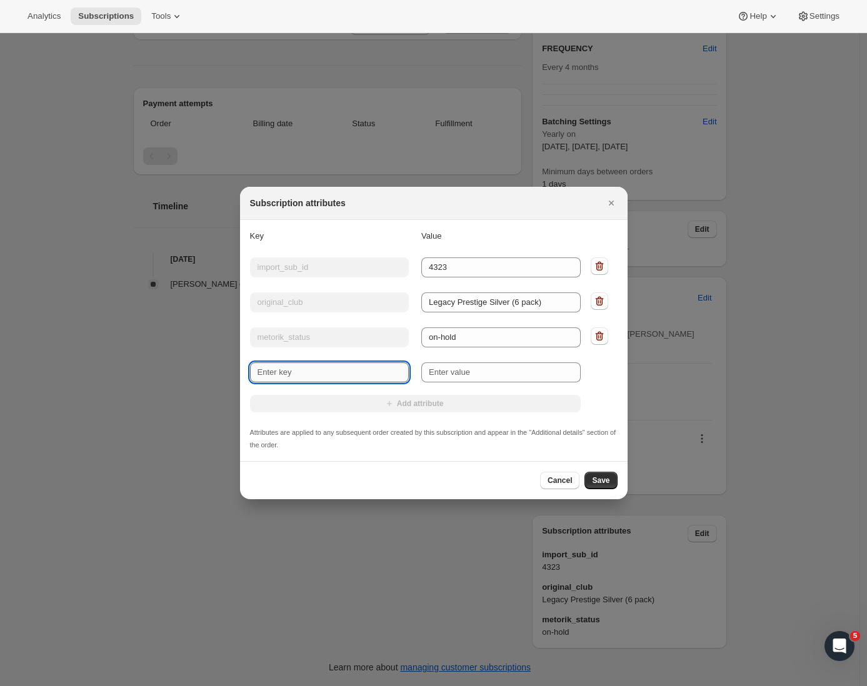
click at [296, 379] on input "New key" at bounding box center [329, 372] width 159 height 20
type input "International"
click at [451, 376] on input "New value" at bounding box center [500, 372] width 159 height 20
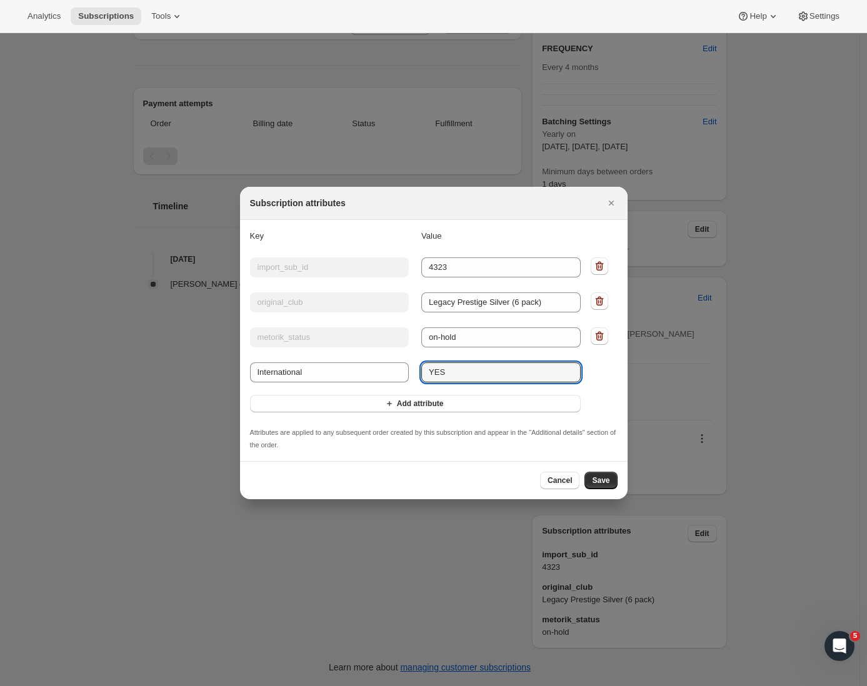
type input "YES"
click at [612, 482] on button "Save" at bounding box center [600, 480] width 32 height 17
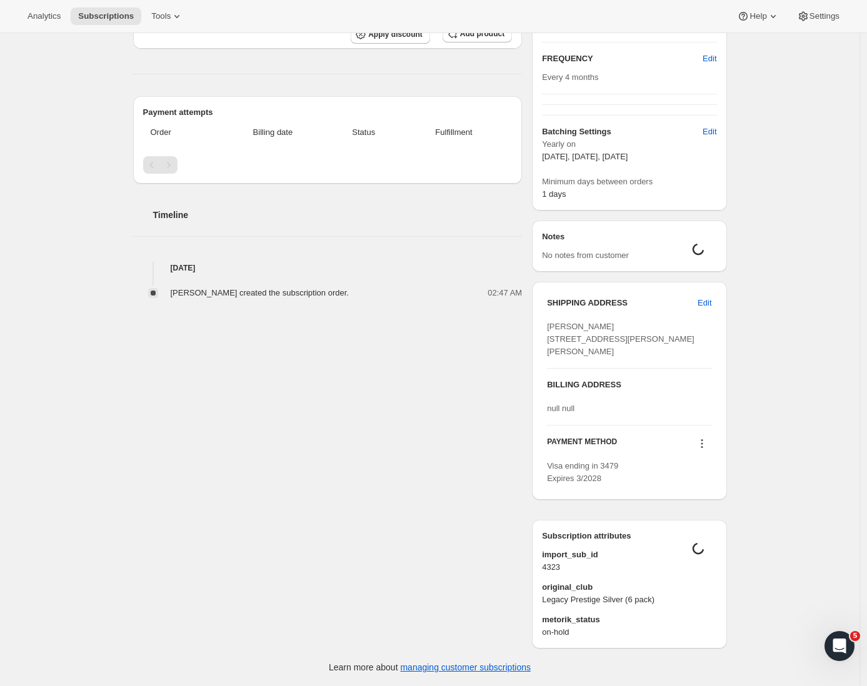
scroll to position [0, 0]
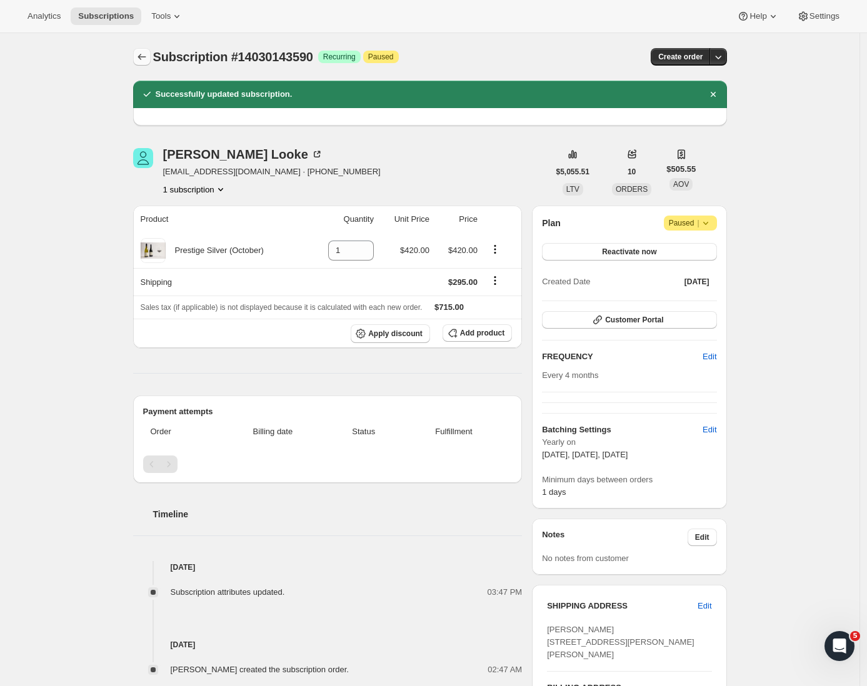
click at [146, 54] on icon "Subscriptions" at bounding box center [142, 57] width 12 height 12
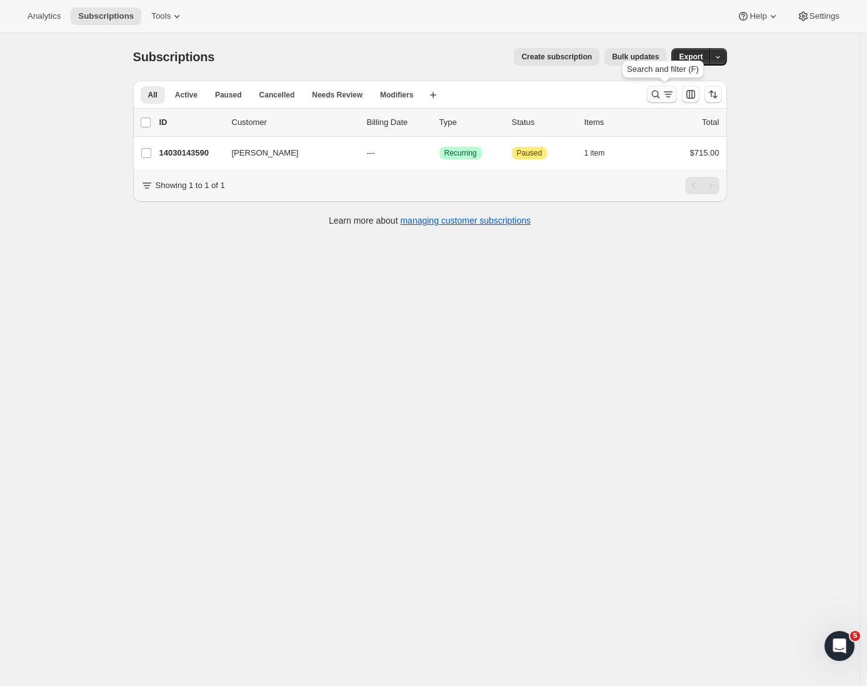
click at [671, 96] on icon "Search and filter results" at bounding box center [668, 94] width 12 height 12
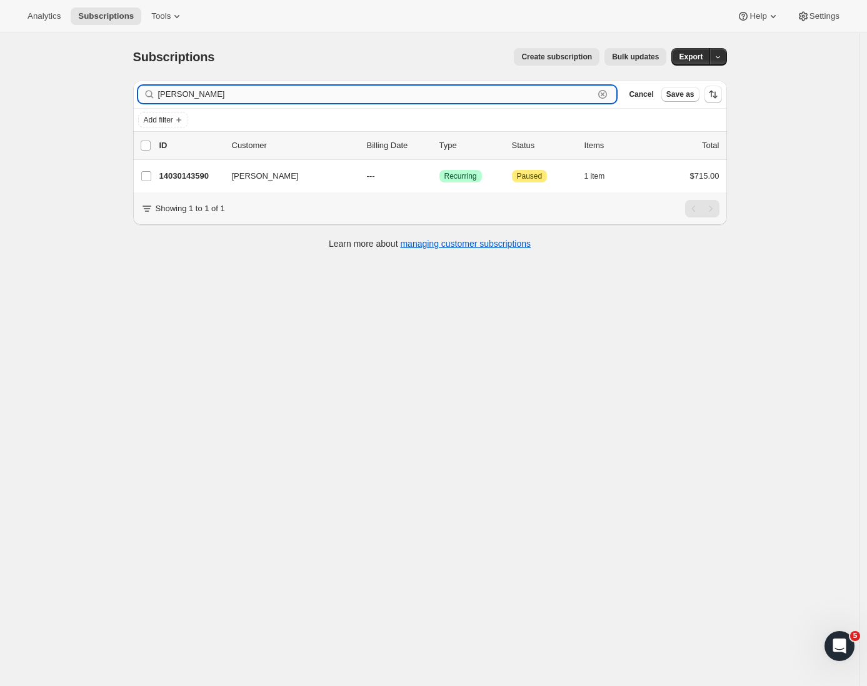
drag, startPoint x: 219, startPoint y: 92, endPoint x: 181, endPoint y: 91, distance: 38.2
click at [219, 92] on input "[PERSON_NAME]" at bounding box center [376, 94] width 436 height 17
drag, startPoint x: 181, startPoint y: 91, endPoint x: 158, endPoint y: 89, distance: 23.2
click at [158, 89] on div "[PERSON_NAME] Clear" at bounding box center [377, 94] width 479 height 17
paste input "[PERSON_NAME]"
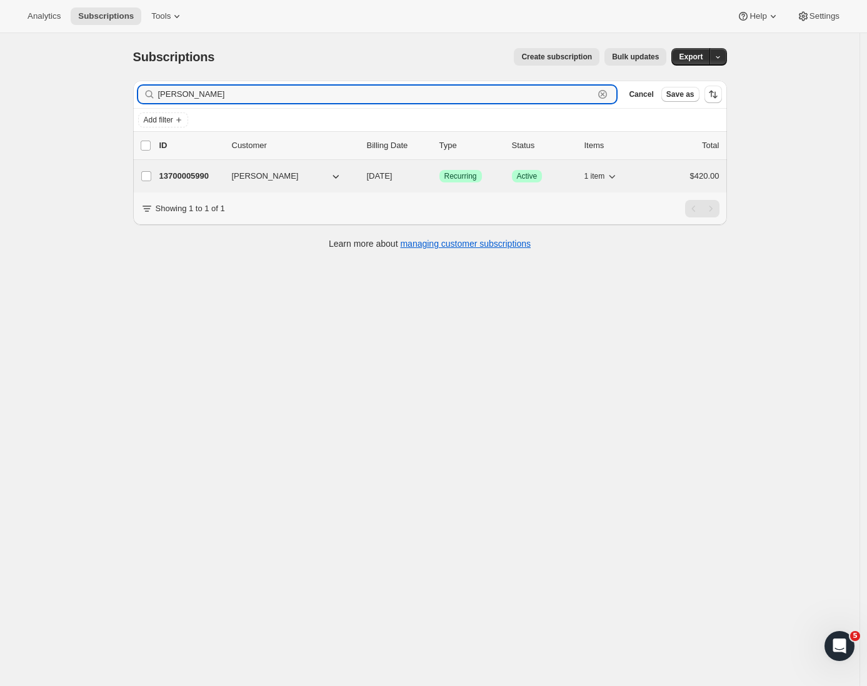
type input "[PERSON_NAME]"
click at [202, 178] on p "13700005990" at bounding box center [190, 176] width 62 height 12
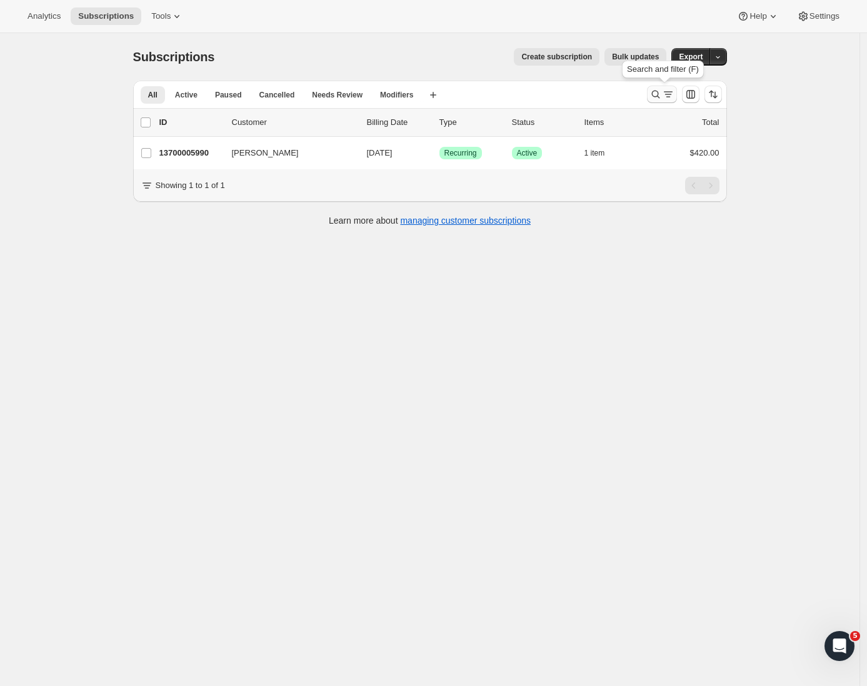
click at [657, 95] on icon "Search and filter results" at bounding box center [655, 94] width 12 height 12
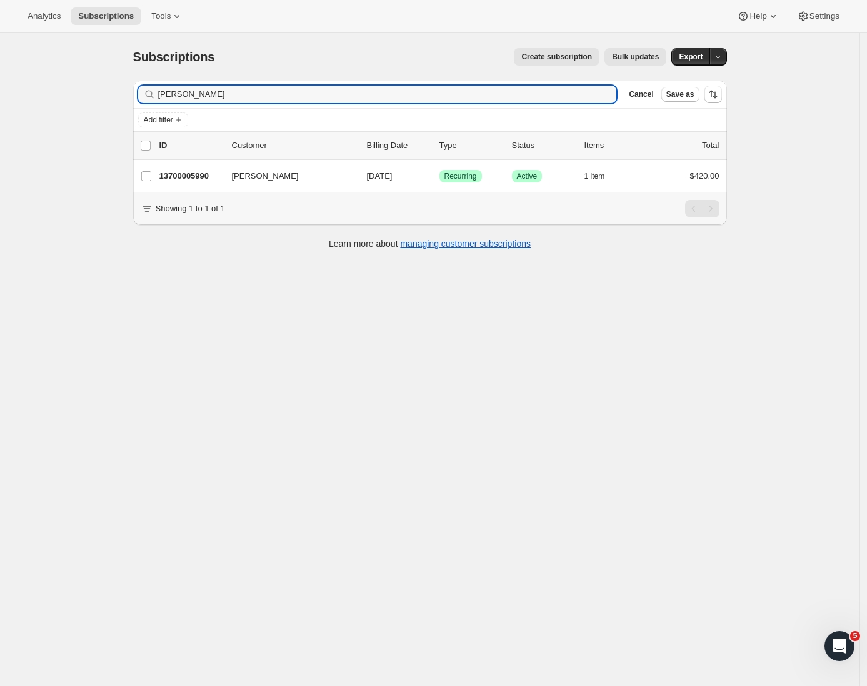
drag, startPoint x: 216, startPoint y: 88, endPoint x: 116, endPoint y: 84, distance: 100.7
click at [116, 84] on div "Subscriptions. This page is ready Subscriptions Create subscription Bulk update…" at bounding box center [429, 376] width 859 height 686
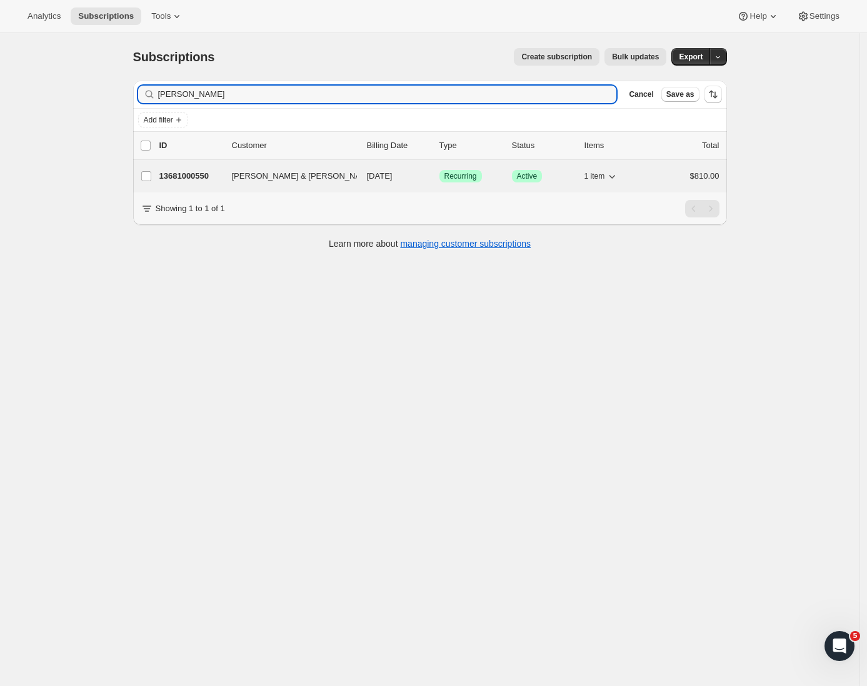
type input "Eadie"
click at [212, 184] on div "13681000550 Stewart & Lynda Eadie 10/23/2025 Success Recurring Success Active 1…" at bounding box center [439, 175] width 560 height 17
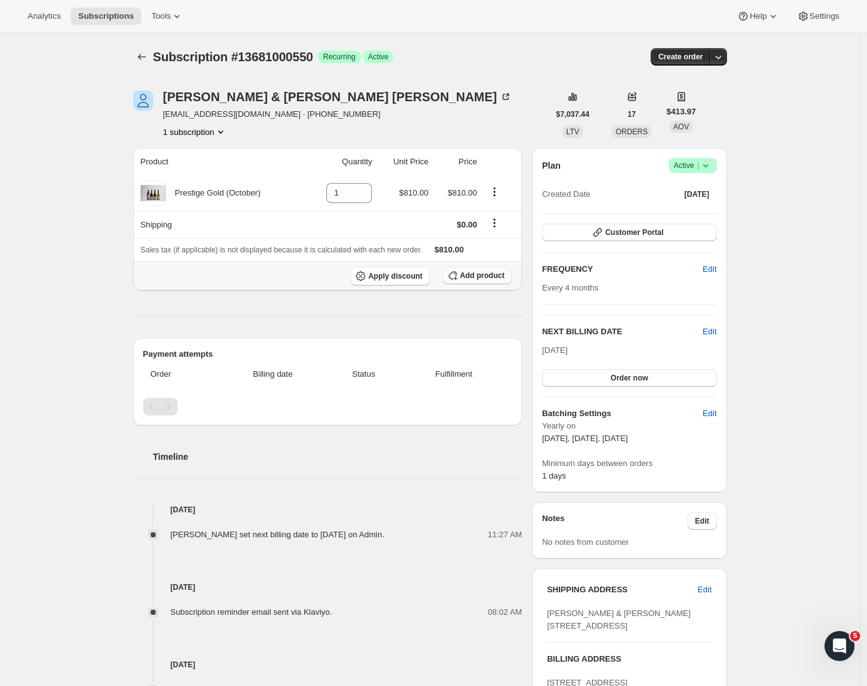
click at [481, 274] on span "Add product" at bounding box center [482, 276] width 44 height 10
click at [249, 314] on div "Product Quantity Unit Price Price Prestige Gold (October) 1 $810.00 $810.00 Shi…" at bounding box center [327, 580] width 389 height 864
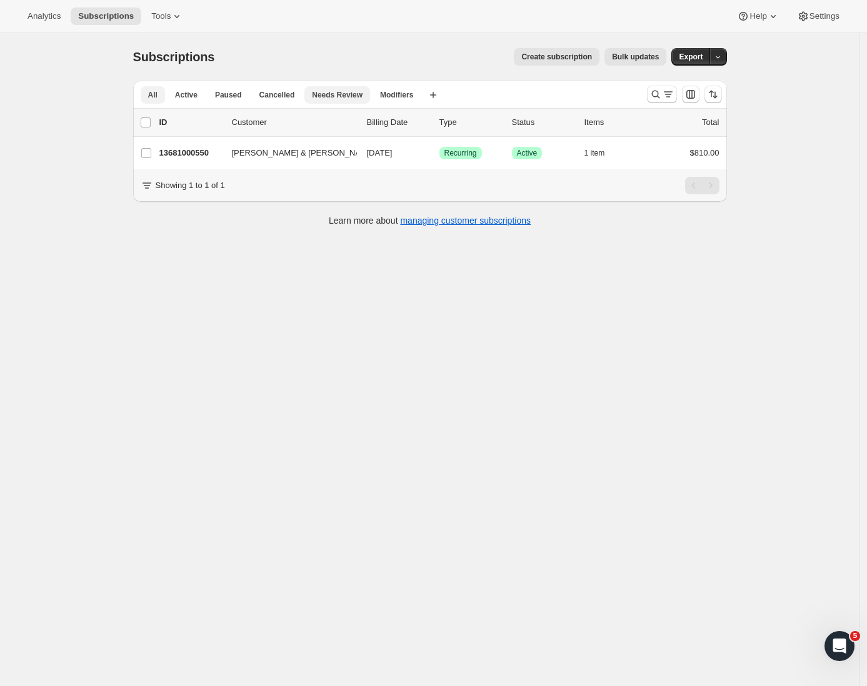
click at [342, 93] on span "Needs Review" at bounding box center [337, 95] width 51 height 10
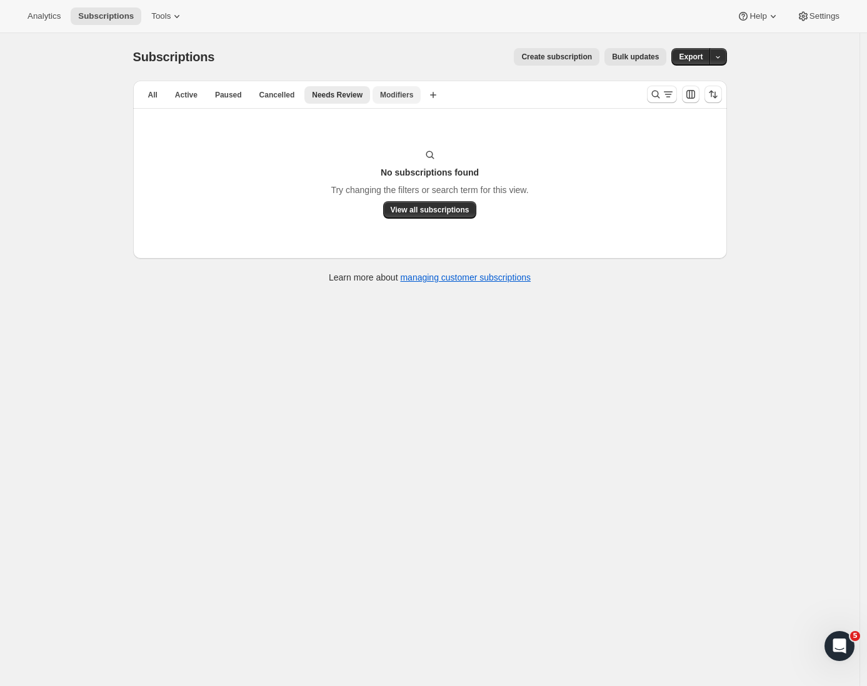
click at [407, 98] on span "Modifiers" at bounding box center [396, 95] width 33 height 10
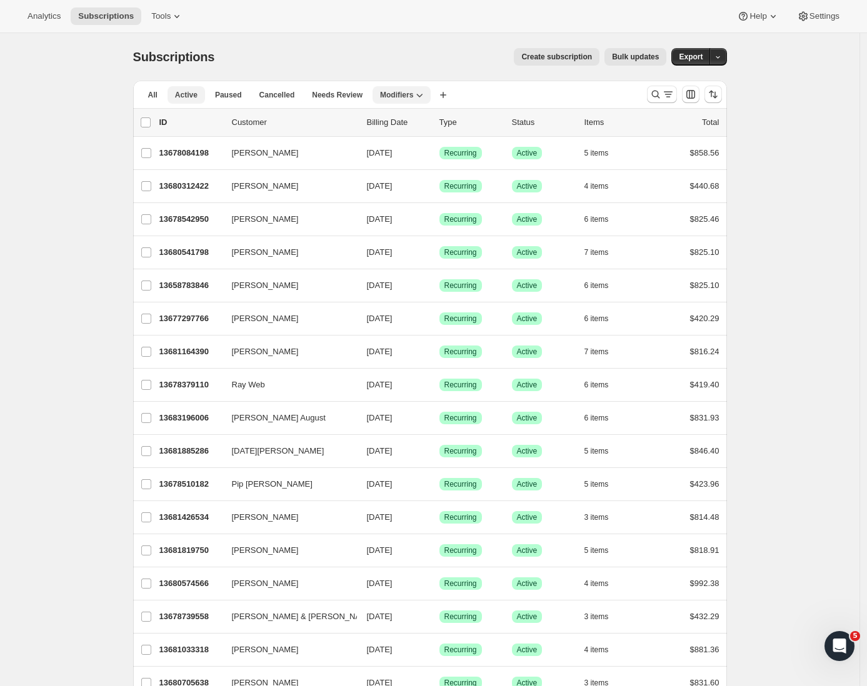
click at [197, 99] on span "Active" at bounding box center [186, 95] width 22 height 10
click at [665, 104] on div at bounding box center [684, 94] width 85 height 25
click at [662, 95] on icon "Search and filter results" at bounding box center [655, 94] width 12 height 12
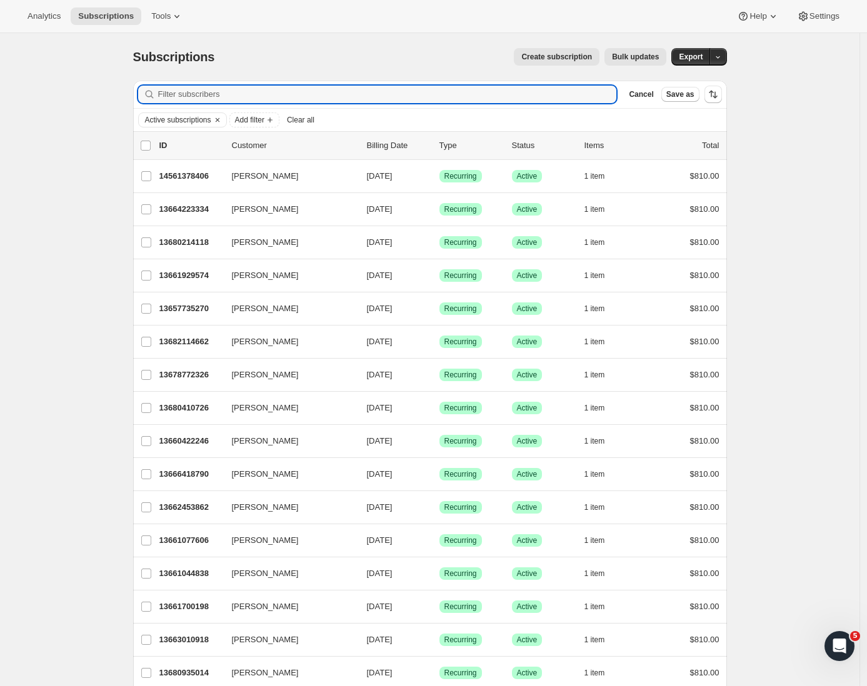
paste input "Drori Medical Ltd"
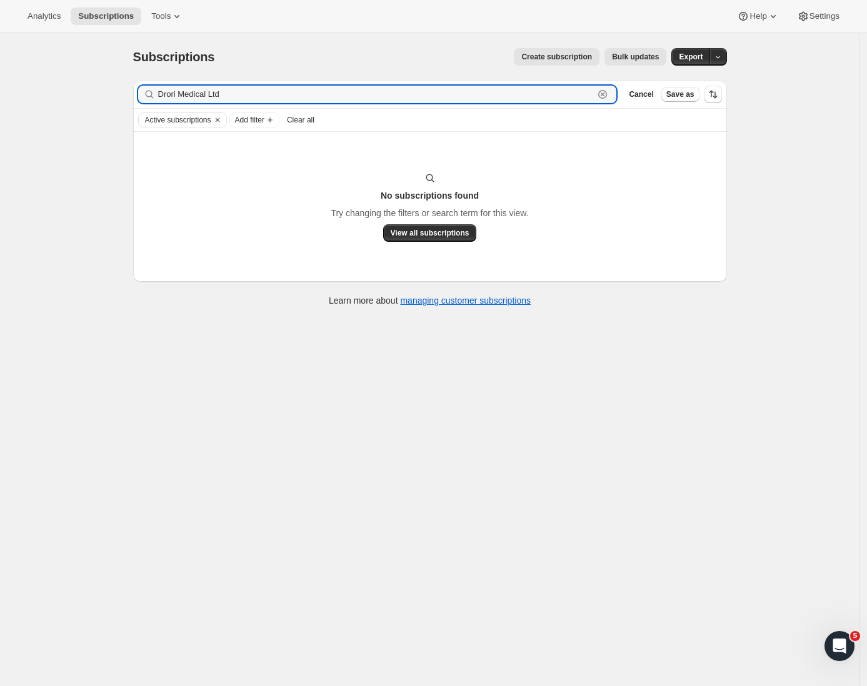
drag, startPoint x: 250, startPoint y: 94, endPoint x: 109, endPoint y: 92, distance: 140.6
click at [109, 92] on div "Subscriptions. This page is ready Subscriptions Create subscription Bulk update…" at bounding box center [429, 376] width 859 height 686
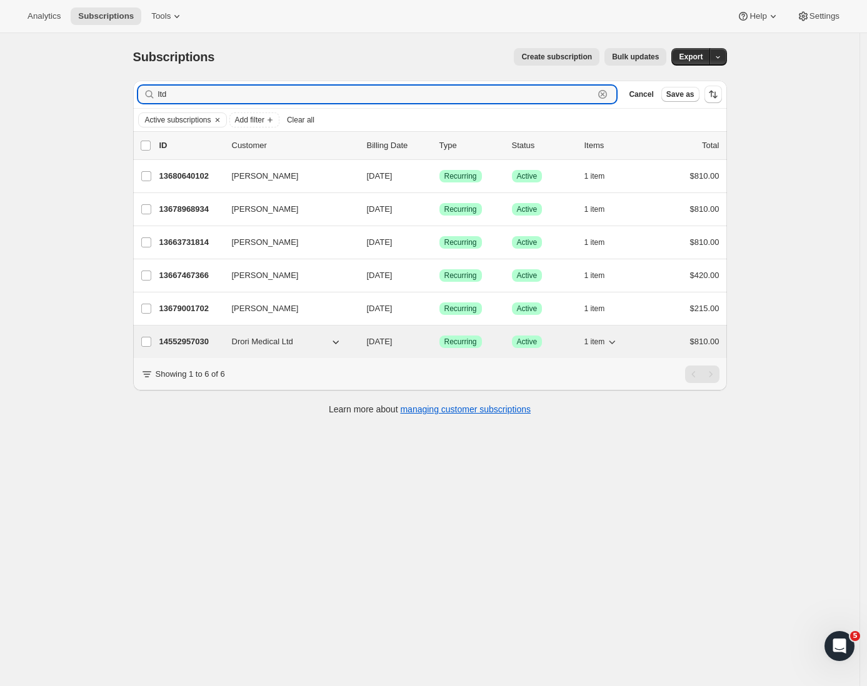
type input "ltd"
click at [271, 335] on div "14552957030 Drori Medical Ltd 02/05/2026 Success Recurring Success Active 1 ite…" at bounding box center [439, 341] width 560 height 17
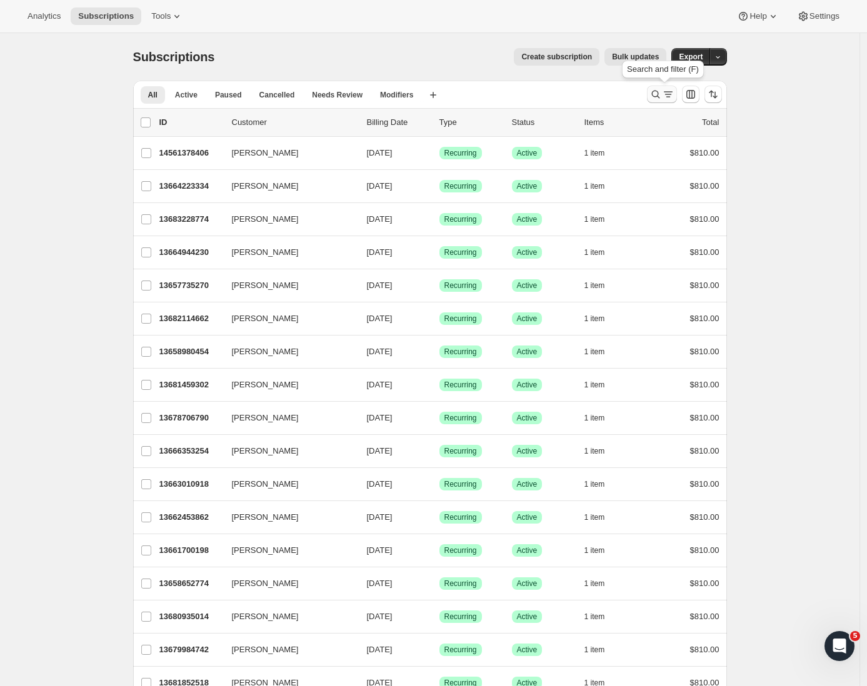
click at [669, 96] on icon "Search and filter results" at bounding box center [668, 94] width 12 height 12
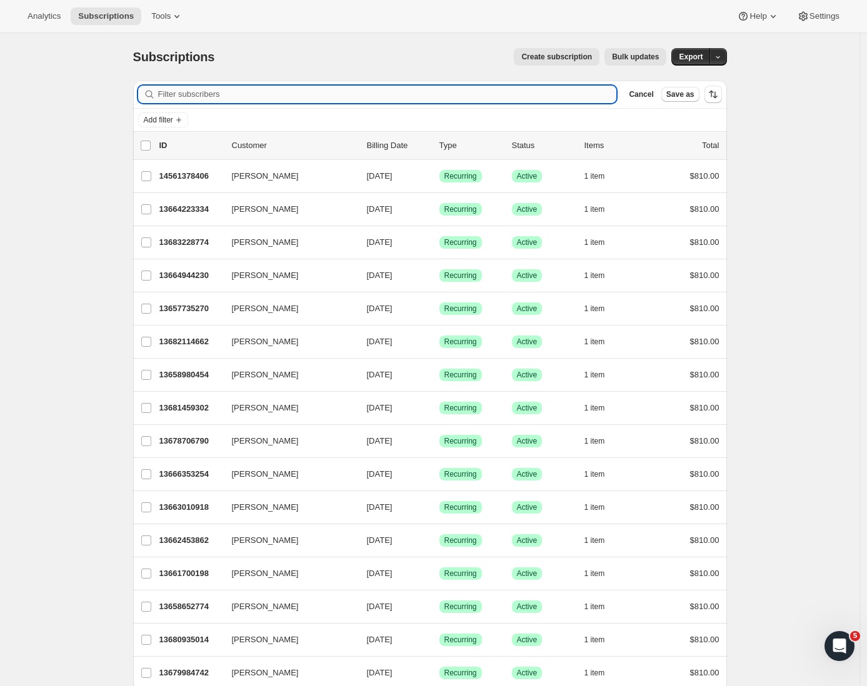
paste input "Michael Rittson-Thomas"
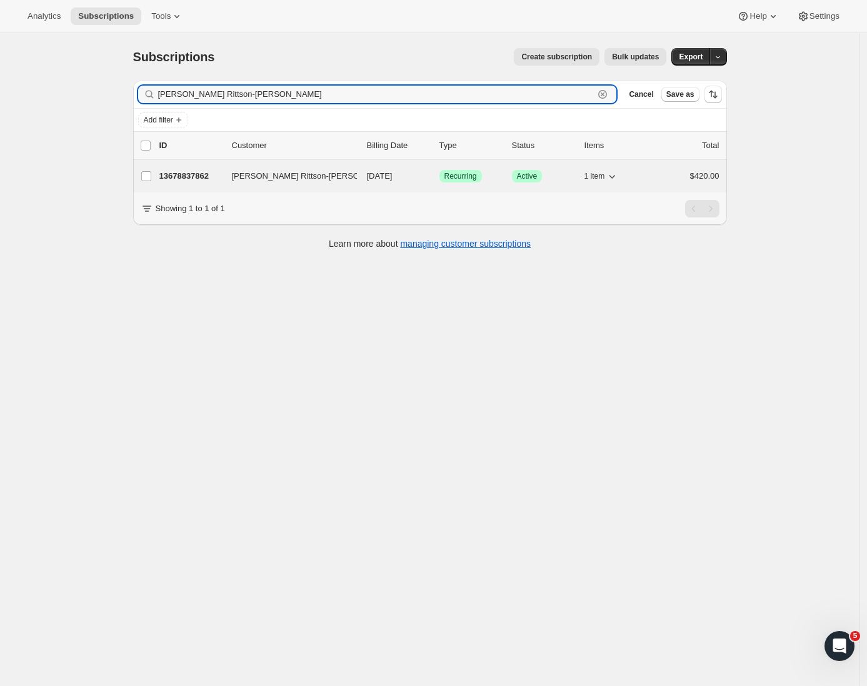
type input "Michael Rittson-Thomas"
click at [182, 174] on p "13678837862" at bounding box center [190, 176] width 62 height 12
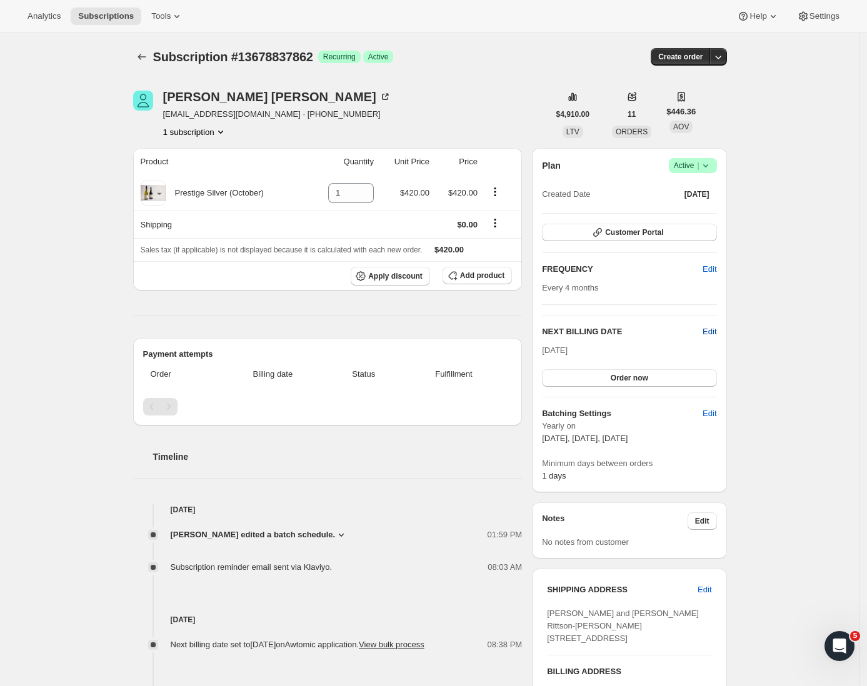
click at [716, 336] on span "Edit" at bounding box center [709, 332] width 14 height 12
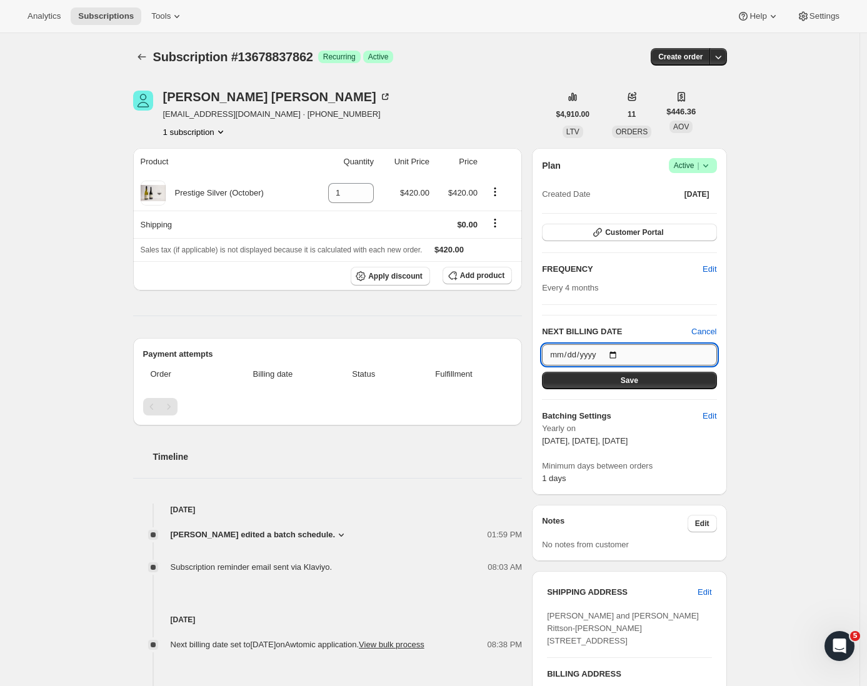
click at [631, 352] on input "2025-10-08" at bounding box center [629, 354] width 174 height 21
type input "2025-10-13"
click at [652, 384] on button "Save" at bounding box center [629, 380] width 174 height 17
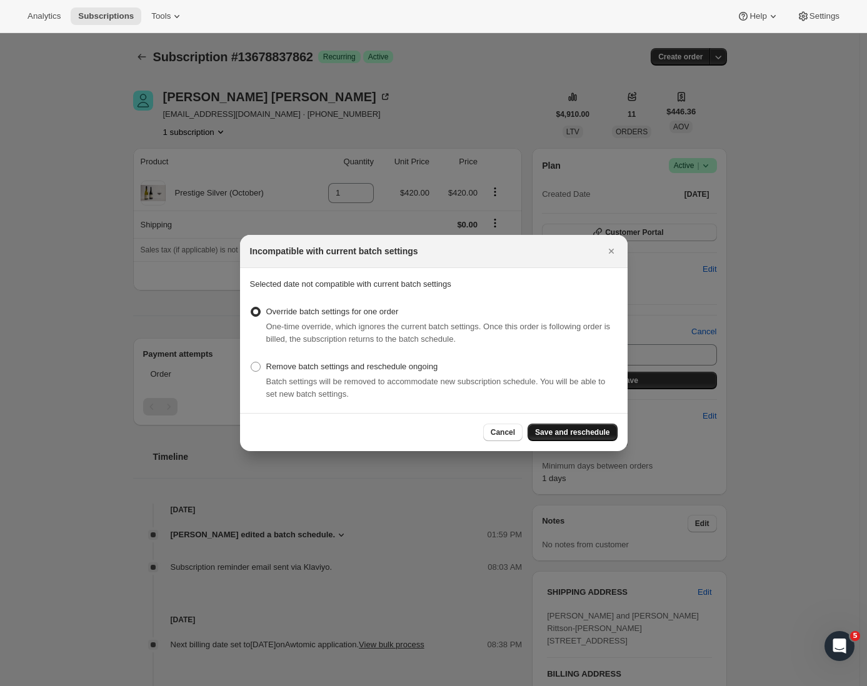
click at [572, 432] on span "Save and reschedule" at bounding box center [572, 432] width 74 height 10
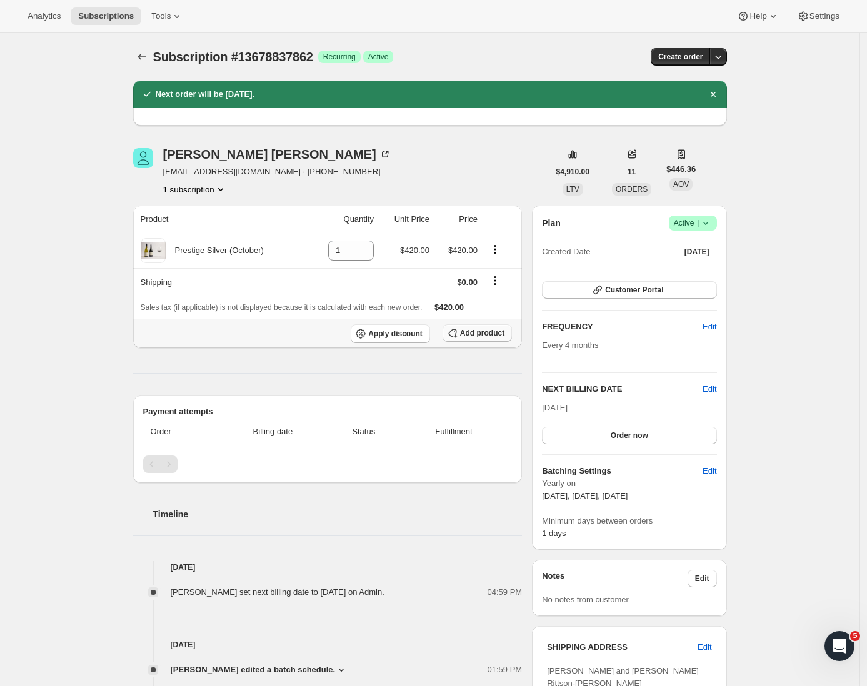
click at [477, 332] on span "Add product" at bounding box center [482, 333] width 44 height 10
click at [477, 337] on span "Add product" at bounding box center [482, 333] width 44 height 10
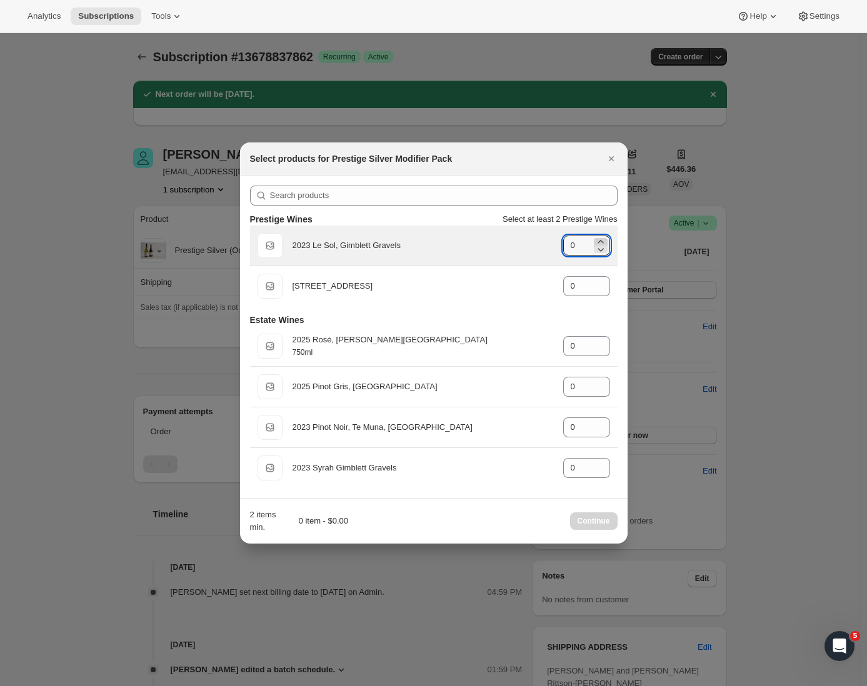
click at [599, 238] on icon ":rvn:" at bounding box center [600, 242] width 12 height 12
type input "1"
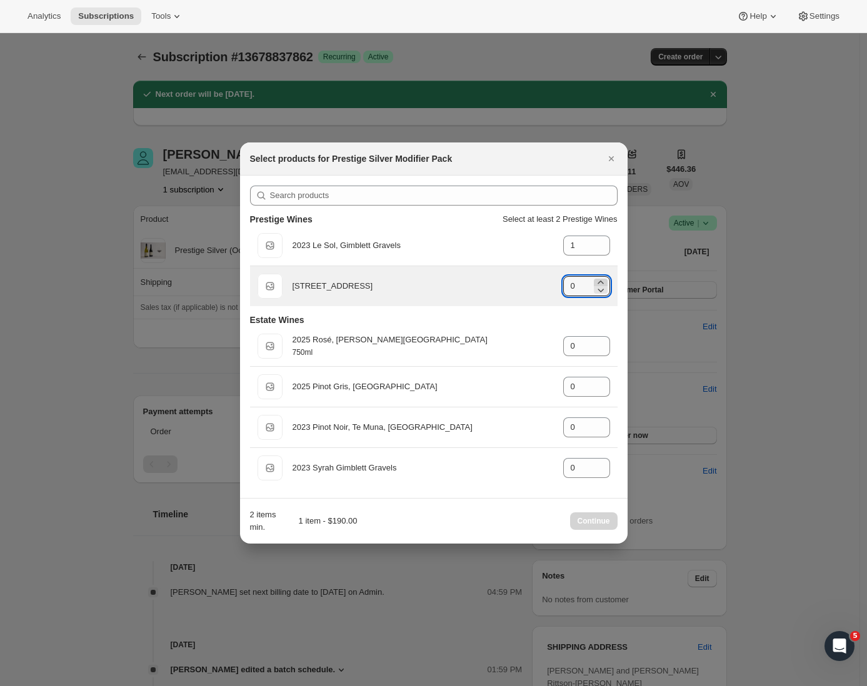
click at [602, 281] on icon ":rvn:" at bounding box center [600, 282] width 12 height 12
type input "1"
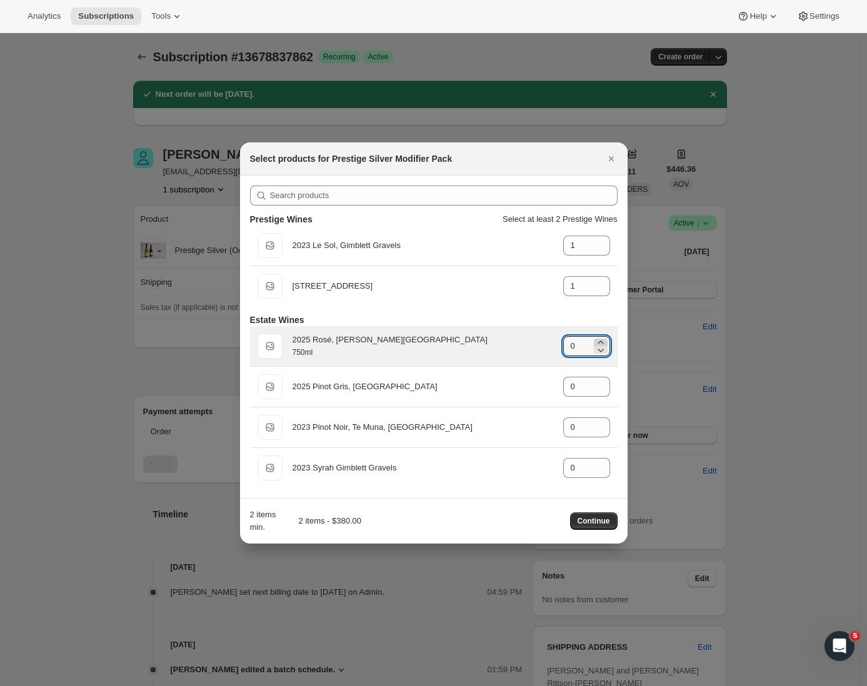
click at [597, 340] on icon ":rvn:" at bounding box center [600, 342] width 12 height 12
type input "1"
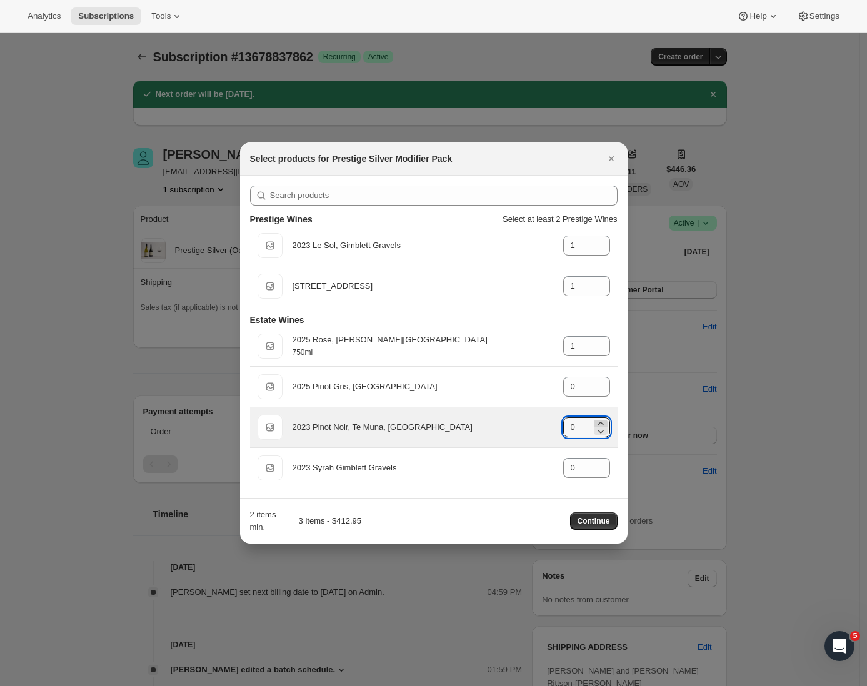
click at [601, 424] on icon ":rvn:" at bounding box center [600, 423] width 12 height 12
type input "1"
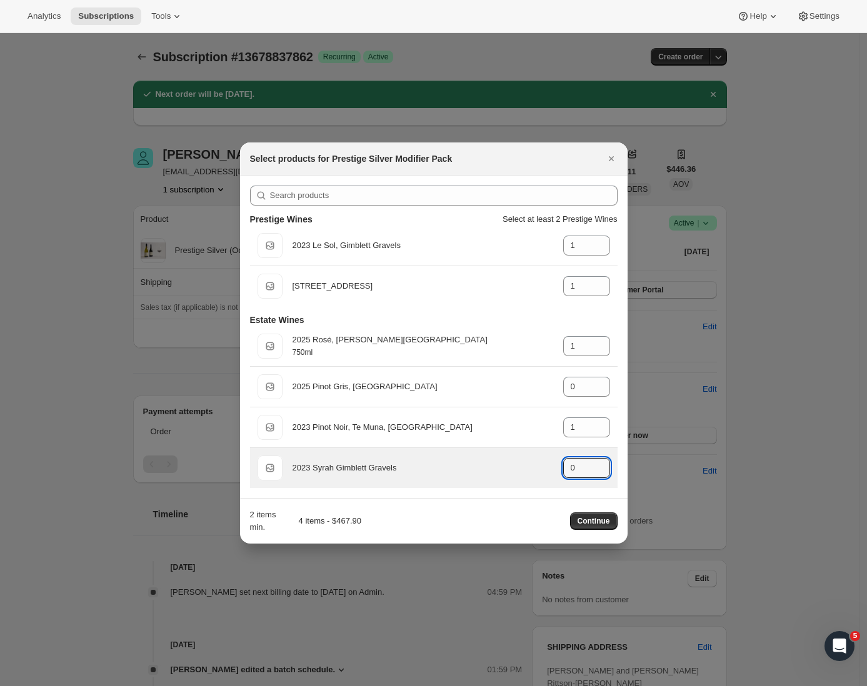
drag, startPoint x: 598, startPoint y: 462, endPoint x: 591, endPoint y: 456, distance: 8.9
click at [598, 462] on icon ":rvn:" at bounding box center [600, 464] width 12 height 12
type input "1"
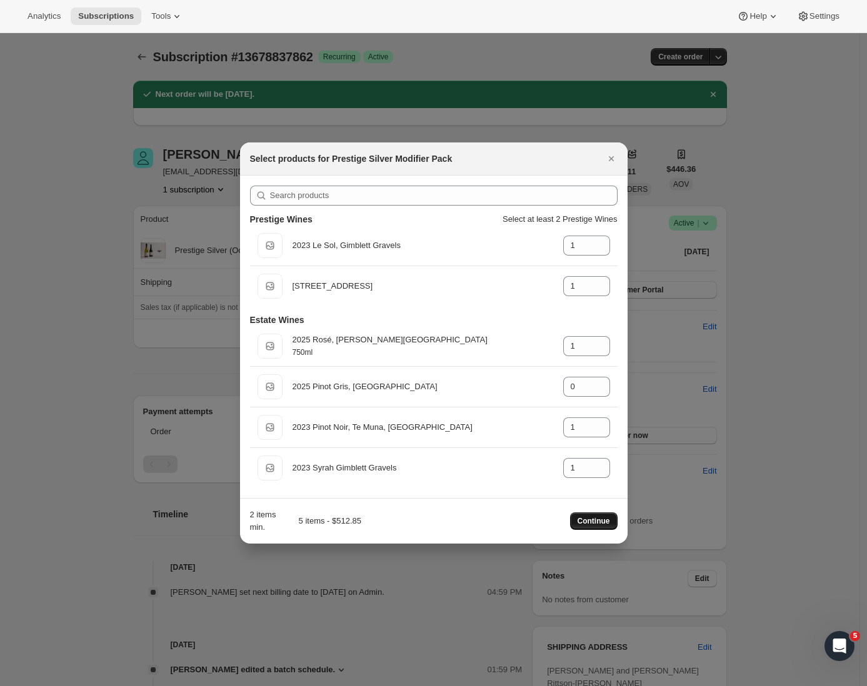
click at [590, 524] on span "Continue" at bounding box center [593, 521] width 32 height 10
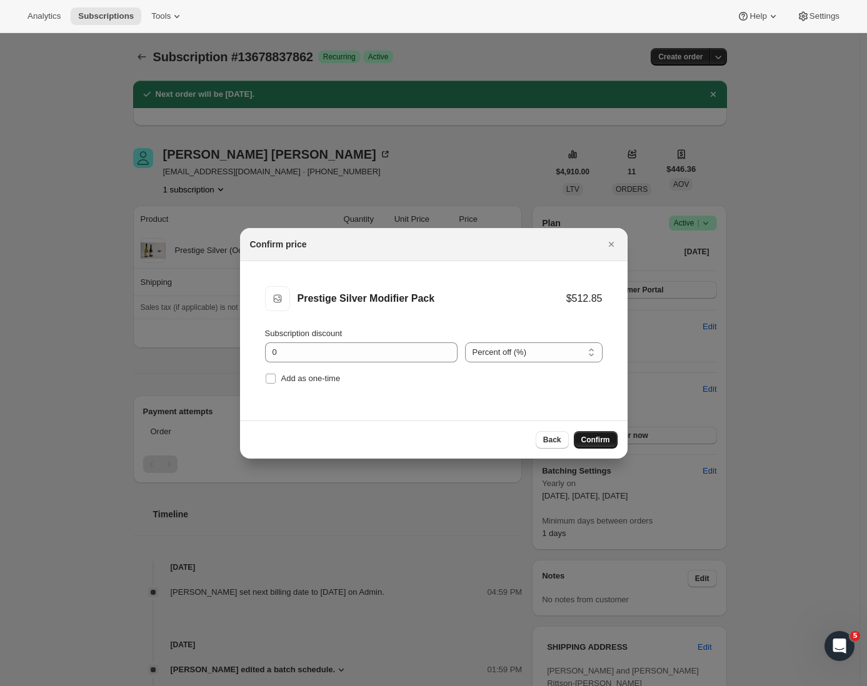
click at [597, 439] on span "Confirm" at bounding box center [595, 440] width 29 height 10
